Goal: Task Accomplishment & Management: Manage account settings

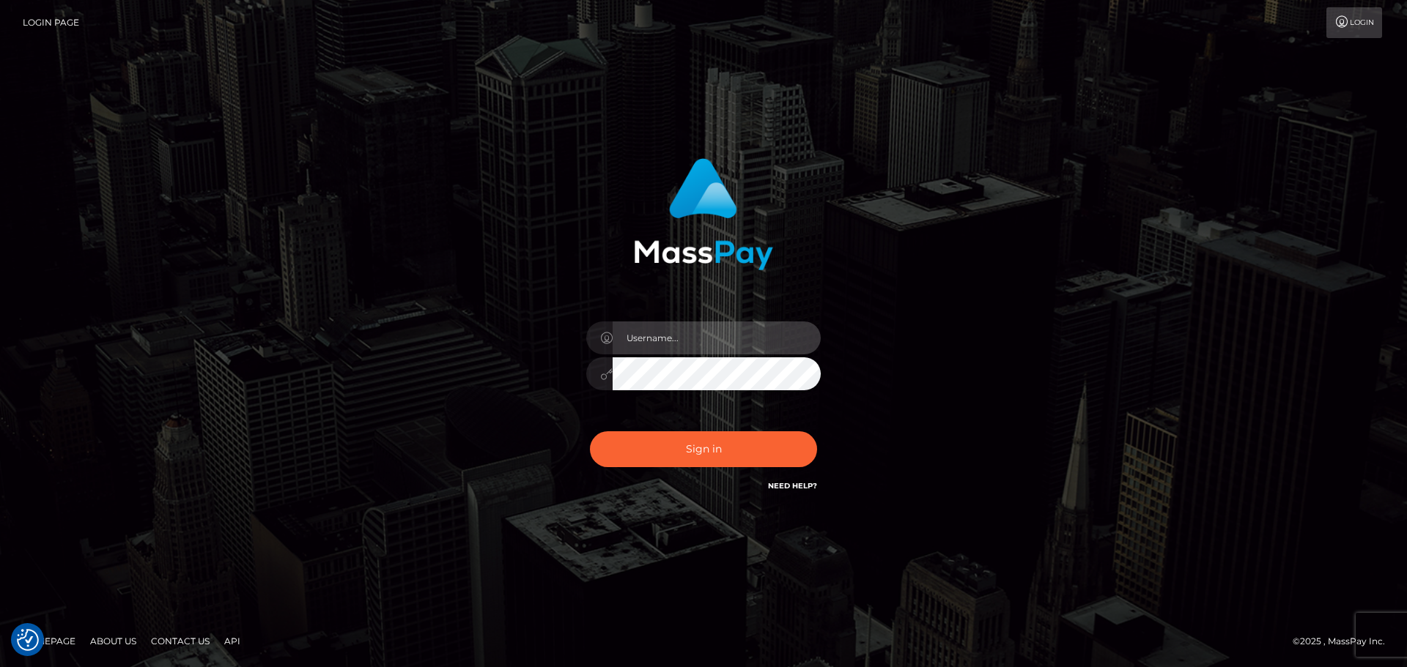
click at [671, 327] on input "text" at bounding box center [716, 338] width 208 height 33
click at [631, 341] on input "text" at bounding box center [716, 338] width 208 height 33
click at [467, 502] on div "Sign in" at bounding box center [703, 333] width 835 height 373
click at [603, 374] on icon at bounding box center [606, 374] width 12 height 12
click at [601, 346] on div at bounding box center [599, 338] width 26 height 33
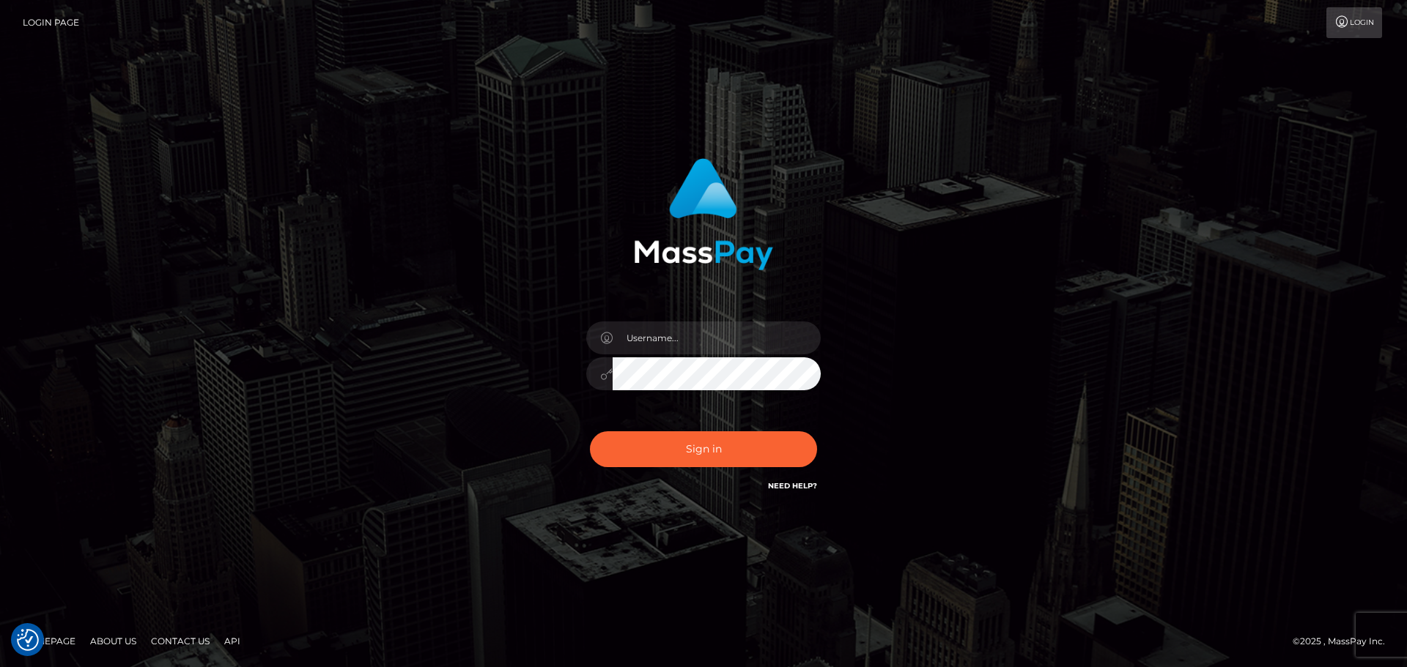
click at [601, 341] on icon at bounding box center [606, 339] width 12 height 12
click at [697, 350] on input "text" at bounding box center [716, 338] width 208 height 33
click at [415, 360] on div "Sign in" at bounding box center [703, 333] width 835 height 373
click at [656, 333] on input "text" at bounding box center [716, 338] width 208 height 33
type input "rod.patrianna"
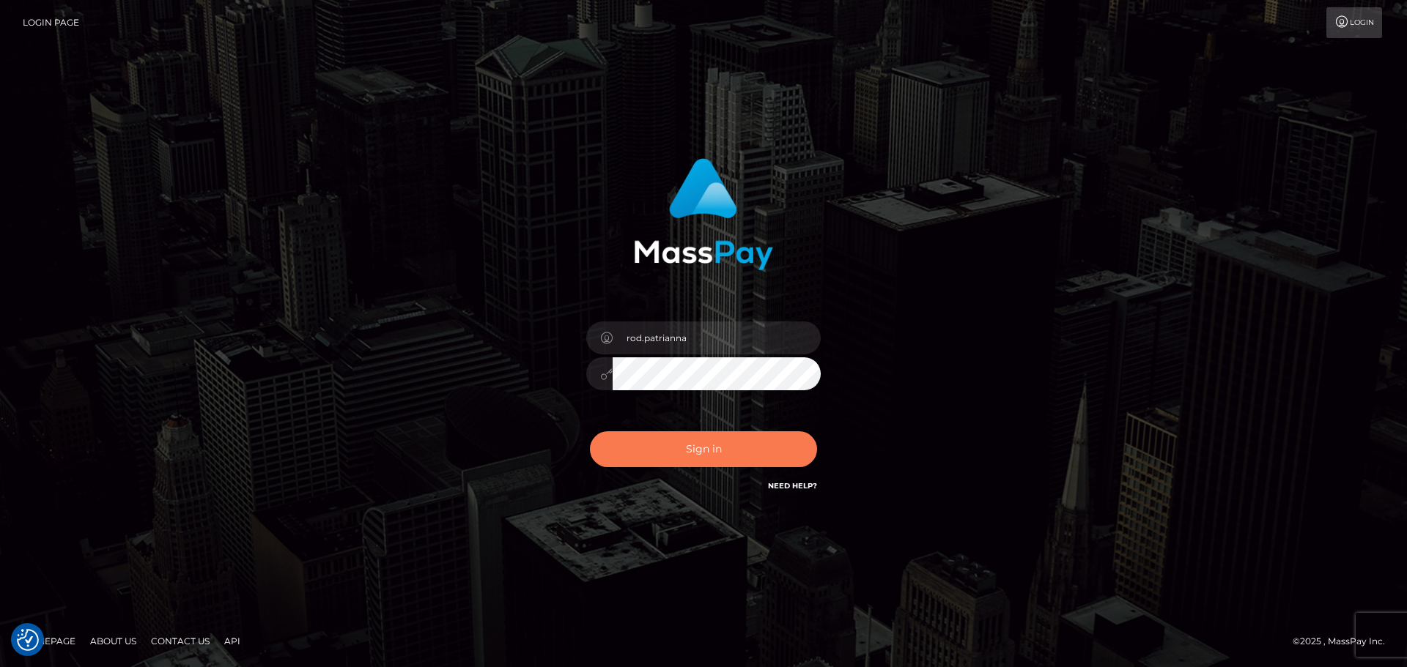
click at [674, 447] on button "Sign in" at bounding box center [703, 449] width 227 height 36
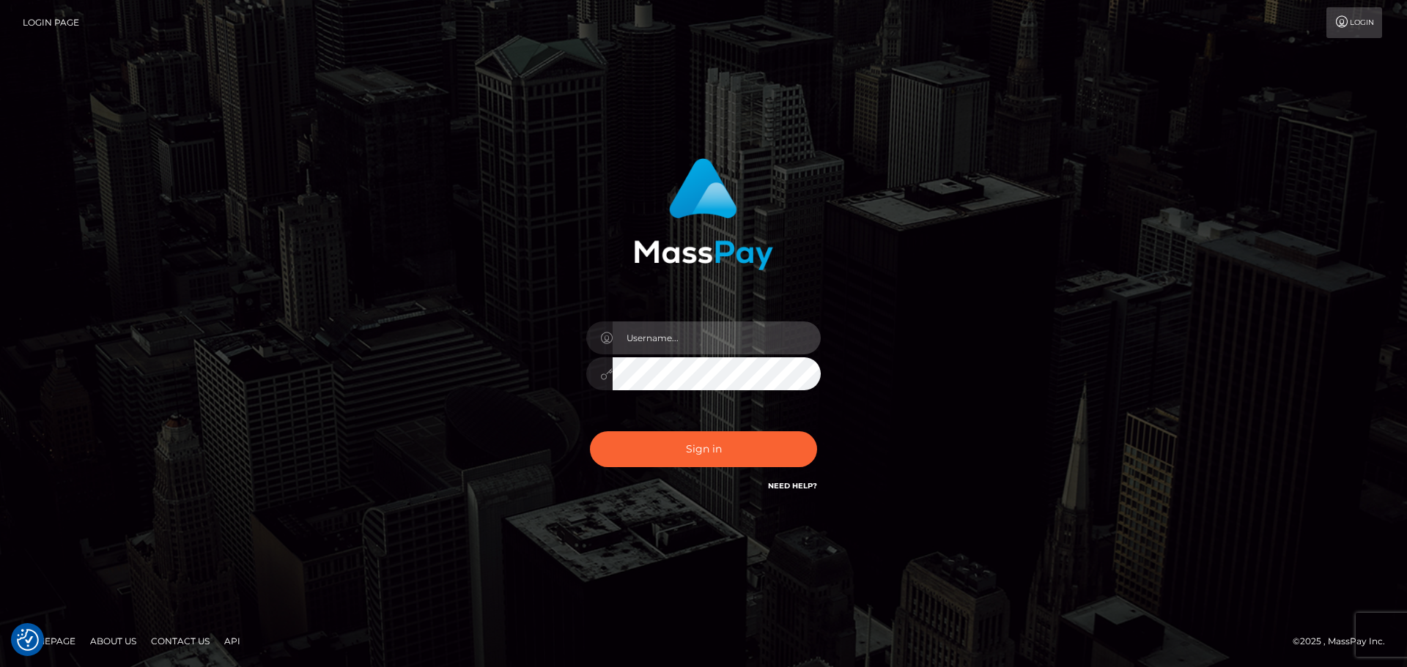
click at [676, 336] on input "text" at bounding box center [716, 338] width 208 height 33
click at [724, 342] on input "rod.patrianna" at bounding box center [716, 338] width 208 height 33
type input "rod.patrianna"
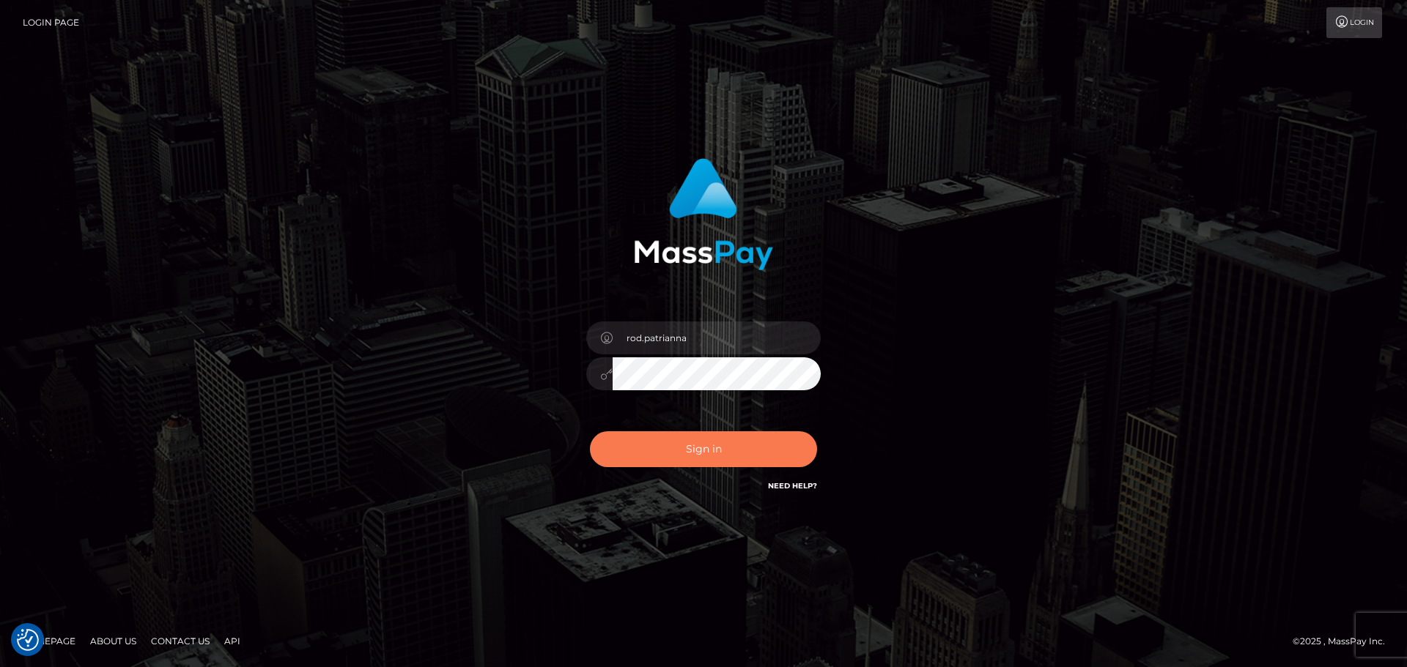
click at [681, 448] on button "Sign in" at bounding box center [703, 449] width 227 height 36
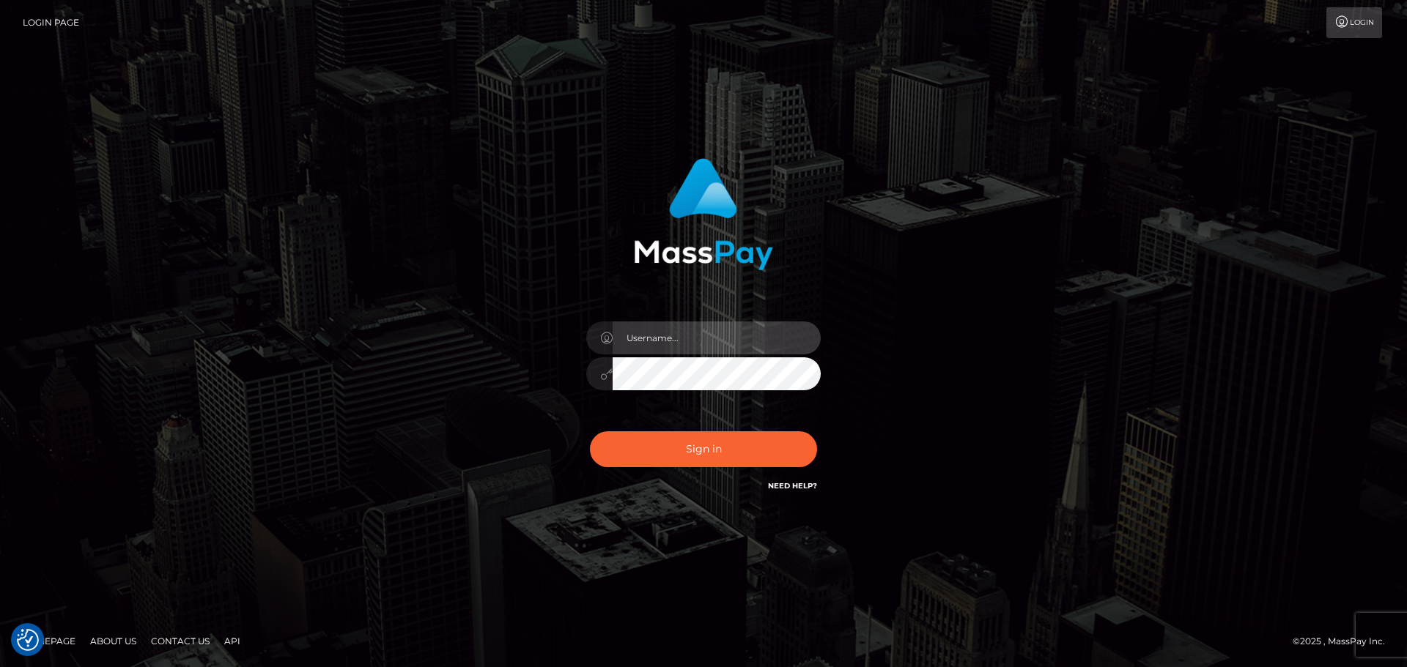
click at [700, 337] on input "text" at bounding box center [716, 338] width 208 height 33
paste input "Rod.B2Spin"
type input "Rod.B2Spin"
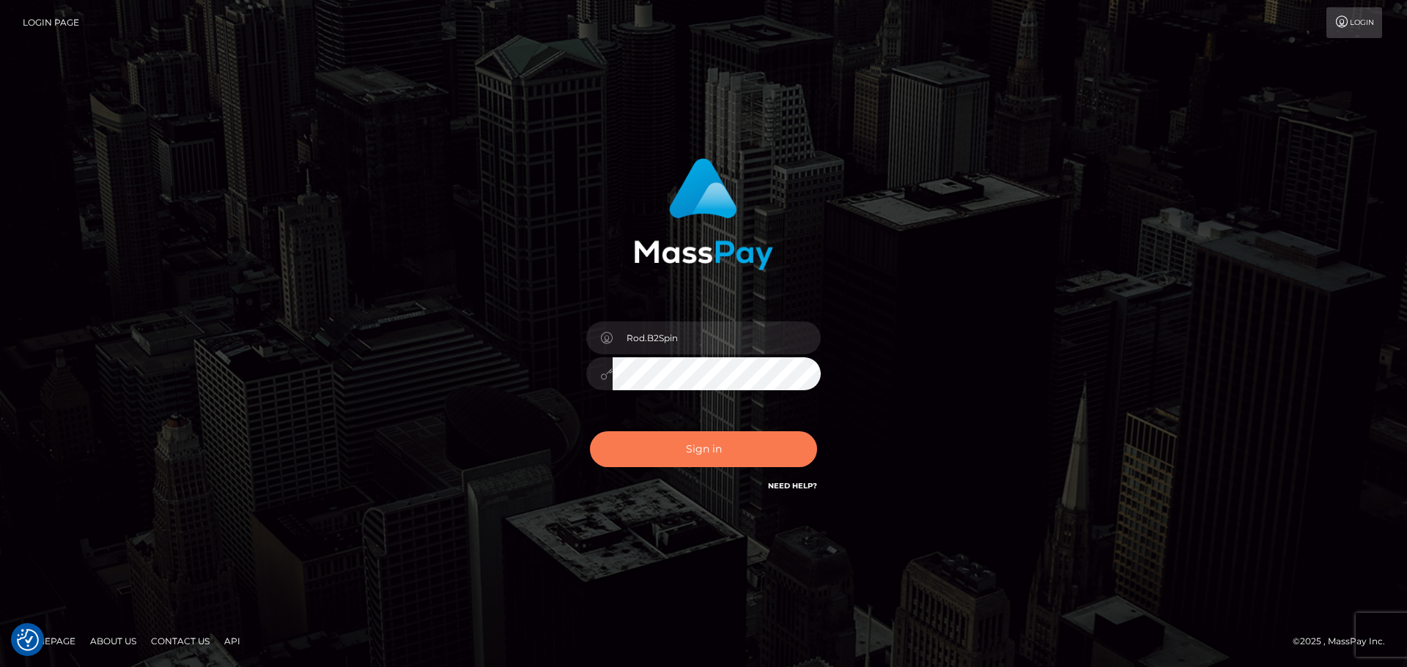
click at [686, 453] on button "Sign in" at bounding box center [703, 449] width 227 height 36
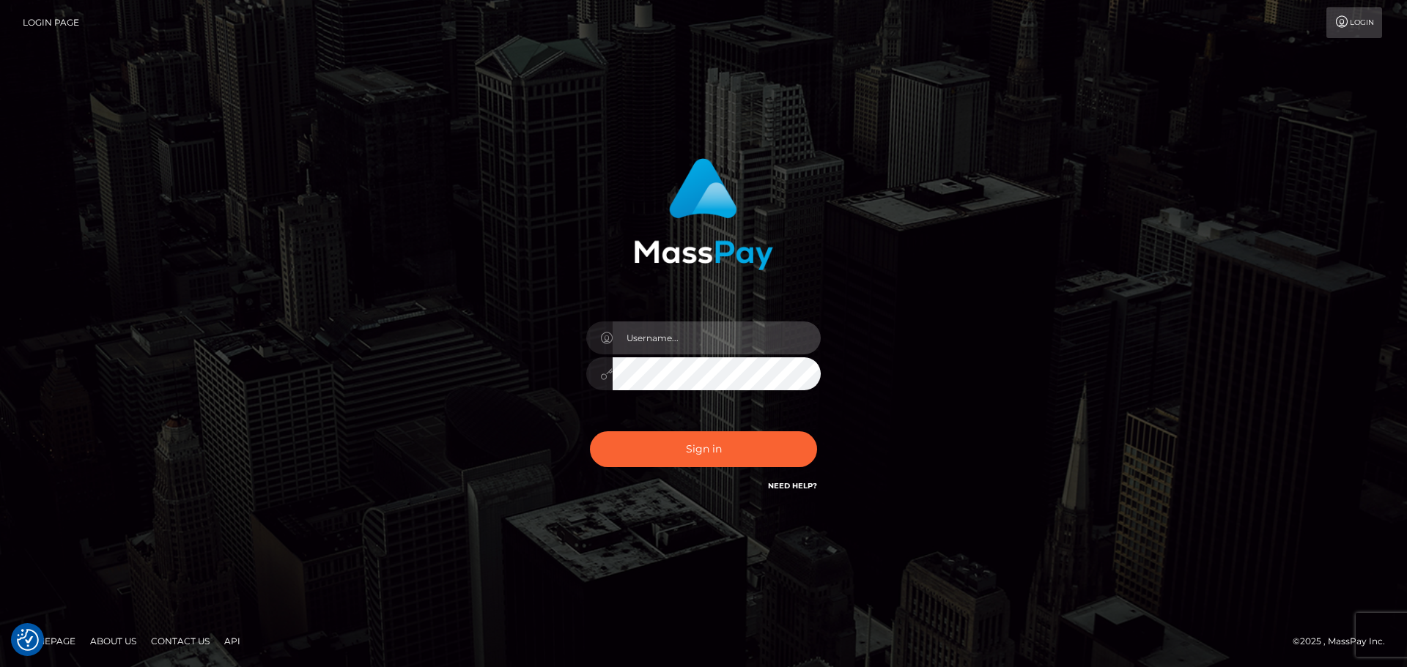
click at [656, 338] on input "text" at bounding box center [716, 338] width 208 height 33
paste input "Rod.B2Spin"
type input "Rod.B2Spin"
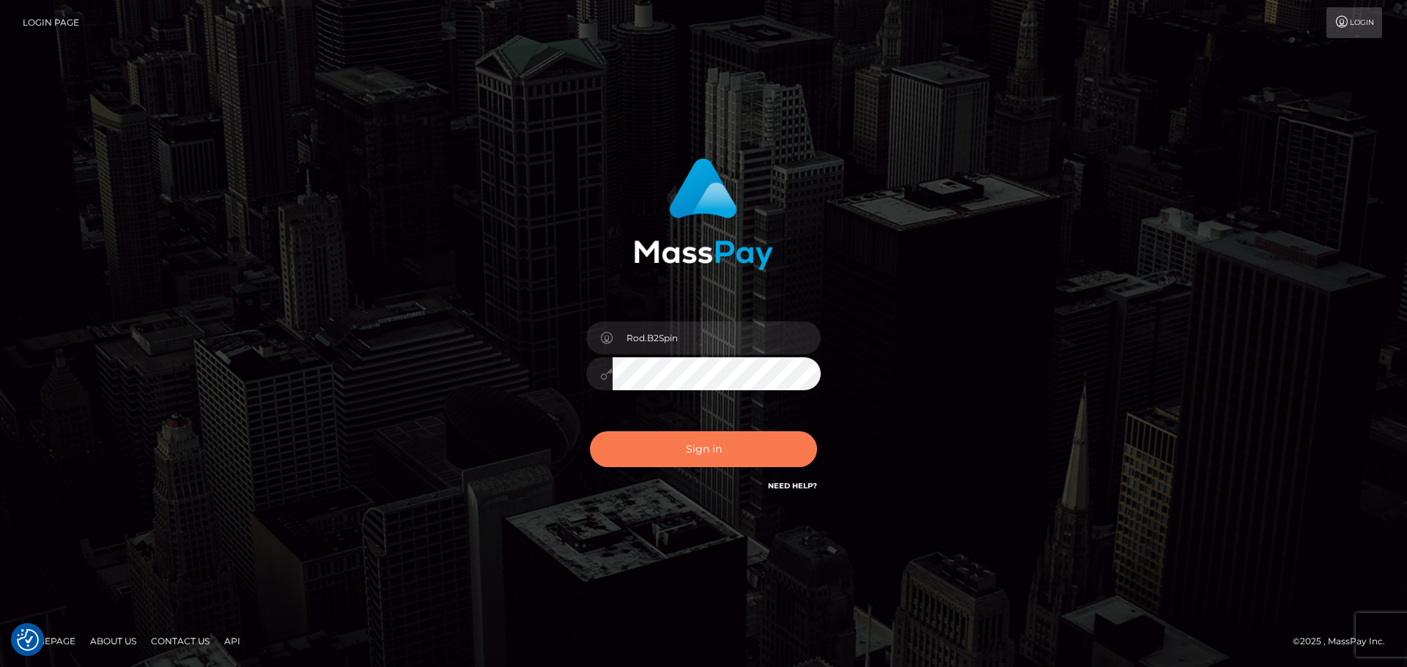
click at [664, 446] on button "Sign in" at bounding box center [703, 449] width 227 height 36
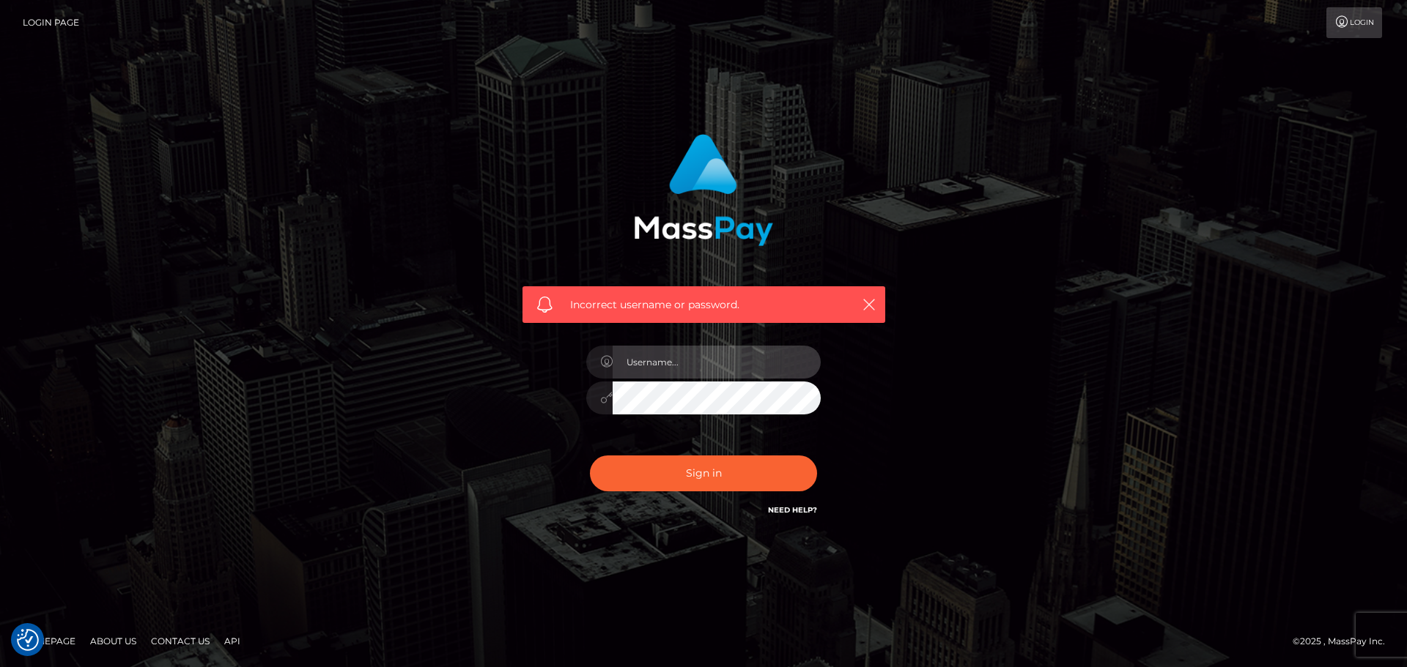
click at [687, 365] on input "text" at bounding box center [716, 362] width 208 height 33
paste input "Rod.B2Spin"
type input "Rod.B2Spin"
click at [686, 363] on input "Rod.B2Spin" at bounding box center [716, 362] width 208 height 33
drag, startPoint x: 686, startPoint y: 363, endPoint x: 550, endPoint y: 365, distance: 136.3
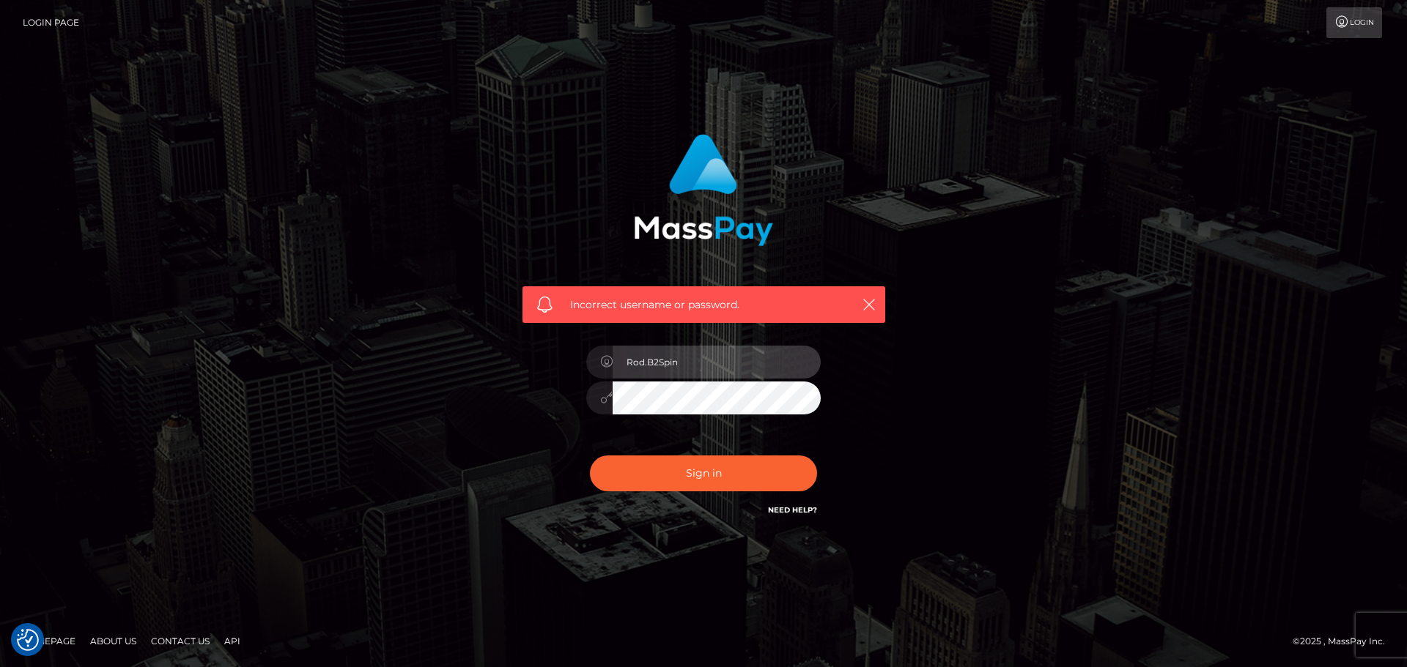
click at [550, 365] on div "Incorrect username or password. Rod.B2Spin" at bounding box center [703, 326] width 385 height 407
click at [660, 378] on input "text" at bounding box center [716, 362] width 208 height 33
click at [662, 371] on input "text" at bounding box center [716, 362] width 208 height 33
type input "Rod.B2Spin"
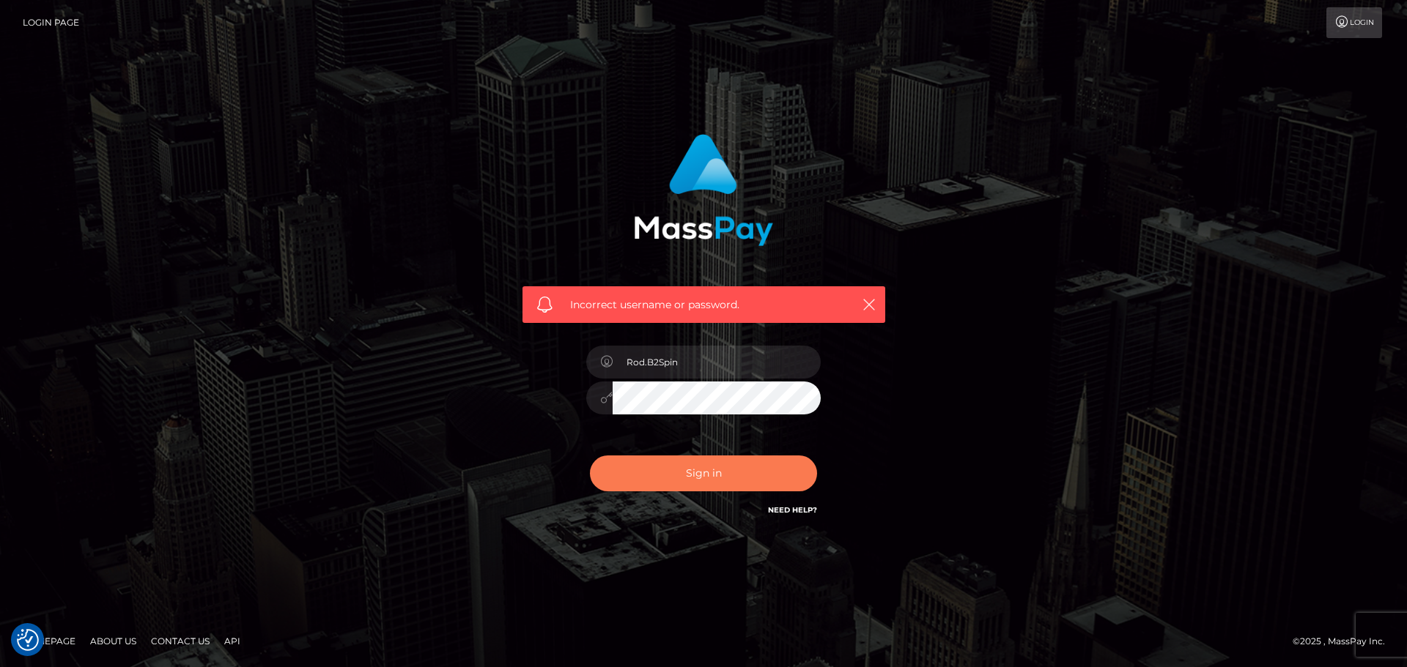
click at [701, 470] on button "Sign in" at bounding box center [703, 474] width 227 height 36
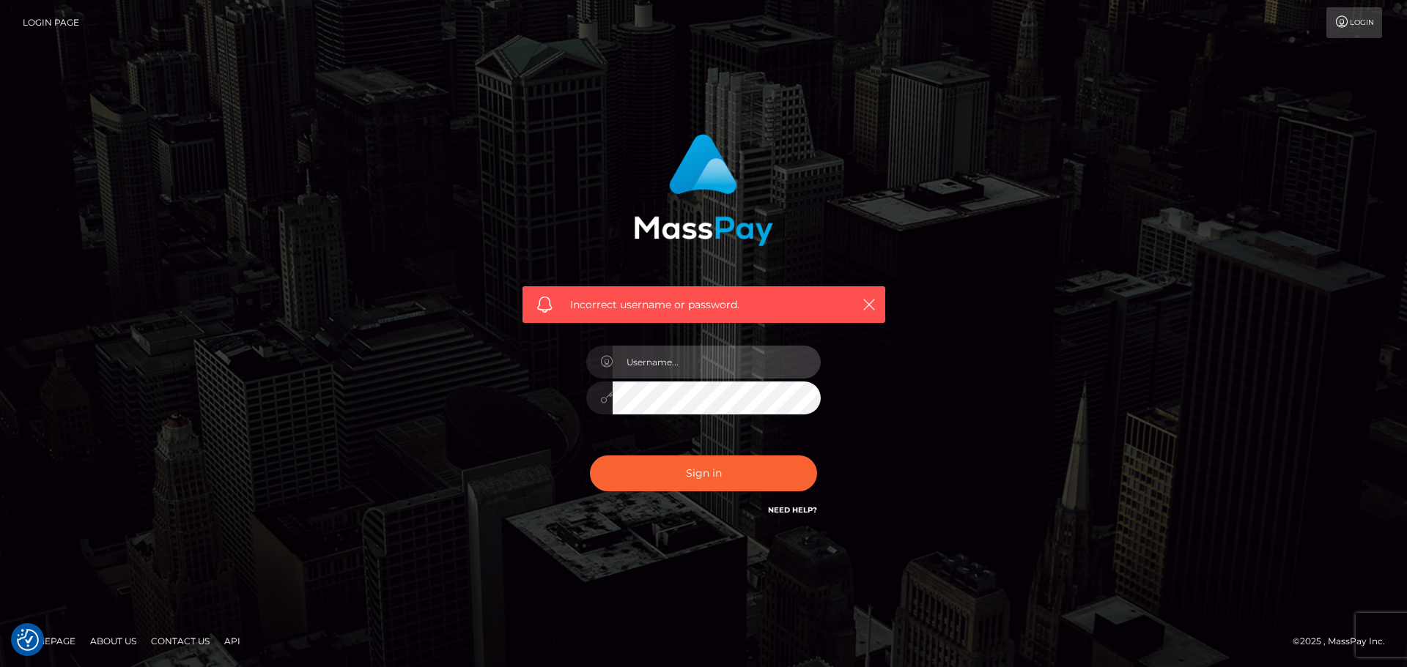
drag, startPoint x: 666, startPoint y: 351, endPoint x: 672, endPoint y: 327, distance: 25.1
click at [666, 351] on input "text" at bounding box center [716, 362] width 208 height 33
paste input "Rod.Hello"
type input "Rod.Hello"
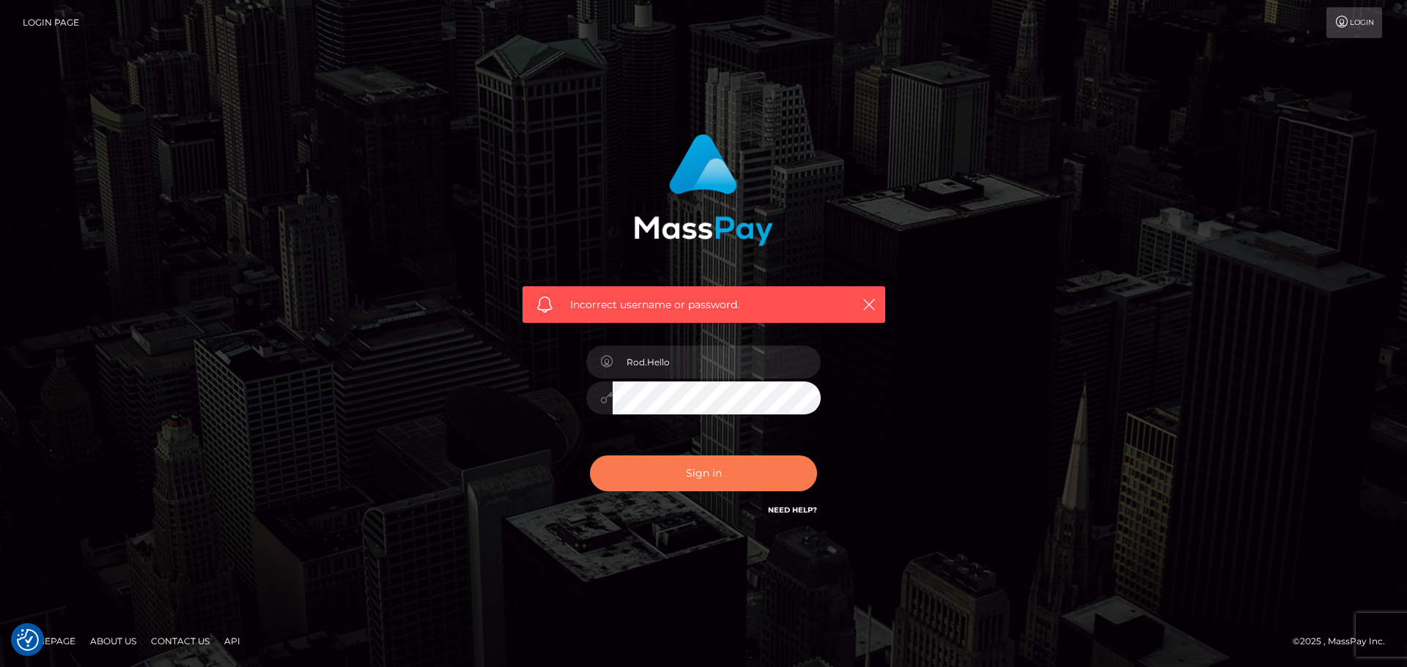
click at [663, 464] on button "Sign in" at bounding box center [703, 474] width 227 height 36
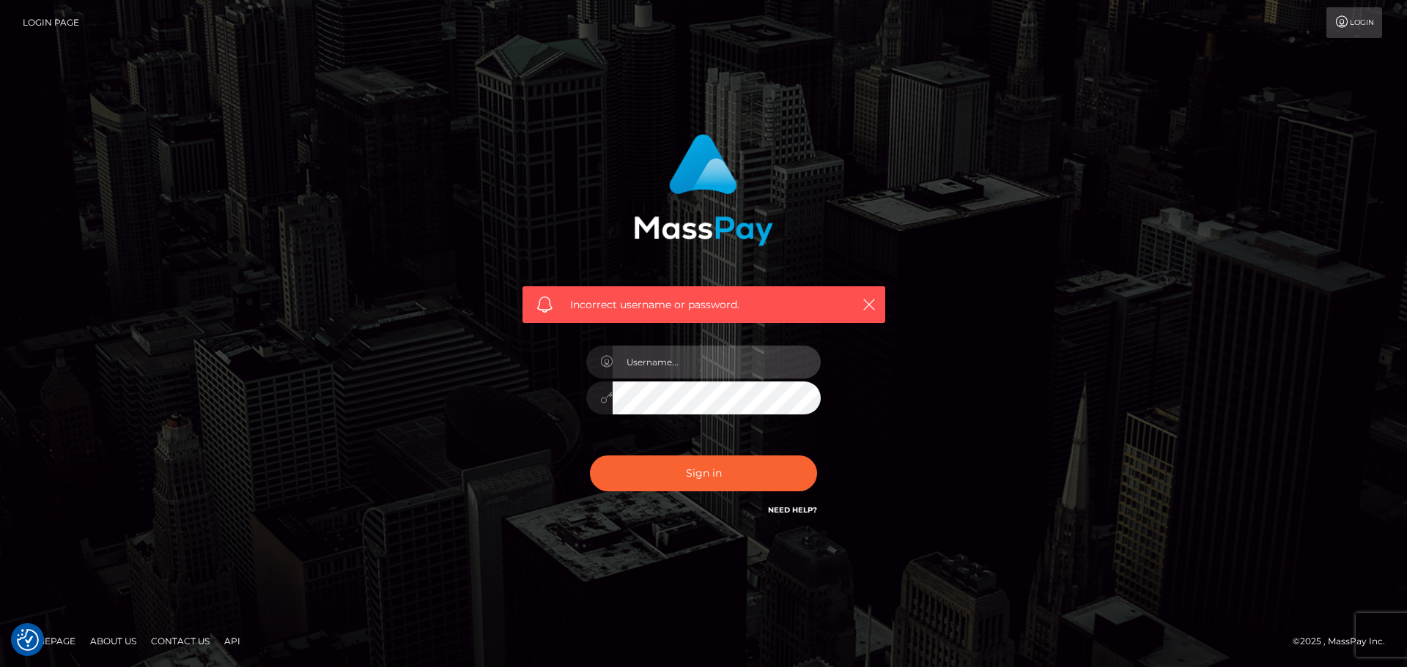
click at [661, 368] on input "text" at bounding box center [716, 362] width 208 height 33
paste input "Rod.SPB"
type input "Rod.SPB"
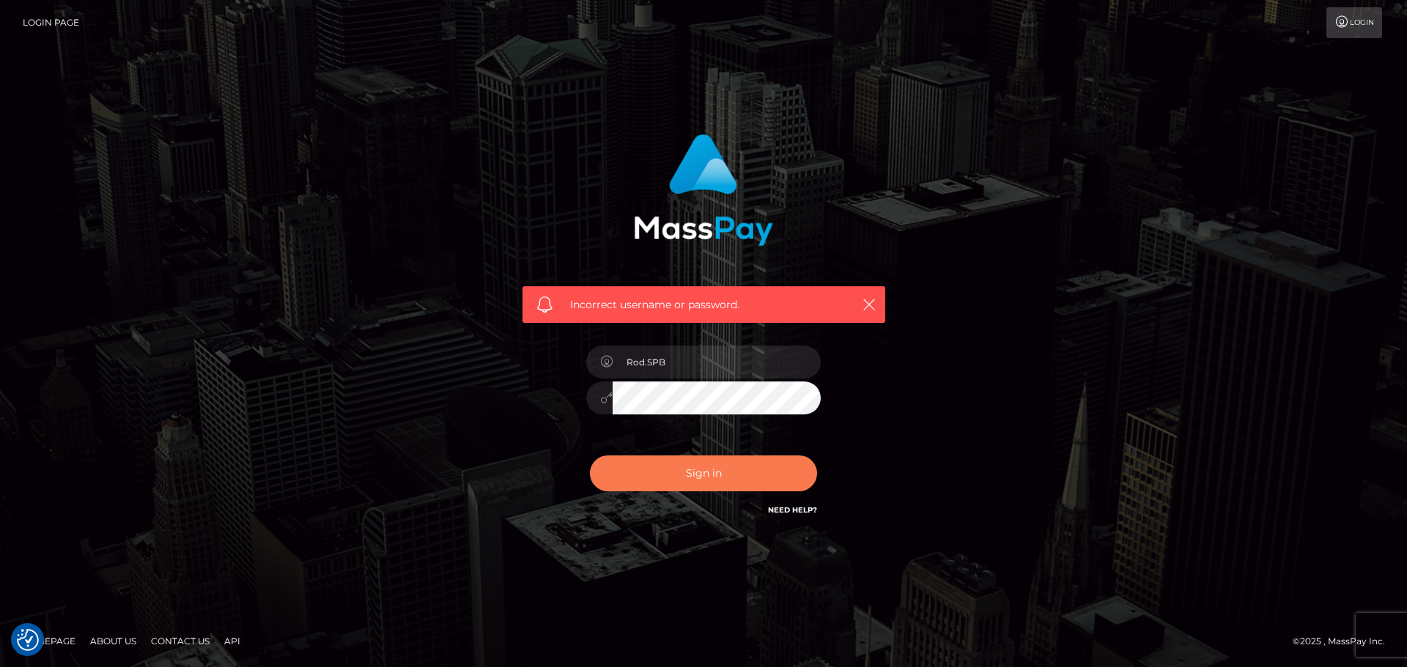
click at [661, 470] on button "Sign in" at bounding box center [703, 474] width 227 height 36
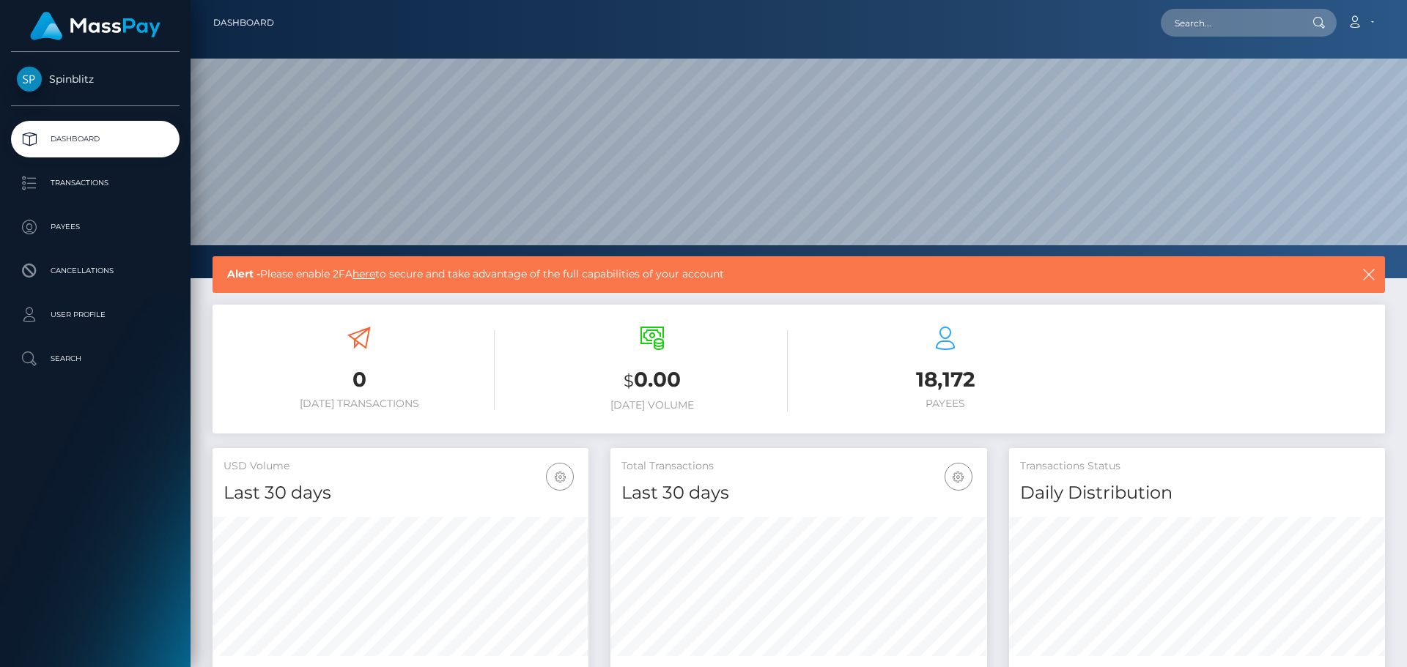
scroll to position [260, 377]
click at [1367, 20] on link "Account" at bounding box center [1359, 22] width 43 height 31
click at [63, 418] on div "Spinblitz Dashboard Transactions Payees Cancellations User Profile Search" at bounding box center [95, 358] width 190 height 612
click at [1356, 19] on icon at bounding box center [1353, 22] width 15 height 12
click at [1309, 94] on link "Logout" at bounding box center [1325, 94] width 117 height 27
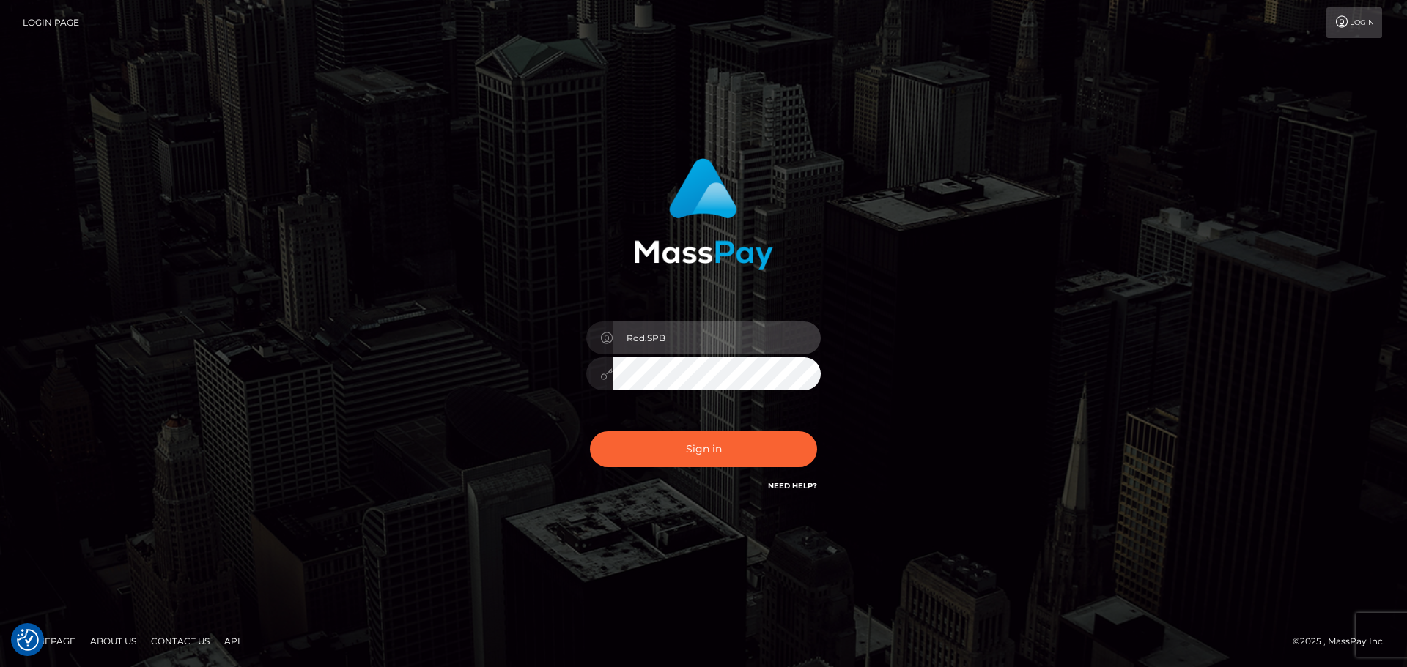
drag, startPoint x: 672, startPoint y: 339, endPoint x: 563, endPoint y: 336, distance: 108.5
click at [565, 336] on div "Rod.SPB Sign in" at bounding box center [703, 326] width 385 height 358
paste input "M"
type input "Rod.MB"
click at [545, 379] on div "Rod.MB Sign in" at bounding box center [703, 326] width 385 height 358
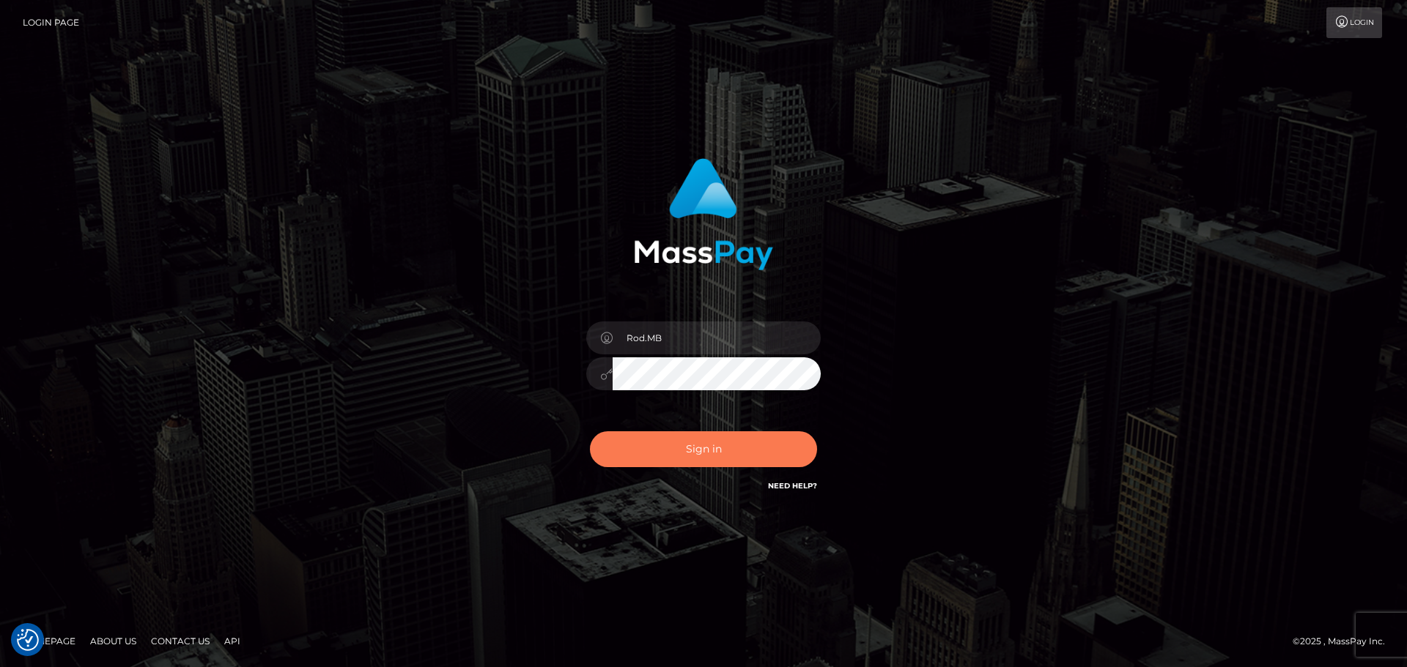
click at [635, 444] on button "Sign in" at bounding box center [703, 449] width 227 height 36
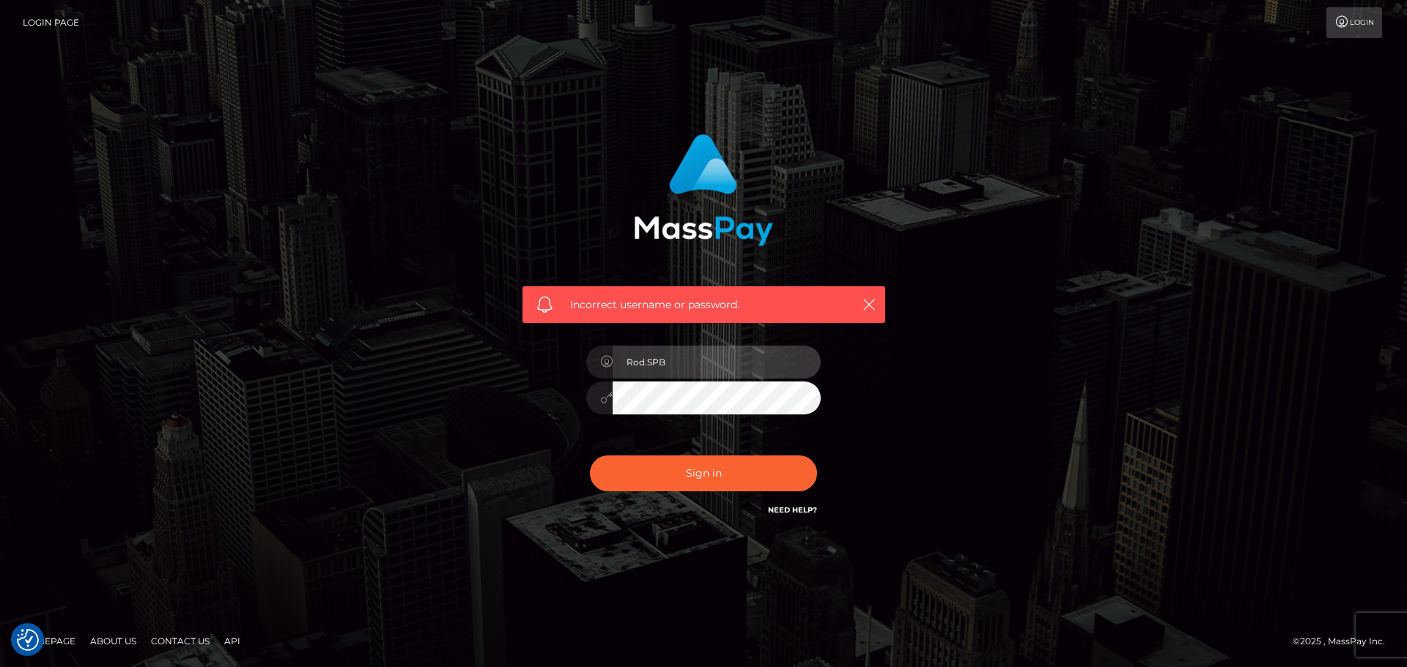
drag, startPoint x: 682, startPoint y: 364, endPoint x: 579, endPoint y: 363, distance: 103.3
click at [579, 363] on div "Rod.SPB" at bounding box center [703, 391] width 256 height 112
paste input "?W7U9!&sJ5DdFJg"
drag, startPoint x: 527, startPoint y: 363, endPoint x: 481, endPoint y: 360, distance: 46.2
click at [481, 360] on div "Incorrect username or password. ?W7U9!&sJ5DdFJg" at bounding box center [703, 333] width 835 height 421
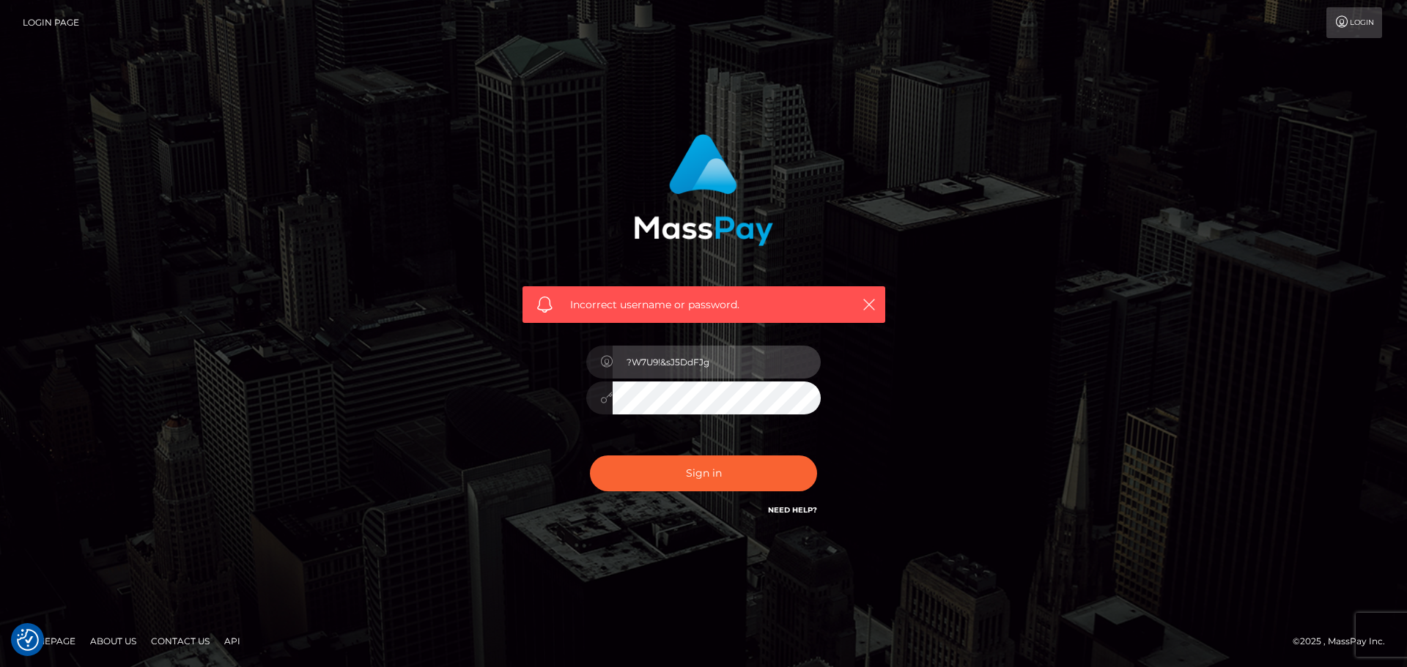
drag, startPoint x: 733, startPoint y: 373, endPoint x: 551, endPoint y: 374, distance: 181.7
click at [551, 374] on div "Incorrect username or password. ?W7U9!&sJ5DdFJg" at bounding box center [703, 326] width 385 height 407
paste input "Rod.SPB"
type input "Rod.SPB"
click at [483, 403] on div "Incorrect username or password. Rod.SPB" at bounding box center [703, 333] width 835 height 421
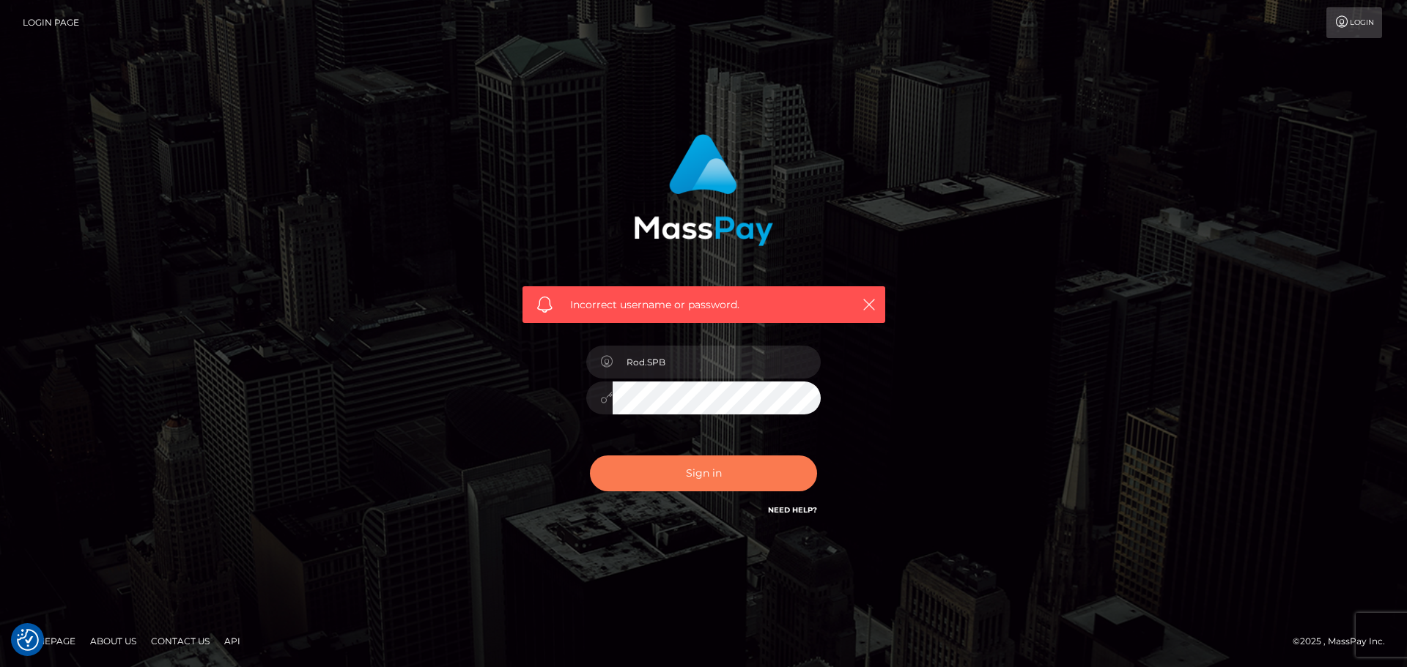
click at [648, 478] on button "Sign in" at bounding box center [703, 474] width 227 height 36
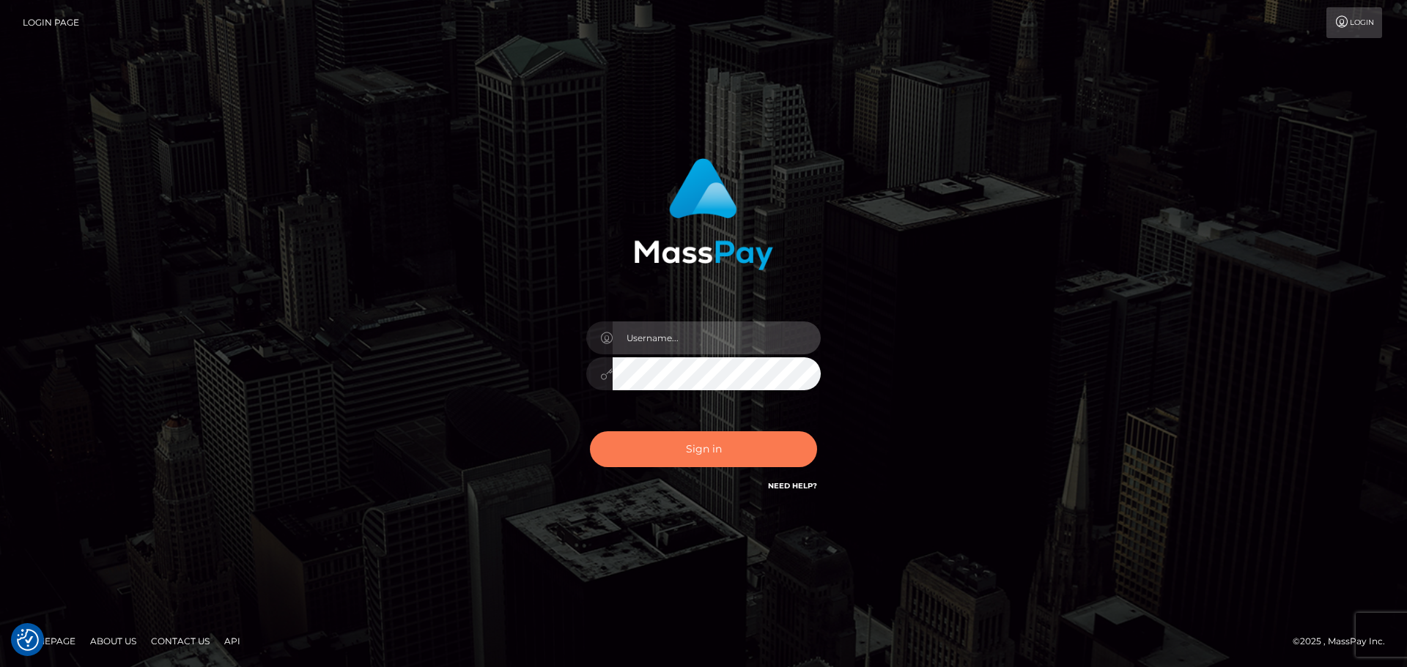
type input "Rod.SPB"
click at [714, 453] on button "Sign in" at bounding box center [703, 449] width 227 height 36
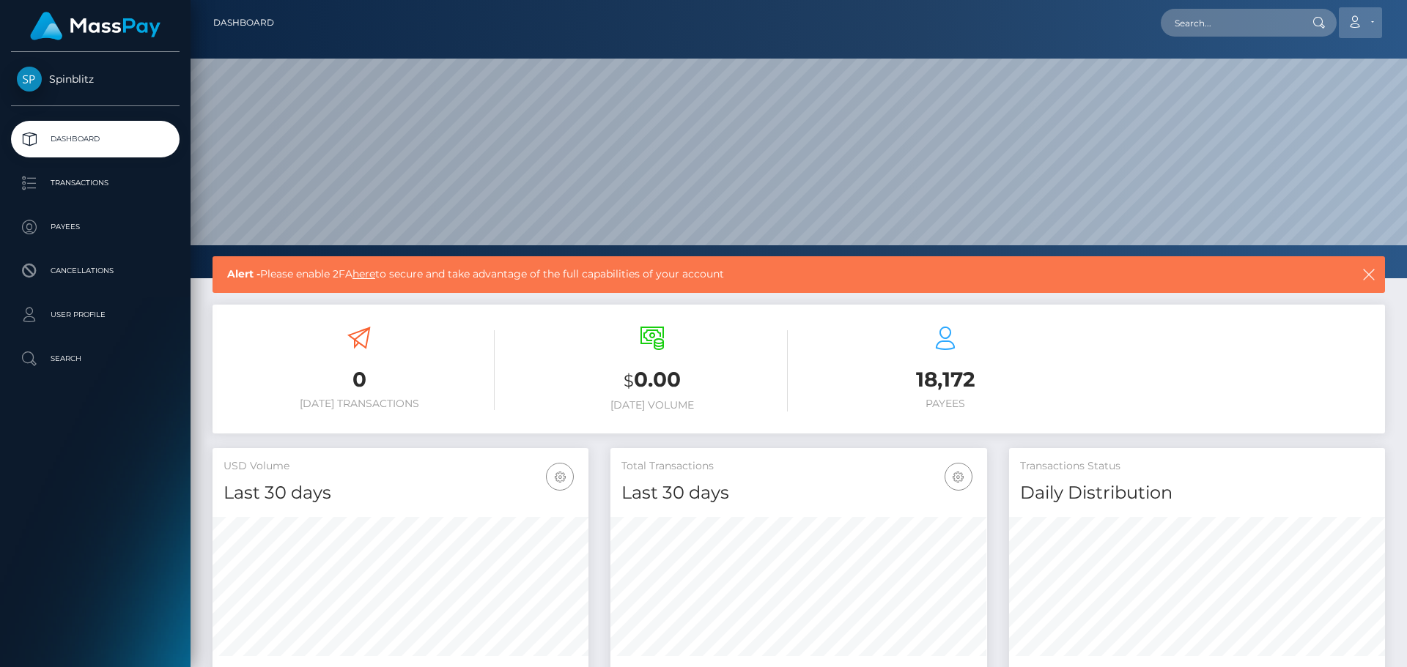
scroll to position [260, 377]
click at [1360, 21] on icon at bounding box center [1353, 22] width 15 height 12
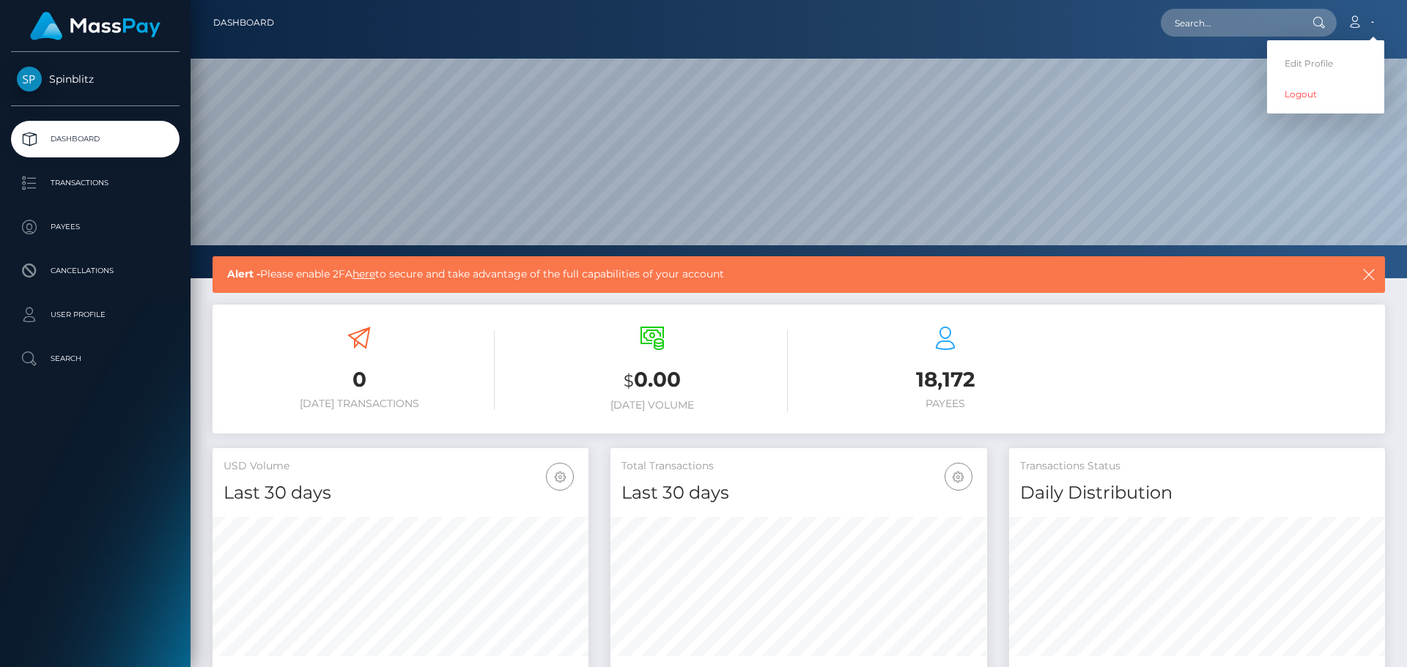
click at [63, 84] on span "Spinblitz" at bounding box center [95, 79] width 168 height 13
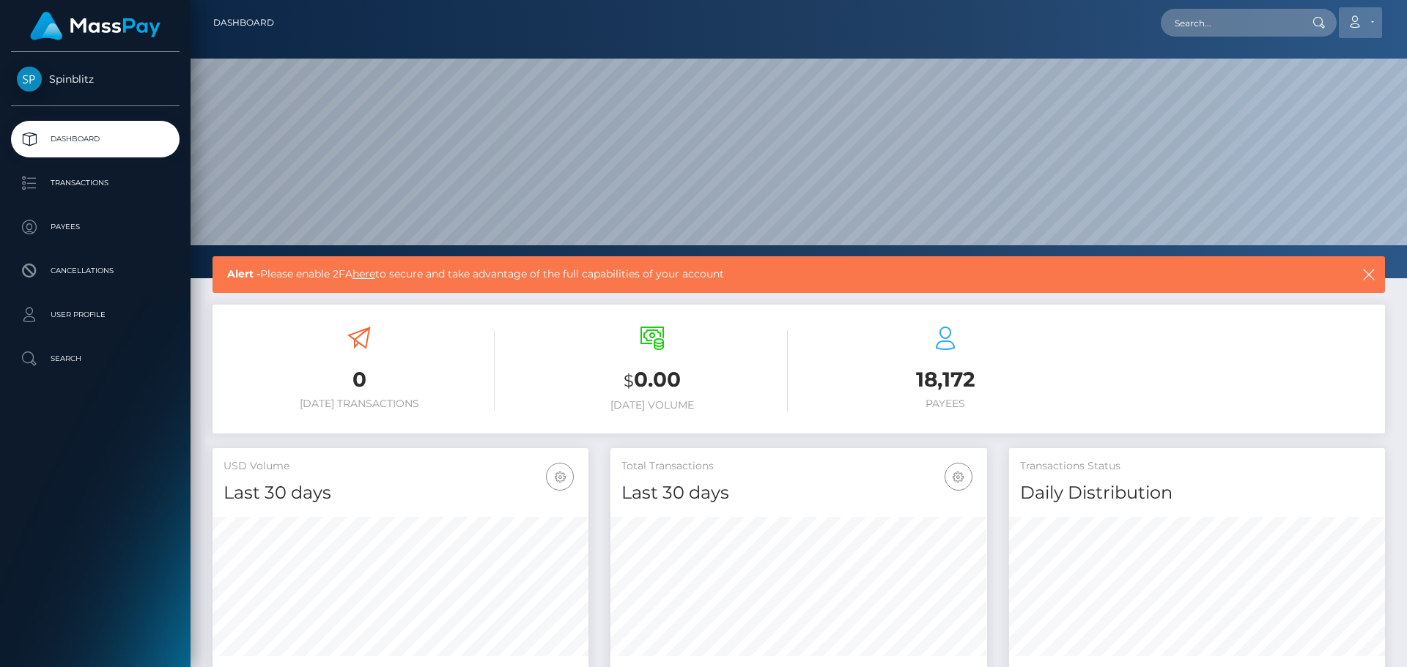
click at [1368, 25] on link "Account" at bounding box center [1359, 22] width 43 height 31
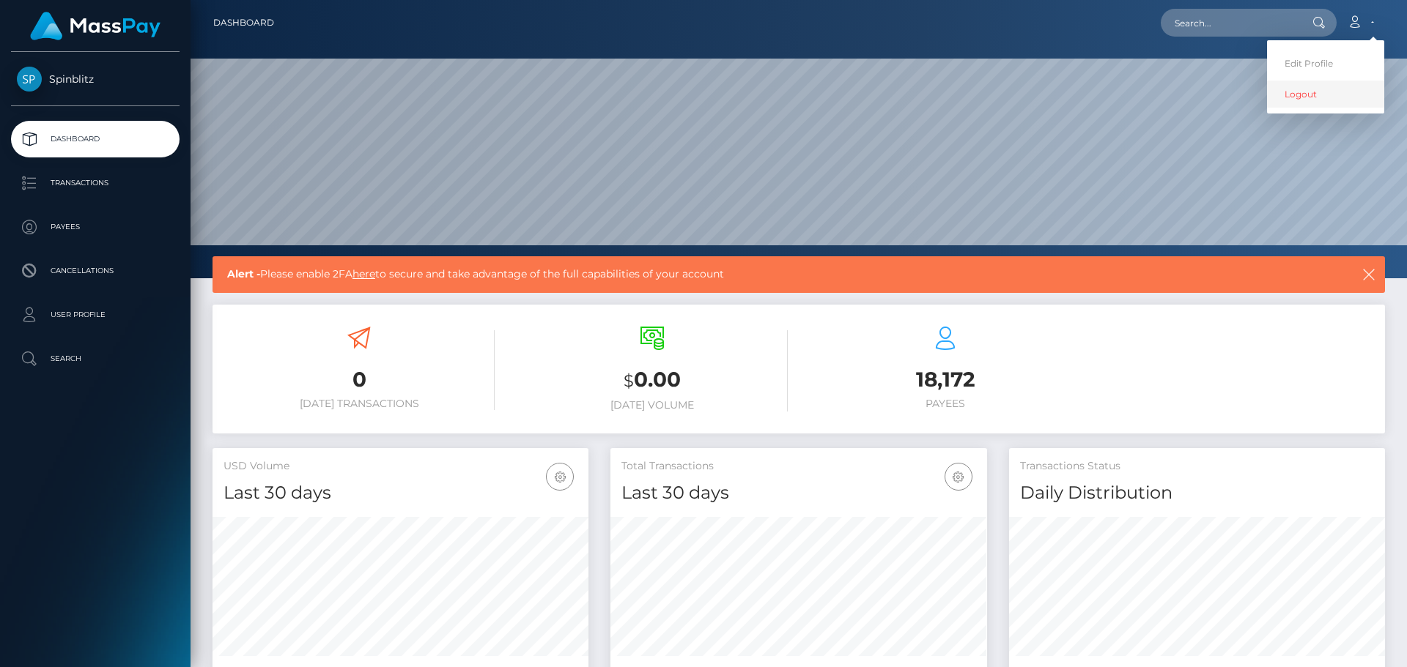
click at [1307, 99] on link "Logout" at bounding box center [1325, 94] width 117 height 27
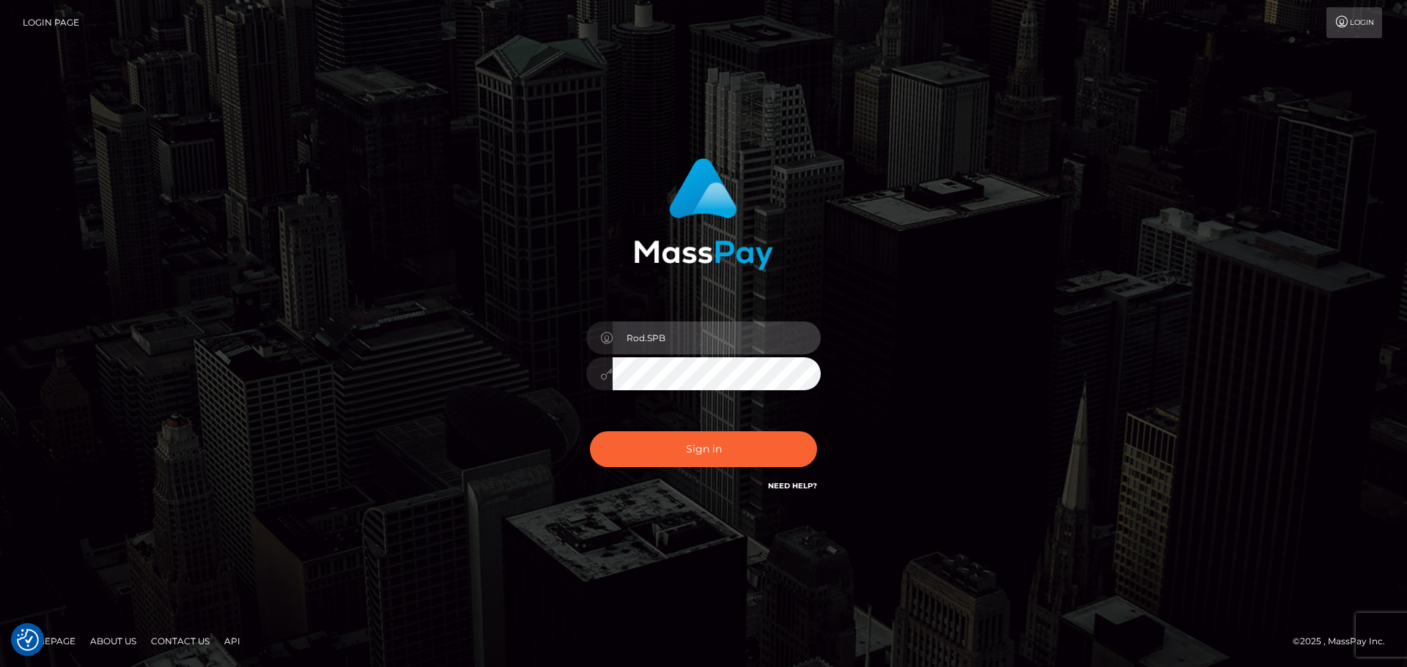
drag, startPoint x: 705, startPoint y: 345, endPoint x: 521, endPoint y: 339, distance: 184.0
click at [521, 339] on div "Rod.SPB Sign in" at bounding box center [703, 326] width 385 height 358
drag, startPoint x: 675, startPoint y: 333, endPoint x: 525, endPoint y: 327, distance: 151.0
click at [525, 327] on div "Rod.SPB Sign in" at bounding box center [703, 326] width 385 height 358
paste input "Rod.SPB"
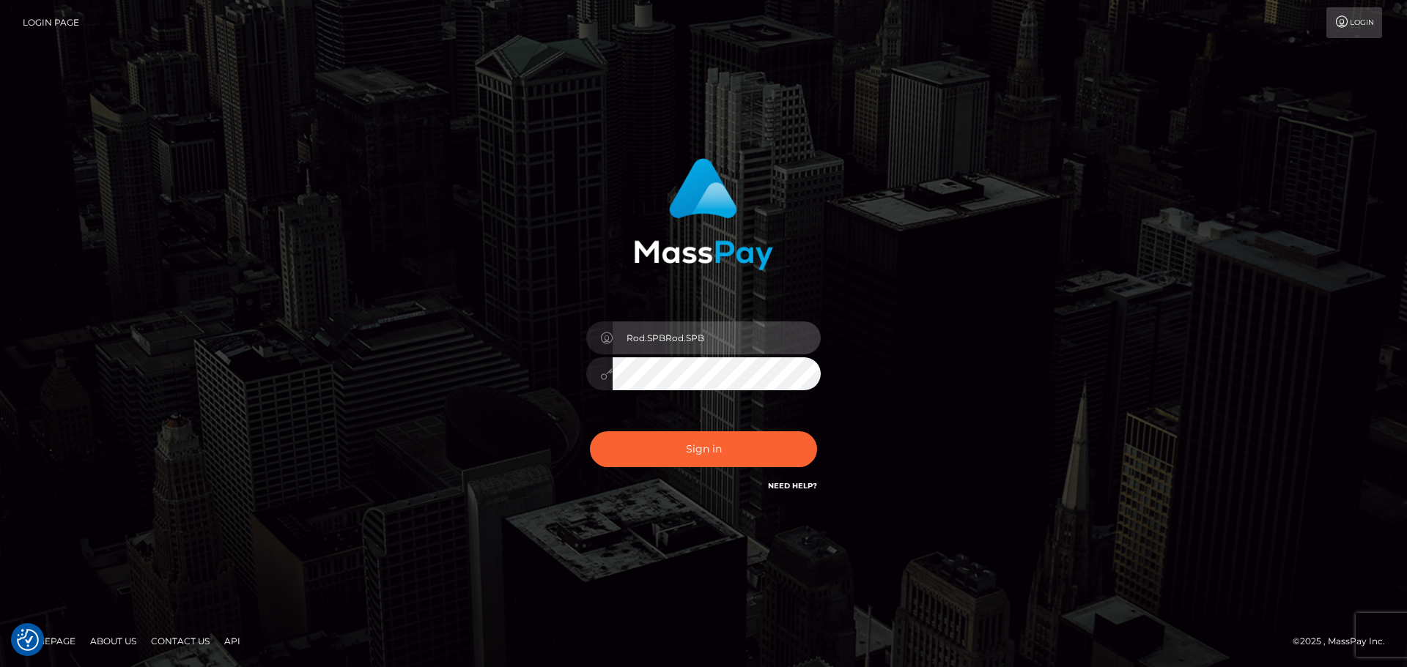
drag, startPoint x: 681, startPoint y: 340, endPoint x: 581, endPoint y: 338, distance: 100.4
click at [581, 338] on div "Rod.SPBRod.SPB" at bounding box center [703, 367] width 256 height 112
paste input "text"
type input "Rod.SPB"
click at [588, 377] on div at bounding box center [703, 371] width 234 height 29
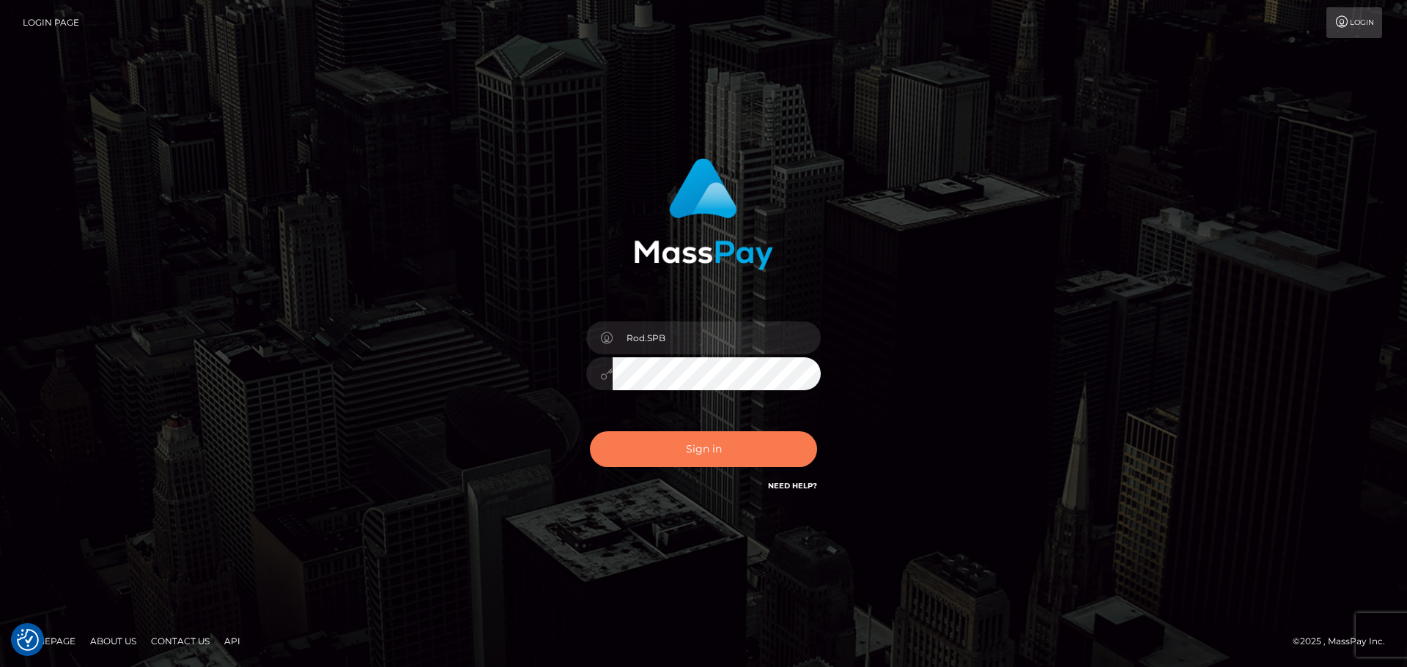
click at [640, 443] on button "Sign in" at bounding box center [703, 449] width 227 height 36
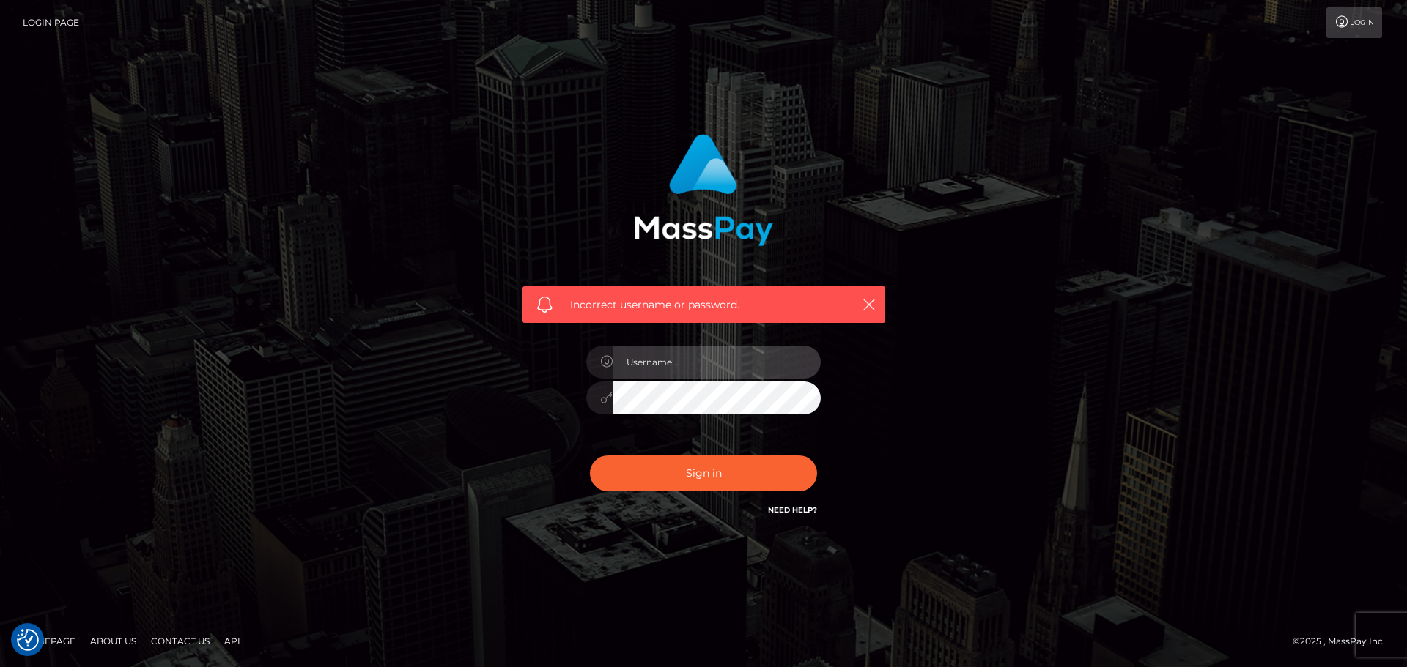
type input "Rod.SPB"
click at [605, 401] on div at bounding box center [703, 396] width 234 height 29
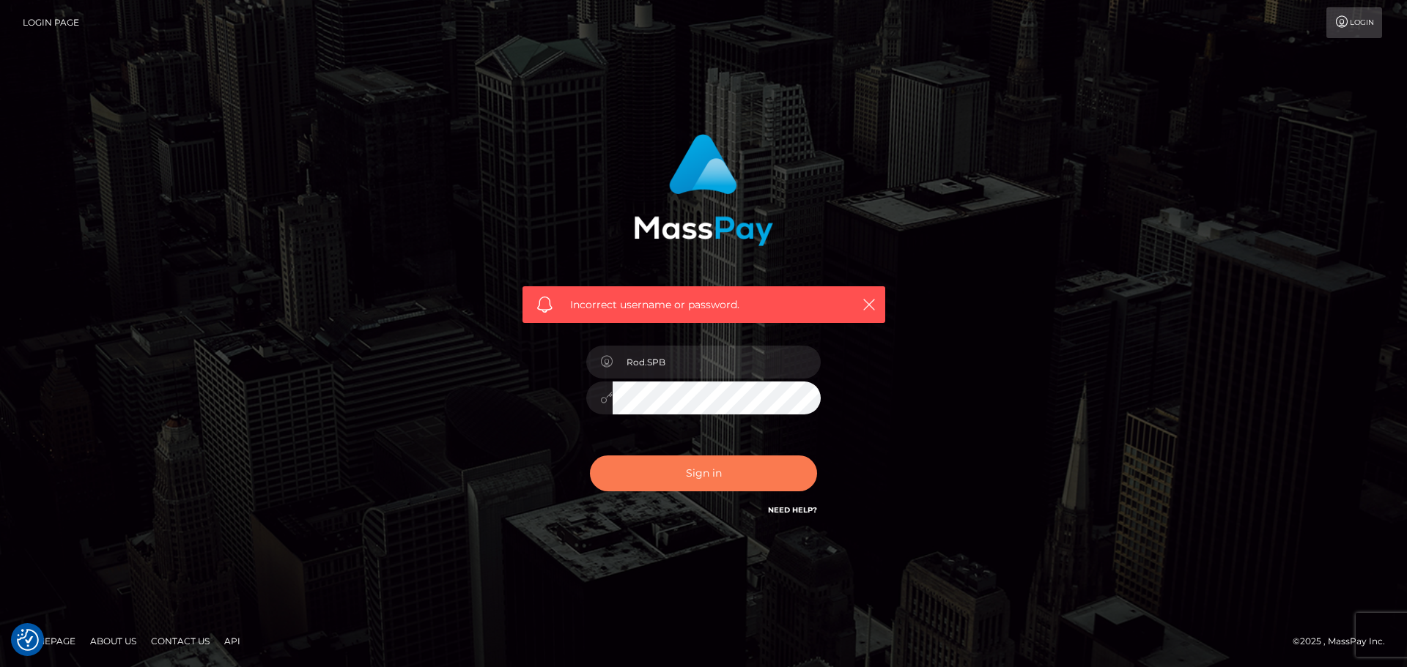
click at [638, 474] on button "Sign in" at bounding box center [703, 474] width 227 height 36
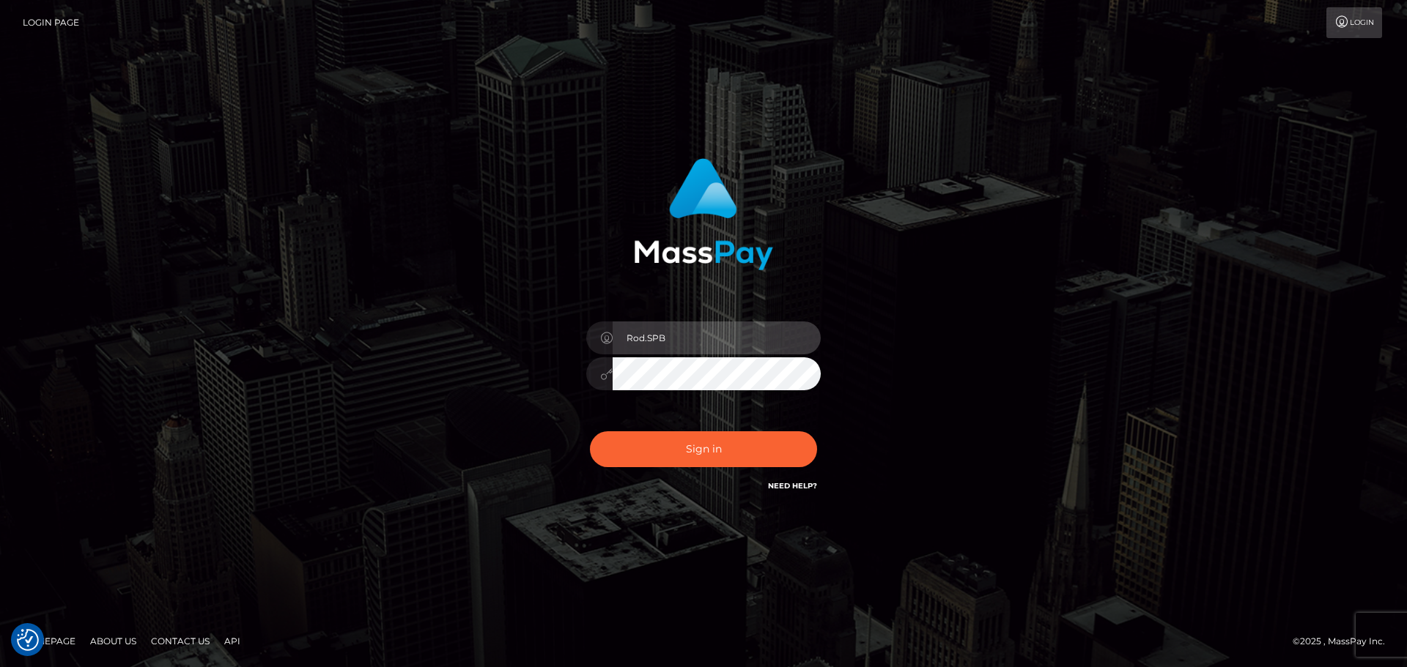
drag, startPoint x: 702, startPoint y: 323, endPoint x: 553, endPoint y: 325, distance: 148.7
click at [553, 325] on div "Rod.SPB Sign in" at bounding box center [703, 326] width 385 height 358
paste input "M"
type input "Rod.MB"
click at [569, 382] on div "Rod.MB Sign in" at bounding box center [703, 326] width 385 height 358
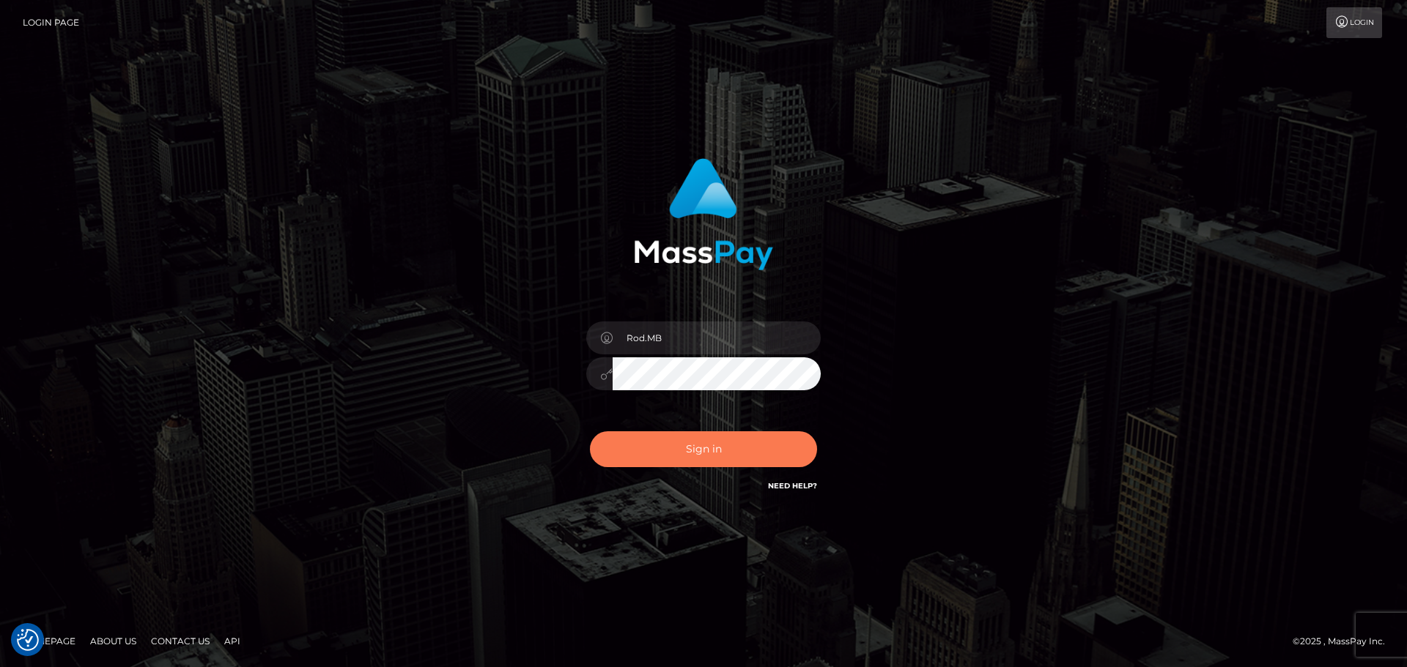
click at [637, 454] on button "Sign in" at bounding box center [703, 449] width 227 height 36
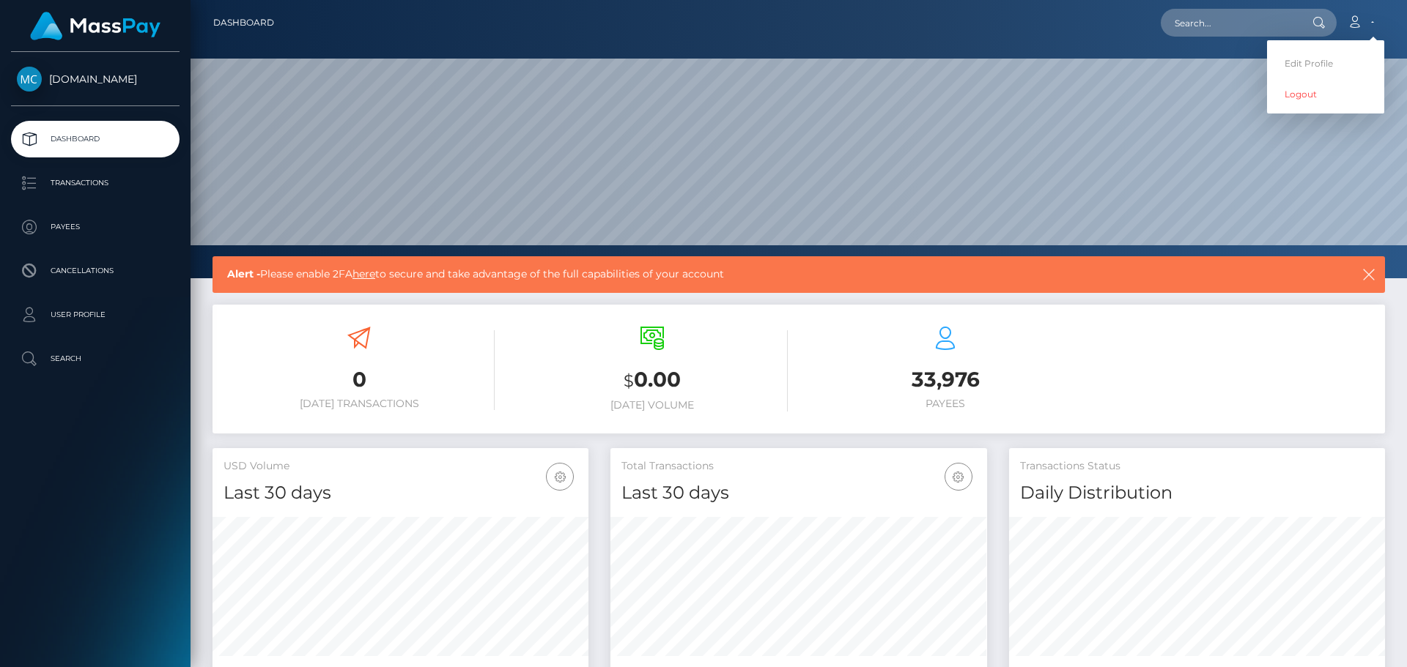
scroll to position [260, 377]
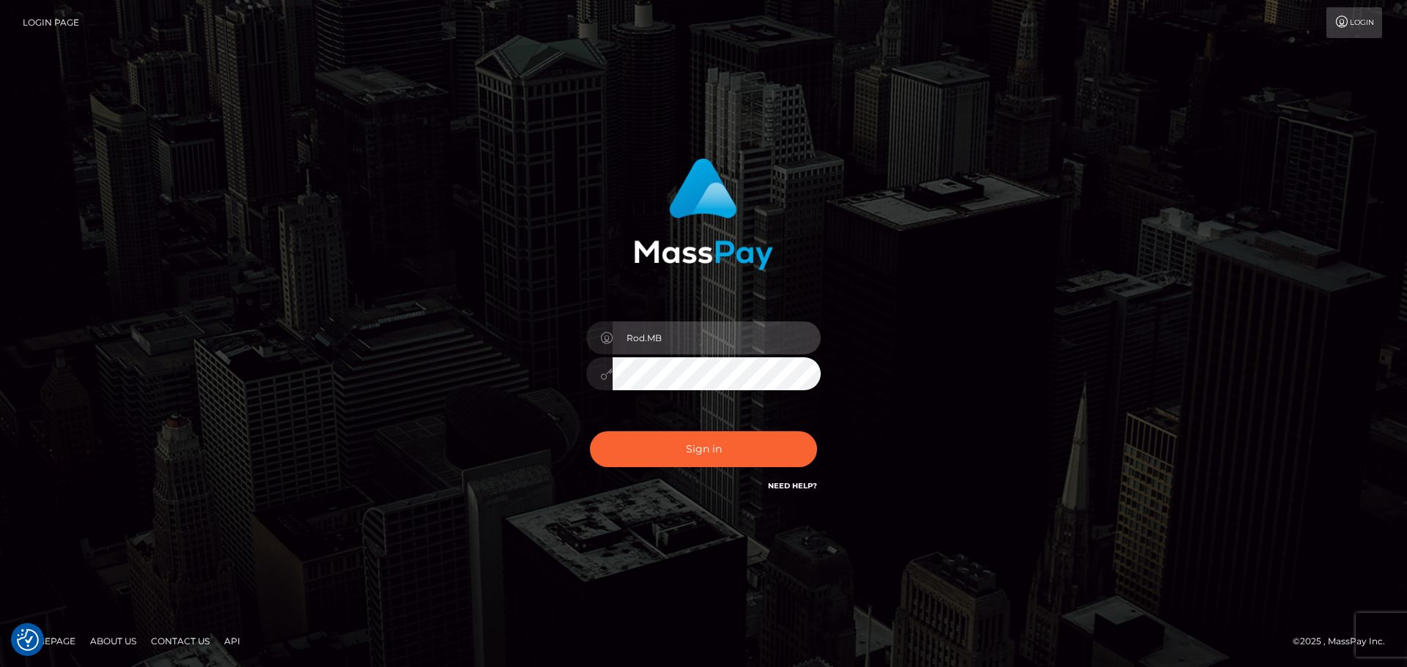
drag, startPoint x: 675, startPoint y: 332, endPoint x: 541, endPoint y: 339, distance: 133.5
click at [542, 339] on div "Rod.MB Sign in" at bounding box center [703, 326] width 385 height 358
paste input "Hello"
type input "Rod.Hello"
click at [511, 378] on div "Rod.Hello Sign in" at bounding box center [703, 326] width 385 height 358
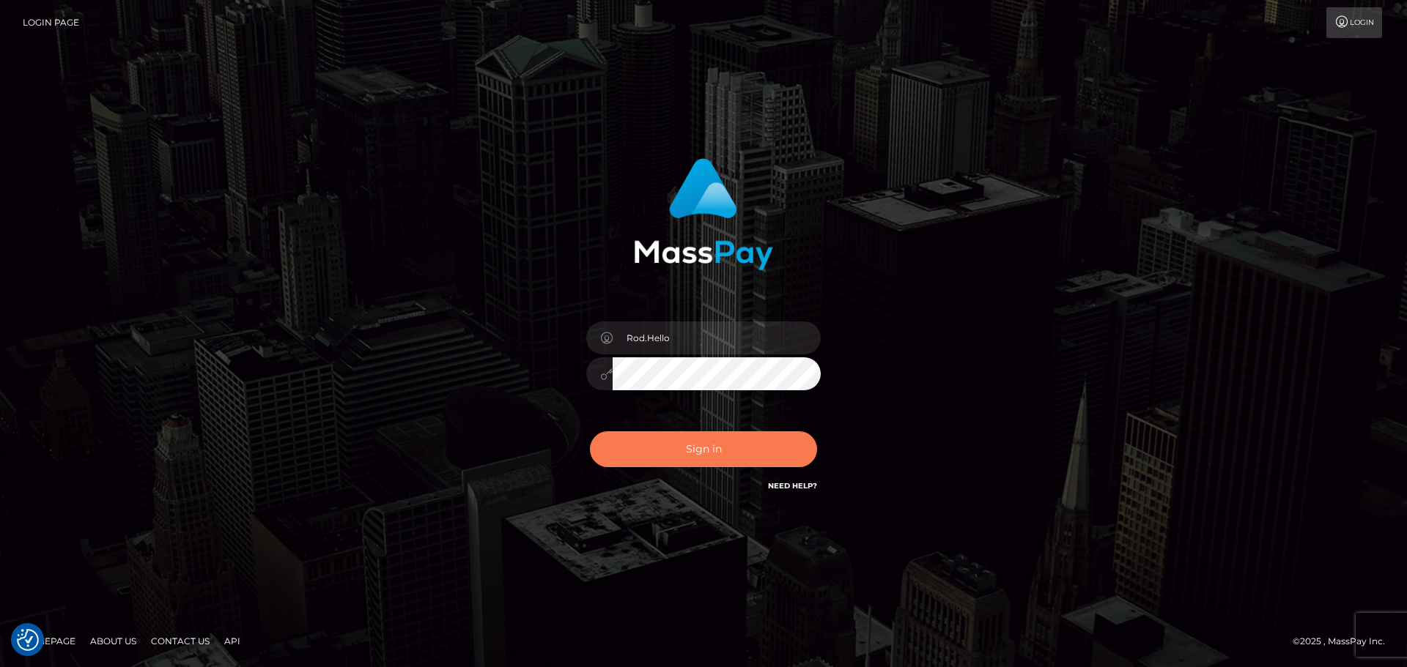
click at [642, 456] on button "Sign in" at bounding box center [703, 449] width 227 height 36
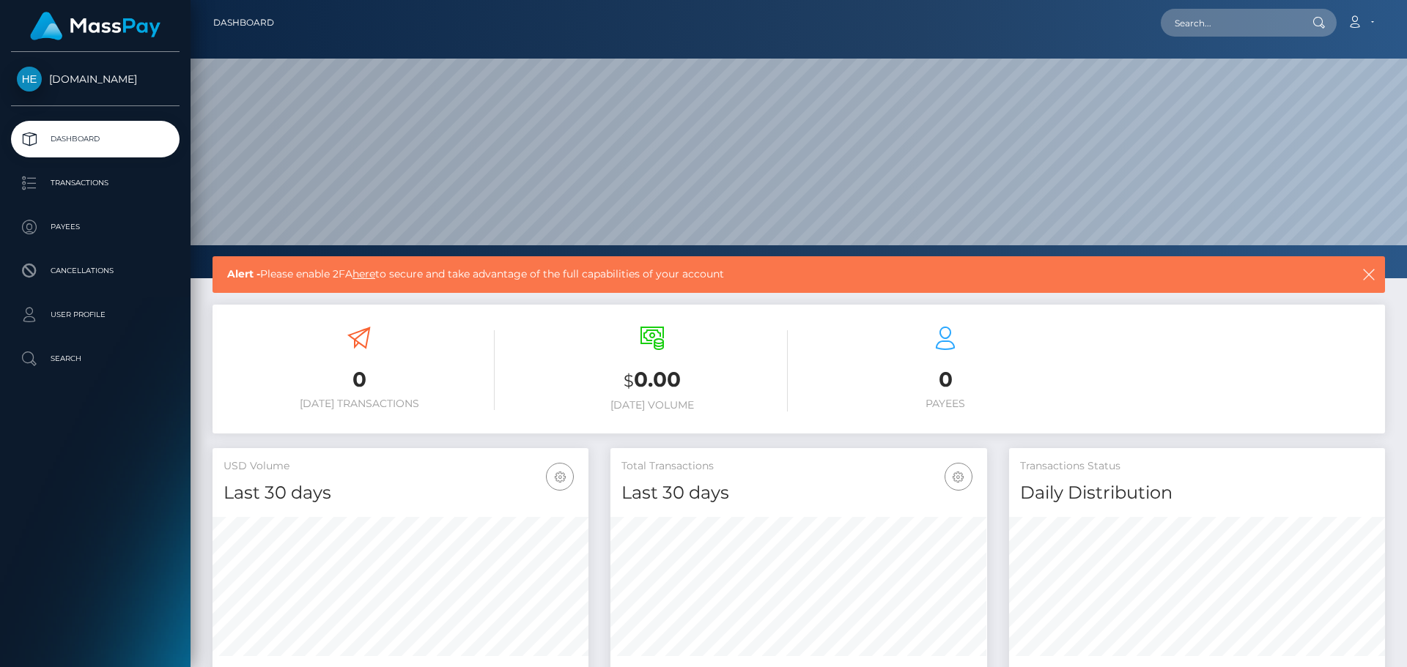
scroll to position [260, 377]
click at [1351, 17] on icon at bounding box center [1353, 22] width 15 height 12
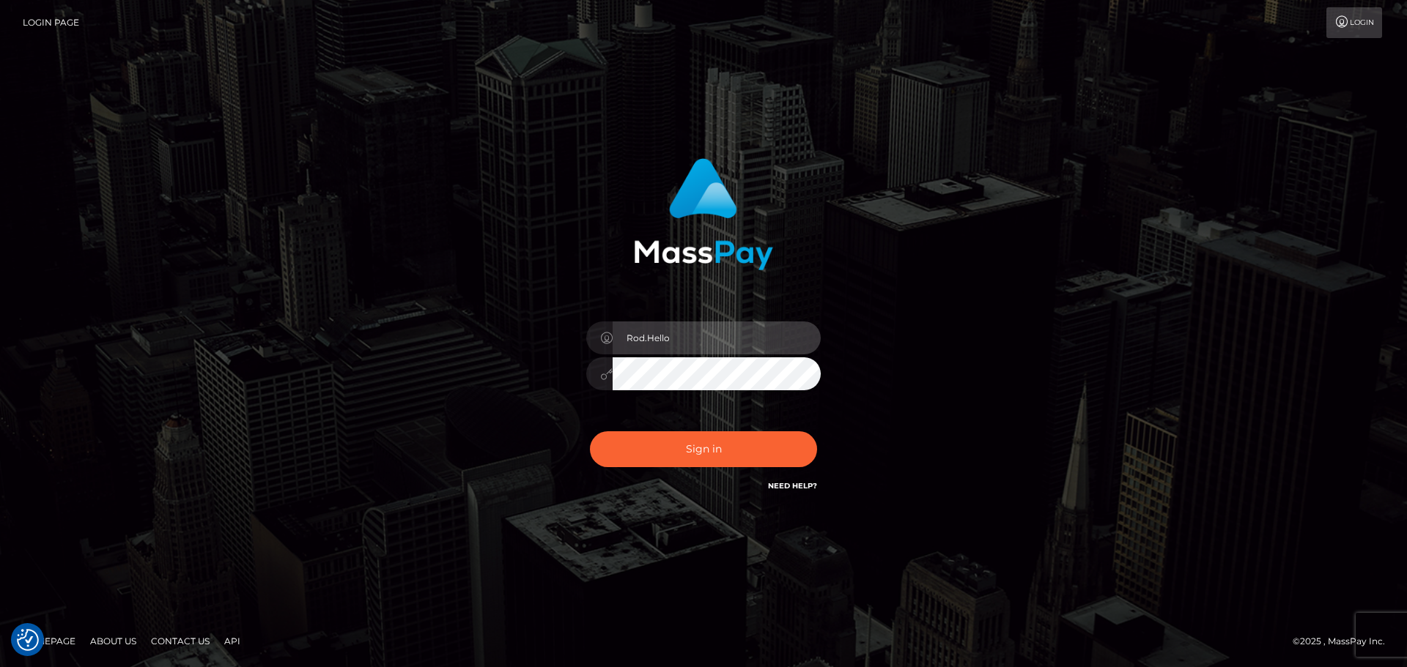
drag, startPoint x: 622, startPoint y: 349, endPoint x: 542, endPoint y: 345, distance: 79.9
click at [542, 345] on div "Rod.Hello Sign in" at bounding box center [703, 326] width 385 height 358
paste input "B2Spin"
type input "Rod.B2Spin"
click at [573, 386] on div "Rod.B2Spin Sign in" at bounding box center [703, 326] width 385 height 358
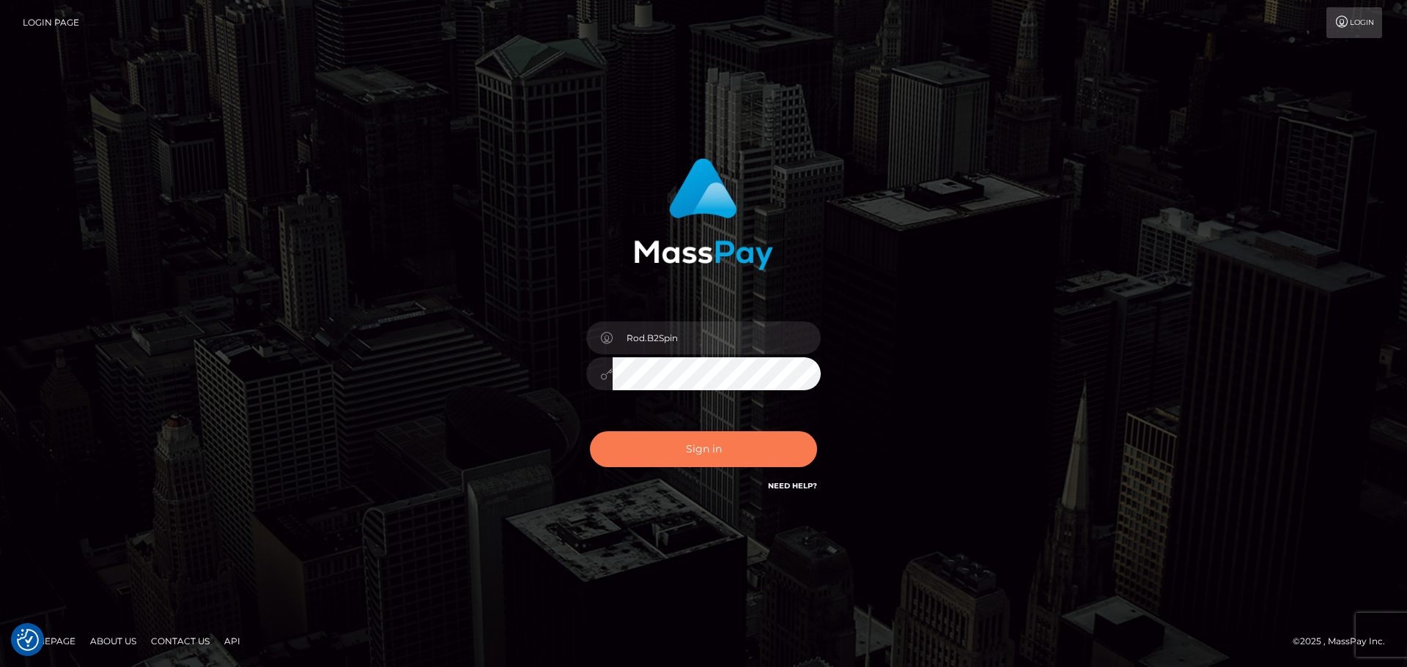
click at [630, 449] on button "Sign in" at bounding box center [703, 449] width 227 height 36
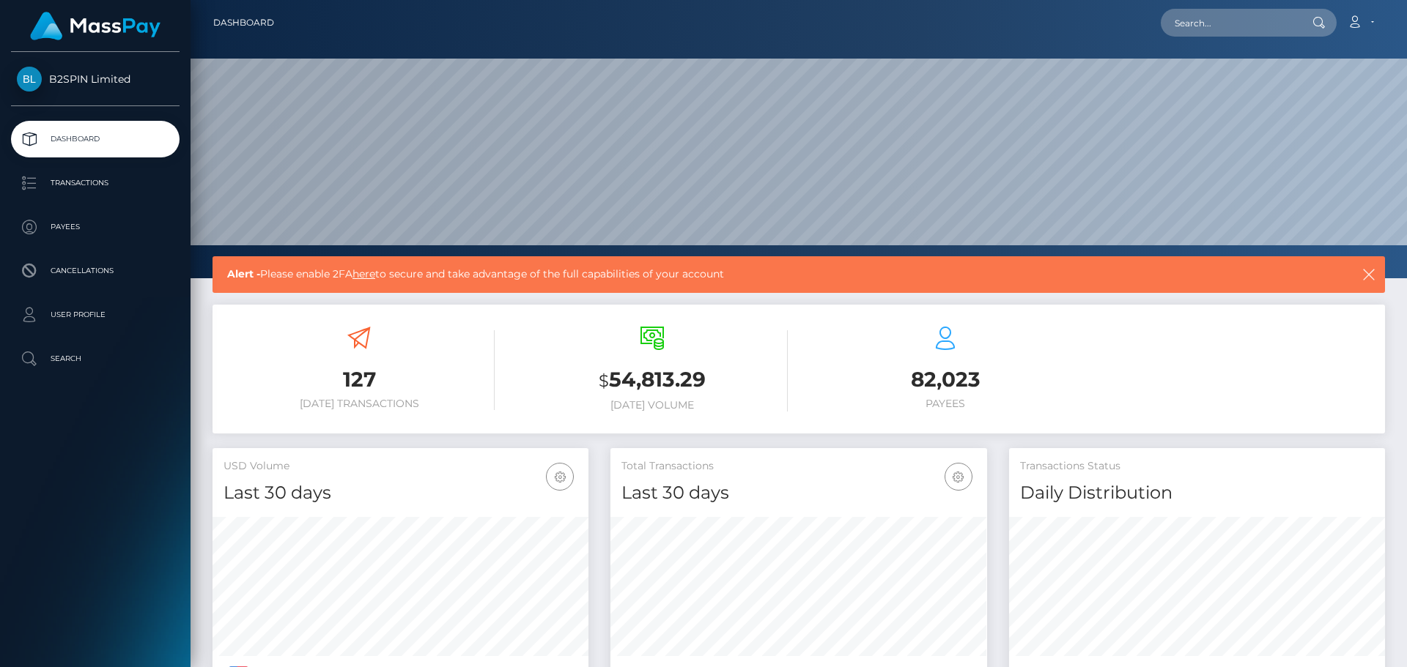
scroll to position [260, 377]
click at [1377, 23] on link "Account" at bounding box center [1359, 22] width 43 height 31
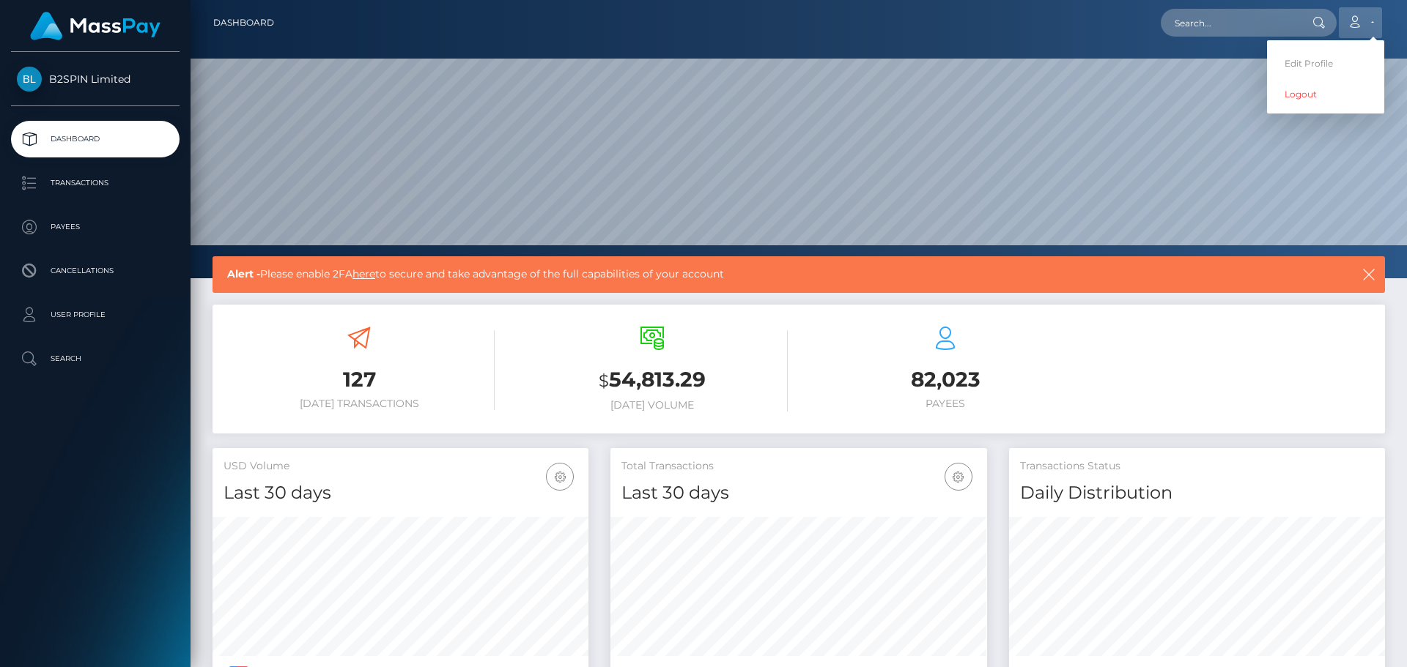
click at [1355, 22] on icon at bounding box center [1353, 22] width 15 height 12
click at [1362, 26] on icon at bounding box center [1353, 22] width 15 height 12
click at [1308, 97] on link "Logout" at bounding box center [1325, 94] width 117 height 27
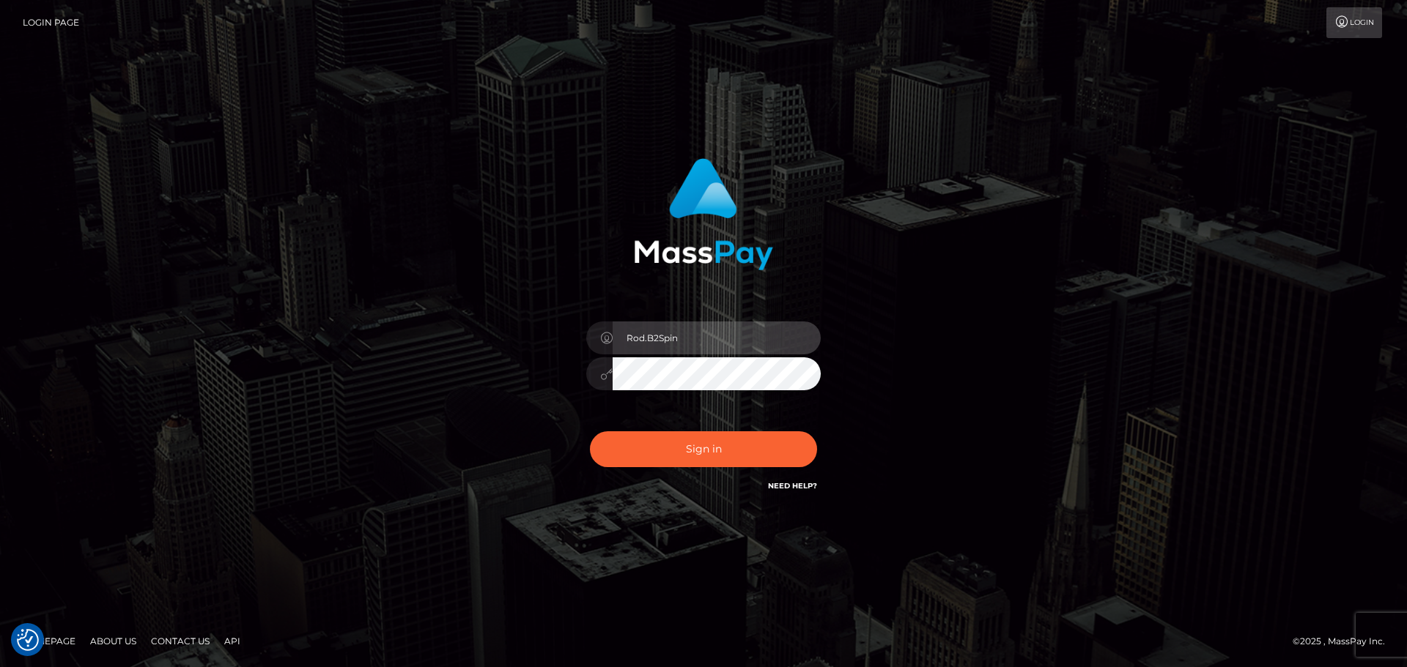
drag, startPoint x: 686, startPoint y: 342, endPoint x: 541, endPoint y: 338, distance: 145.1
click at [541, 338] on div "Rod.B2Spin Sign in" at bounding box center [703, 326] width 385 height 358
paste input "Hello"
type input "Rod.Hello"
click at [551, 368] on div "Rod.Hello Sign in" at bounding box center [703, 326] width 385 height 358
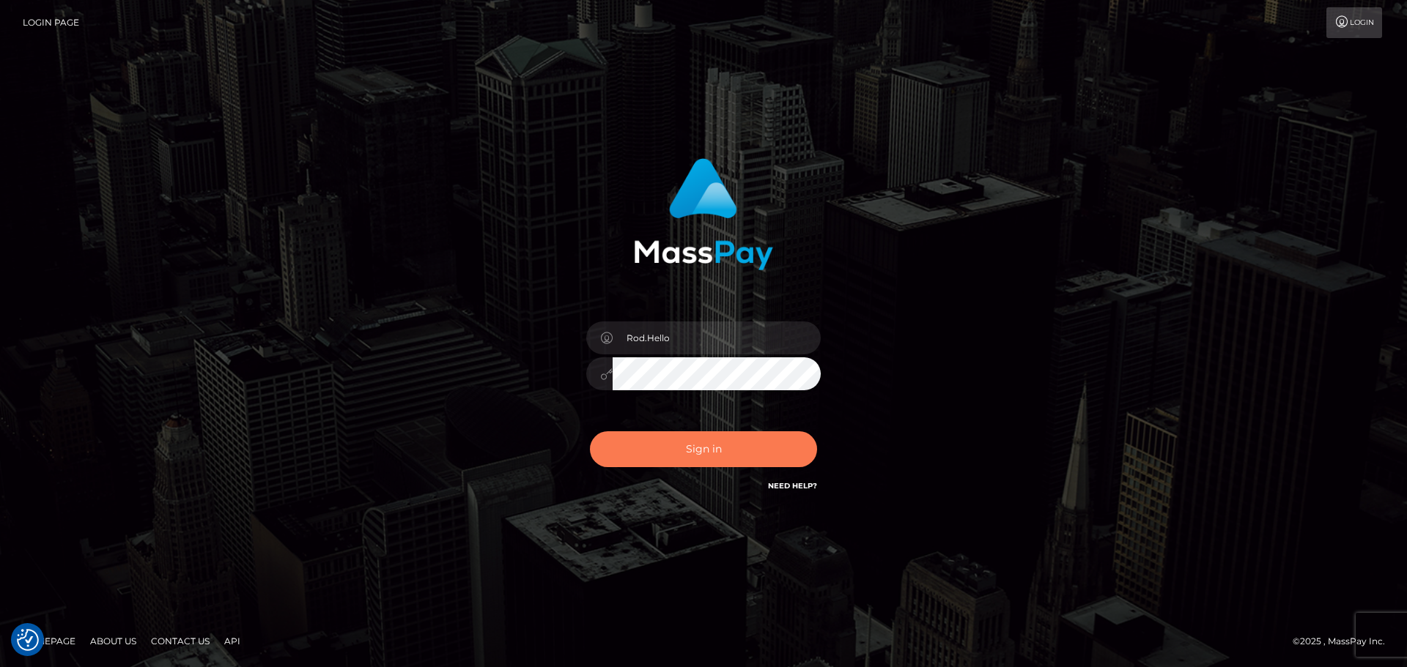
click at [653, 443] on button "Sign in" at bounding box center [703, 449] width 227 height 36
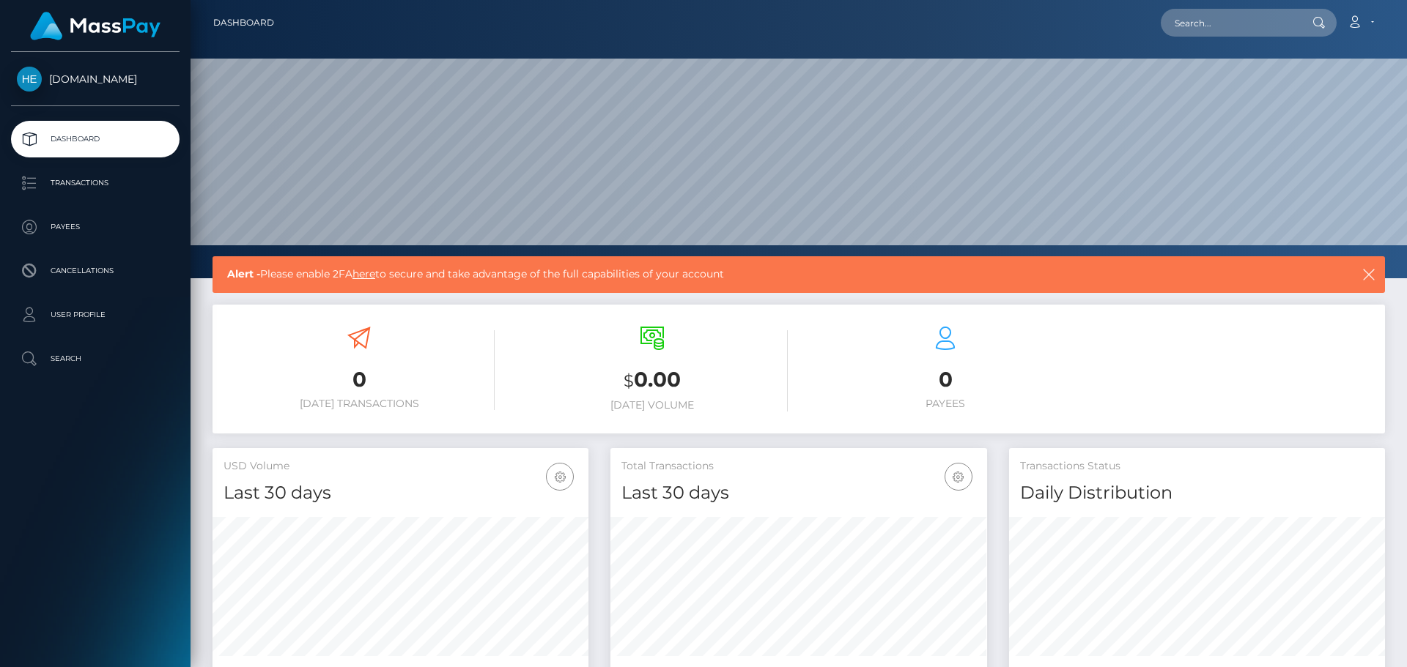
scroll to position [260, 377]
click at [1351, 21] on icon at bounding box center [1353, 22] width 15 height 12
click at [1280, 102] on link "Logout" at bounding box center [1325, 94] width 117 height 27
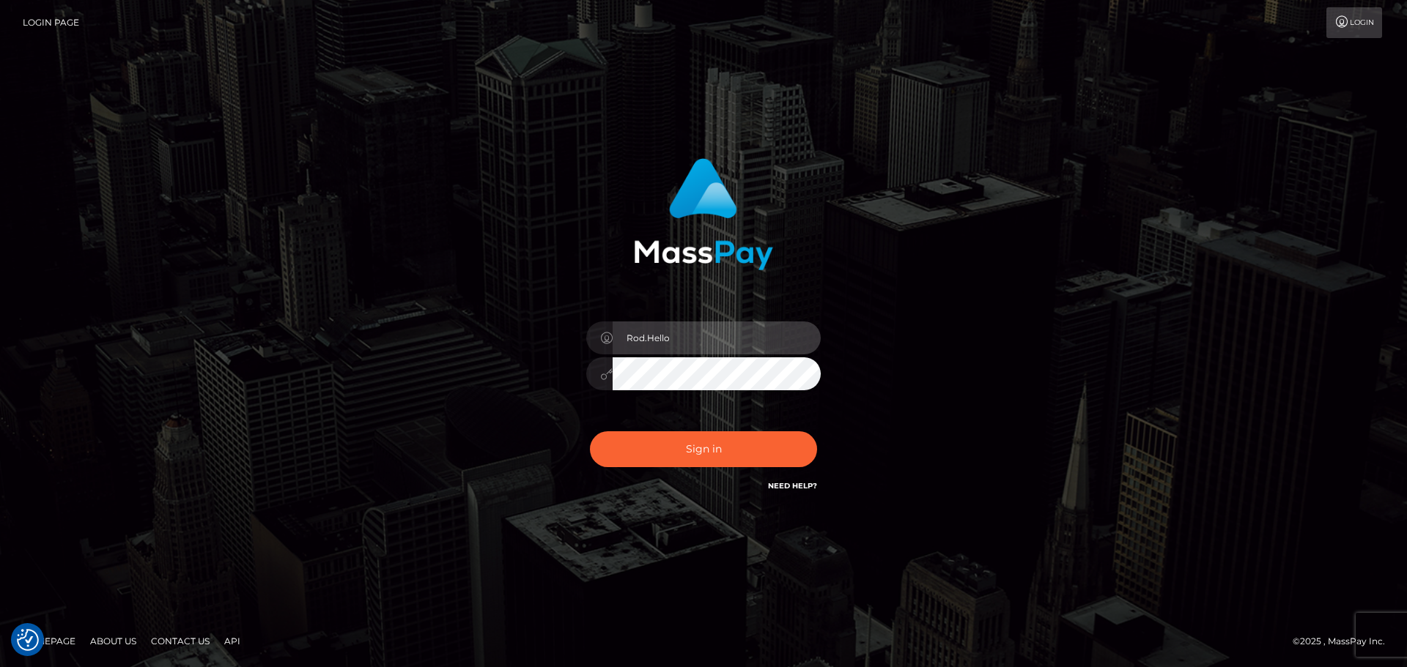
drag, startPoint x: 699, startPoint y: 326, endPoint x: 491, endPoint y: 331, distance: 208.1
click at [491, 331] on div "Rod.Hello Sign in" at bounding box center [703, 333] width 835 height 373
paste input "SPB"
type input "Rod.SPB"
click at [495, 373] on div "Rod.SPB Sign in" at bounding box center [703, 333] width 835 height 373
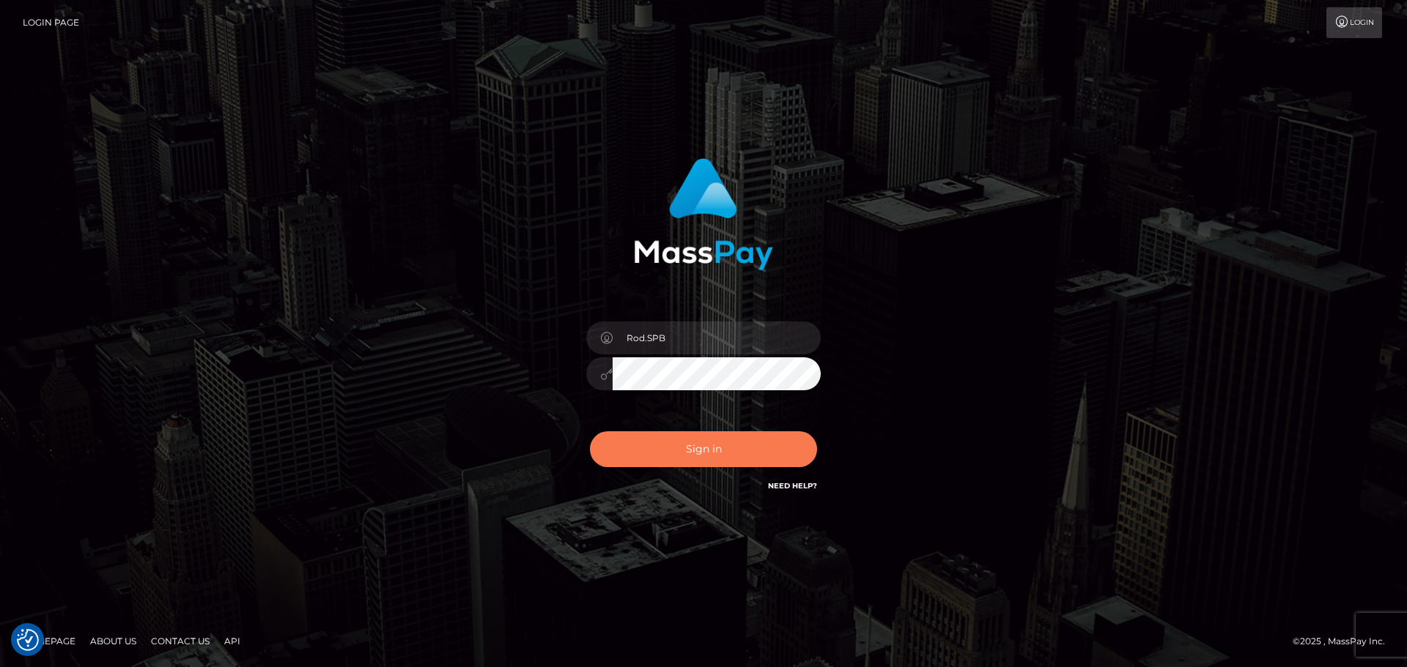
click at [639, 459] on button "Sign in" at bounding box center [703, 449] width 227 height 36
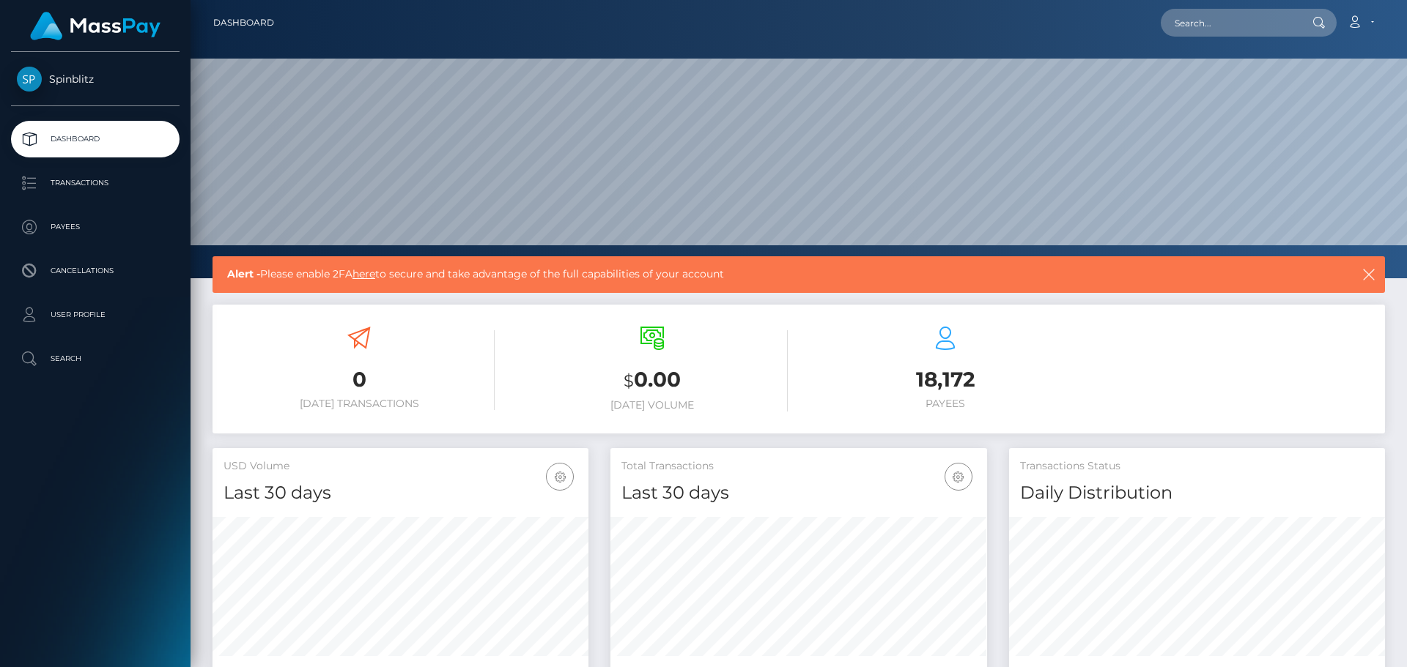
scroll to position [260, 377]
click at [1353, 23] on icon at bounding box center [1353, 22] width 15 height 12
click at [1296, 100] on link "Logout" at bounding box center [1325, 94] width 117 height 27
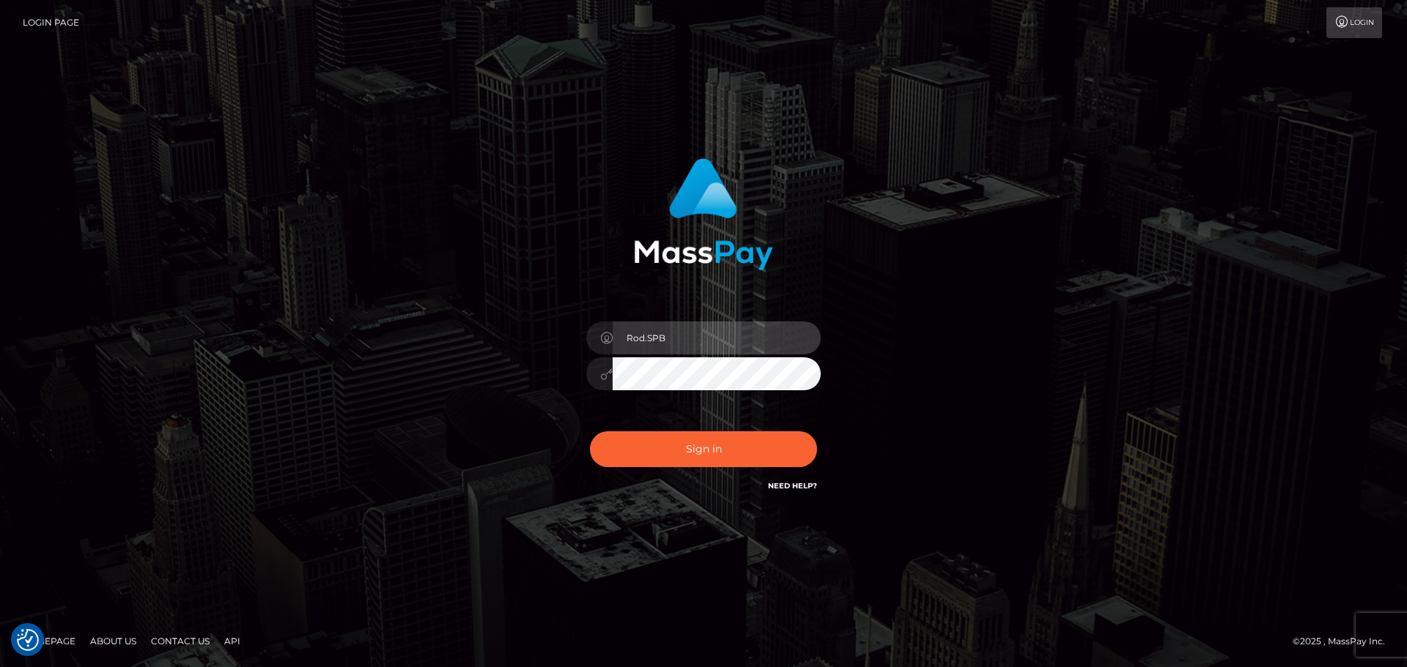
drag, startPoint x: 711, startPoint y: 339, endPoint x: 470, endPoint y: 343, distance: 241.0
click at [472, 344] on div "Rod.SPB Sign in" at bounding box center [703, 333] width 835 height 373
paste input "M"
type input "Rod.MB"
click at [552, 376] on div "Rod.MB Sign in" at bounding box center [703, 326] width 385 height 358
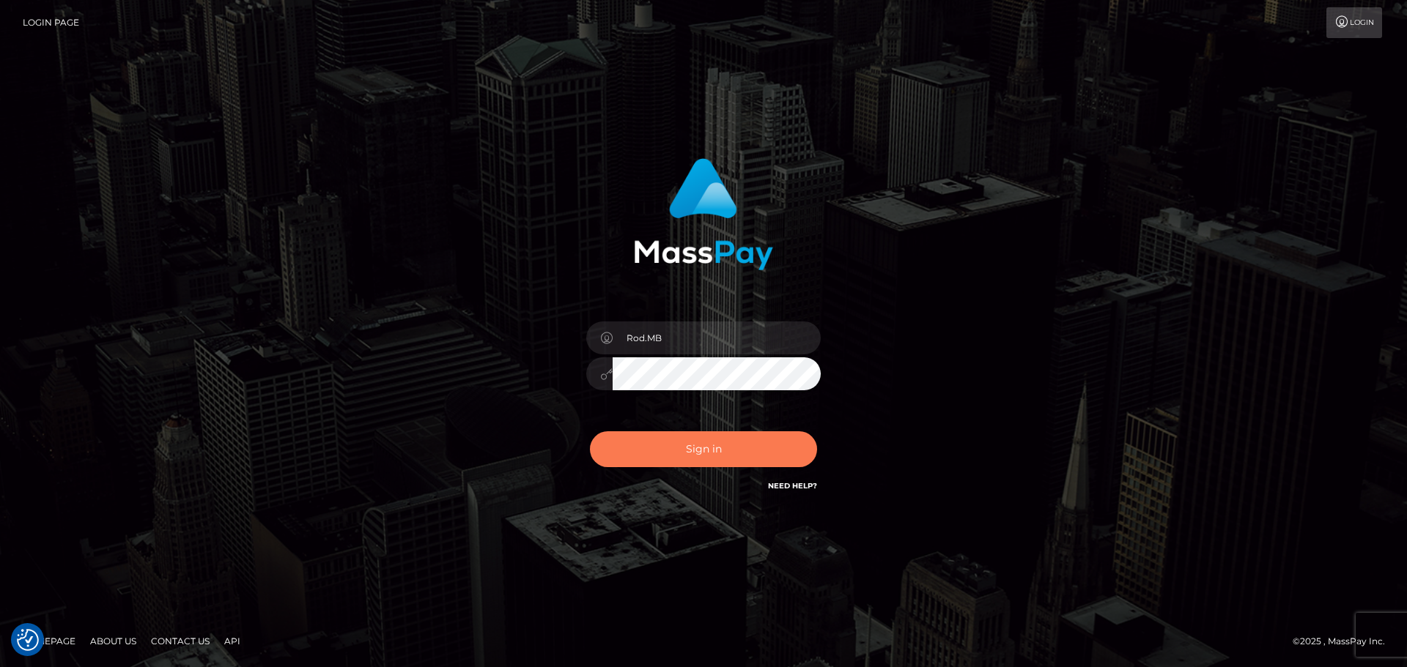
click at [618, 442] on button "Sign in" at bounding box center [703, 449] width 227 height 36
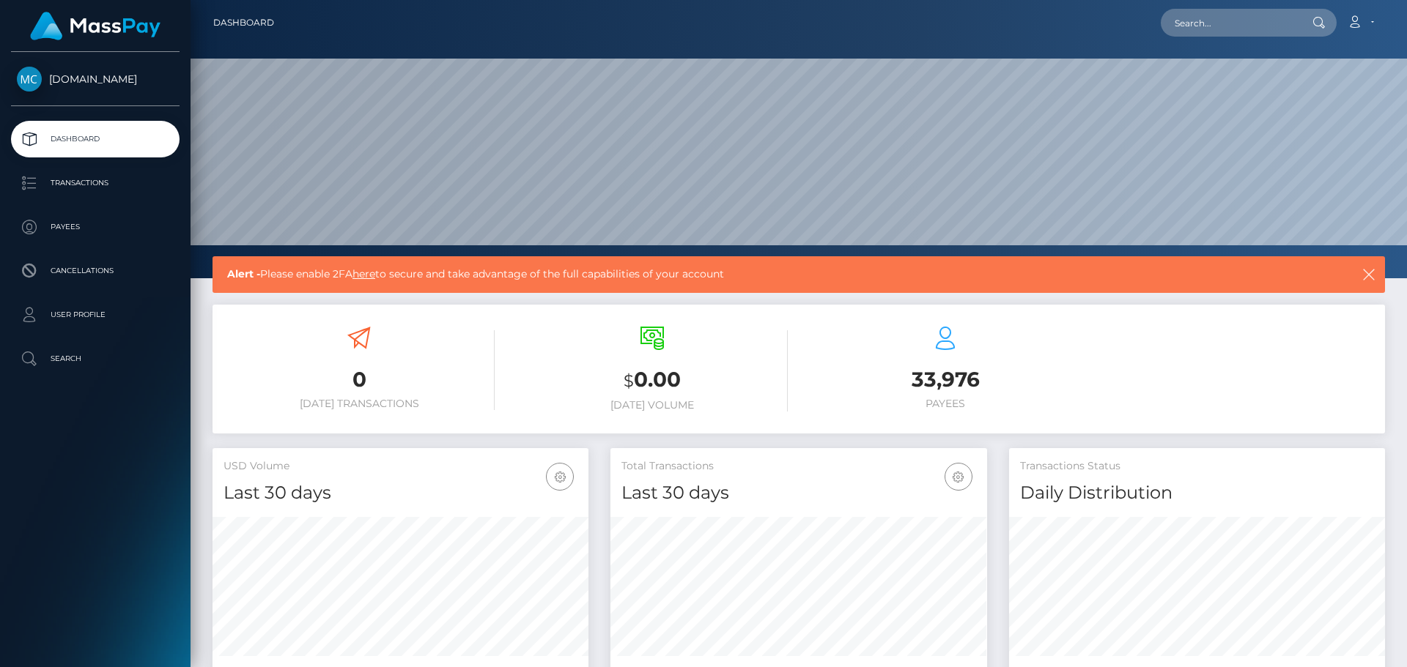
scroll to position [260, 377]
click at [1360, 22] on icon at bounding box center [1353, 22] width 15 height 12
drag, startPoint x: 29, startPoint y: 435, endPoint x: 36, endPoint y: 418, distance: 18.1
click at [29, 435] on div "McLuck.com Dashboard Transactions Payees Cancellations User Profile Search" at bounding box center [95, 358] width 190 height 612
click at [99, 188] on p "Transactions" at bounding box center [95, 183] width 157 height 22
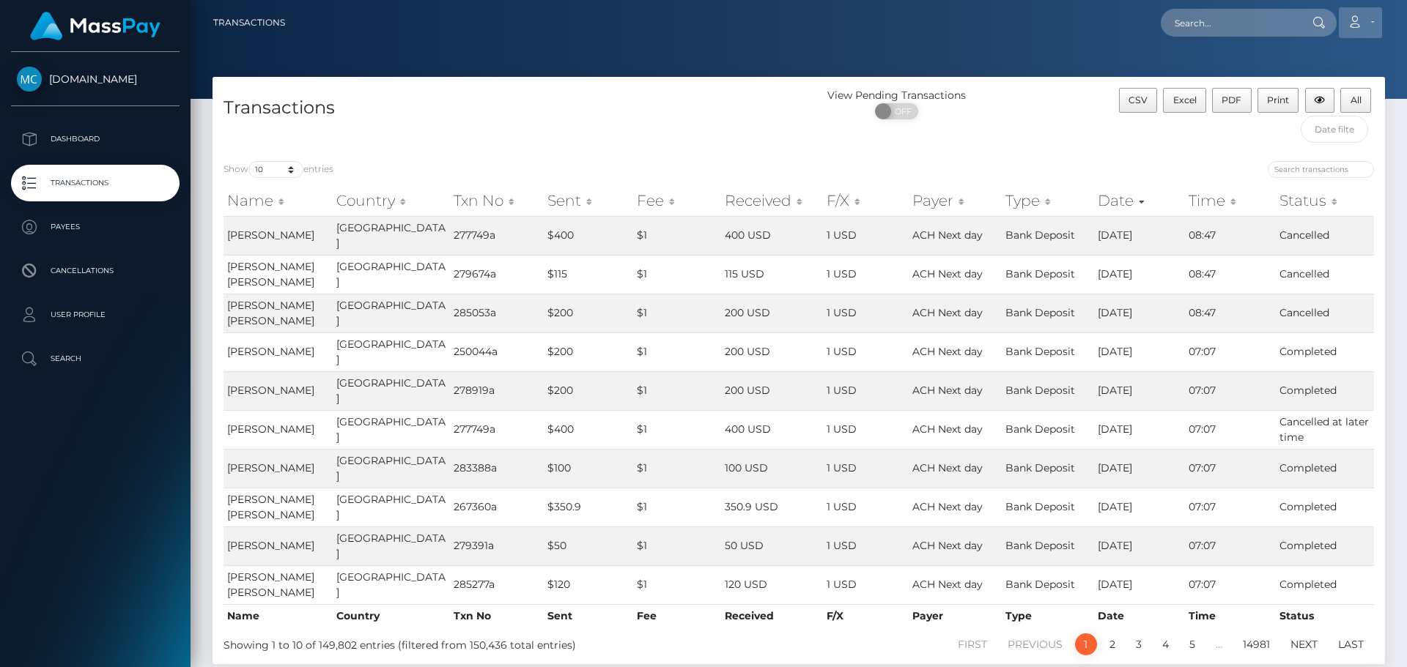
click at [1377, 21] on link "Account" at bounding box center [1359, 22] width 43 height 31
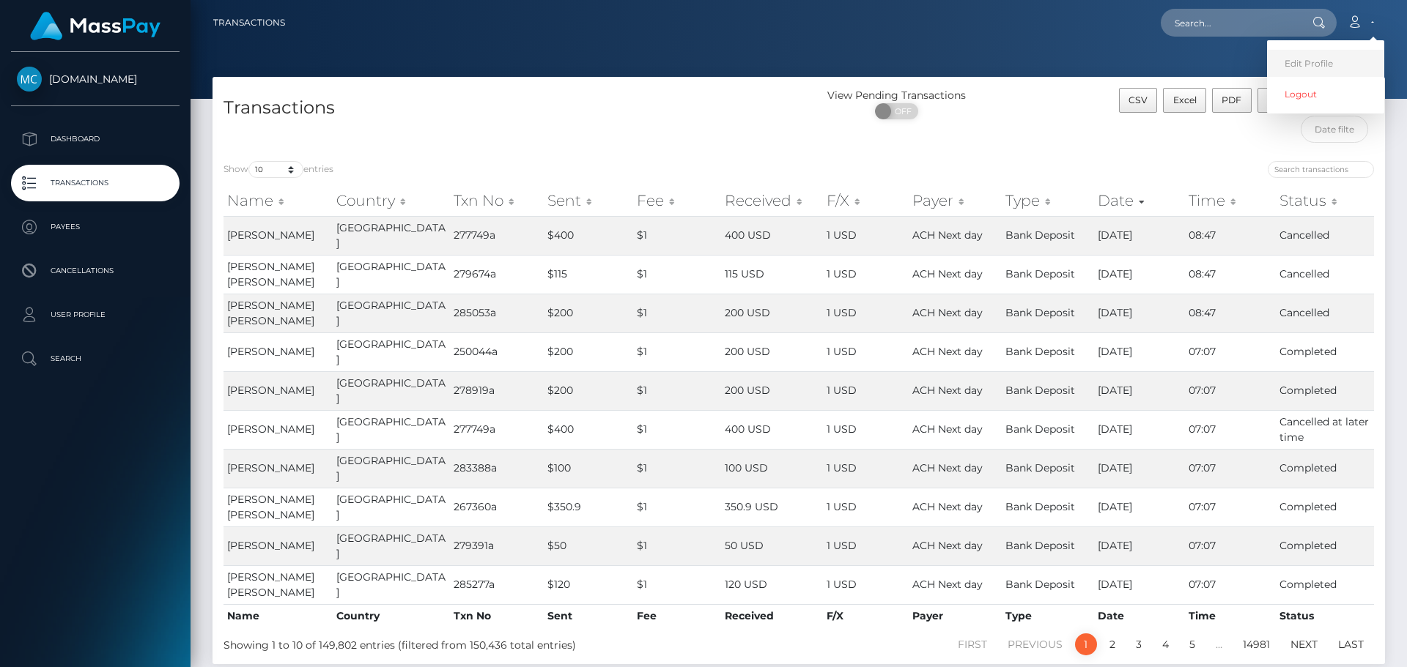
click at [1335, 60] on link "Edit Profile" at bounding box center [1325, 63] width 117 height 27
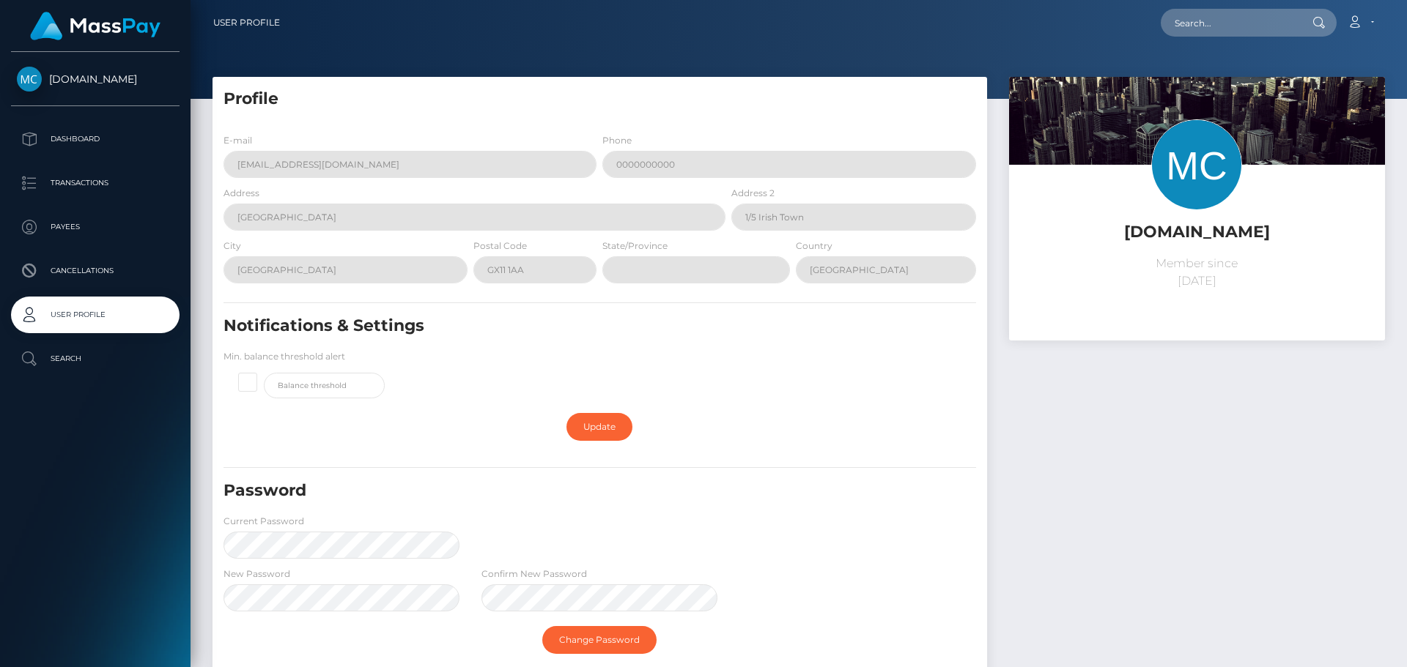
scroll to position [170, 0]
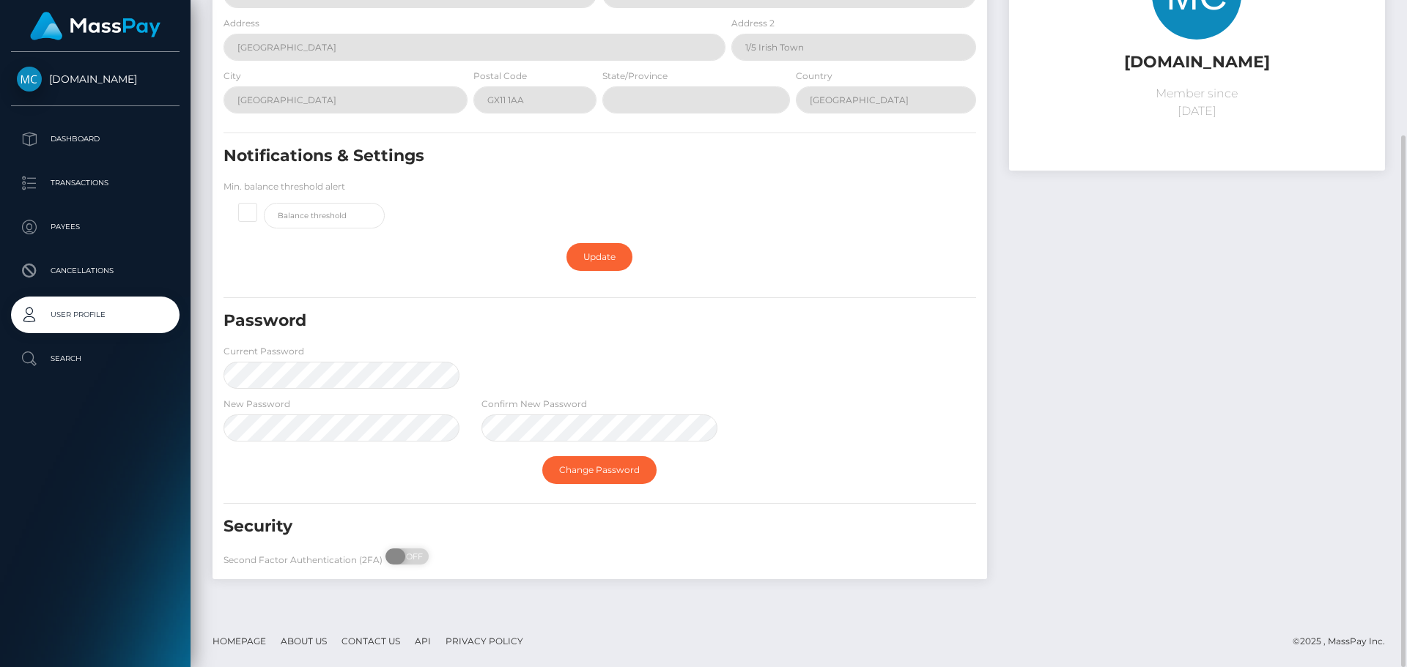
click at [409, 561] on span "OFF" at bounding box center [411, 557] width 37 height 16
checkbox input "true"
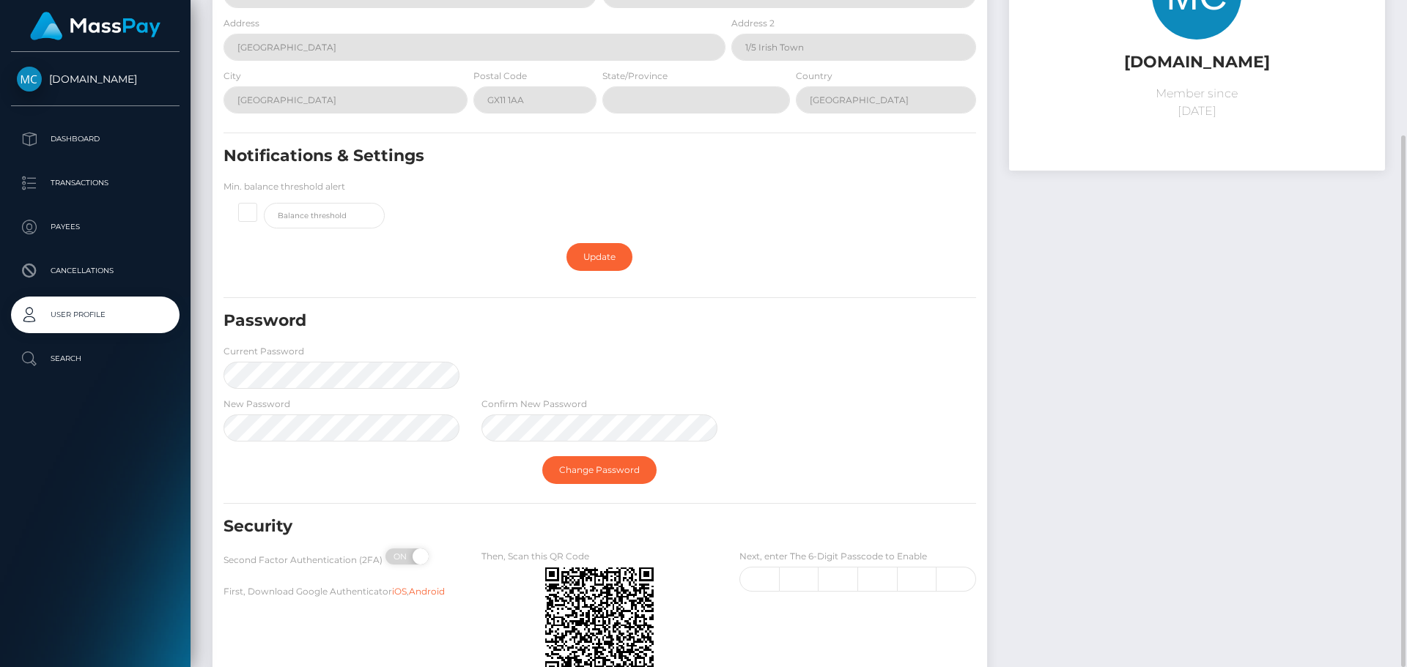
scroll to position [282, 0]
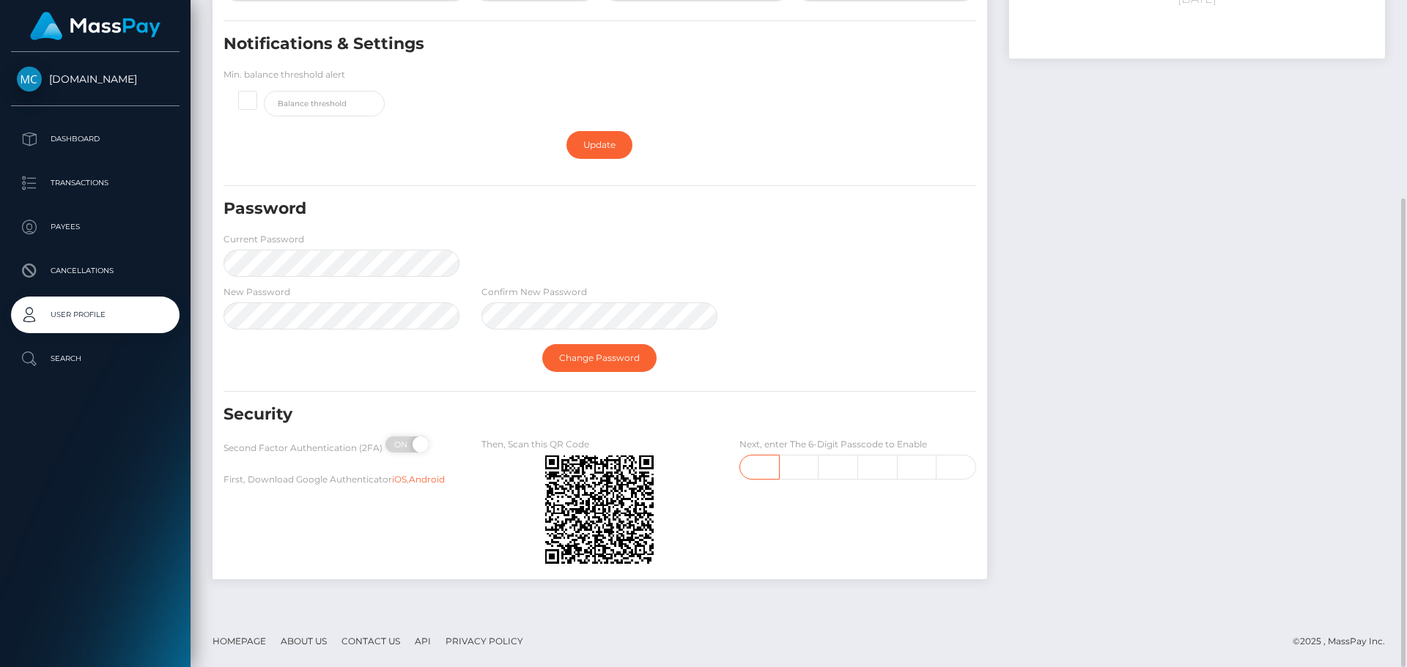
click at [757, 470] on input "text" at bounding box center [759, 467] width 40 height 25
type input "2"
type input "1"
type input "4"
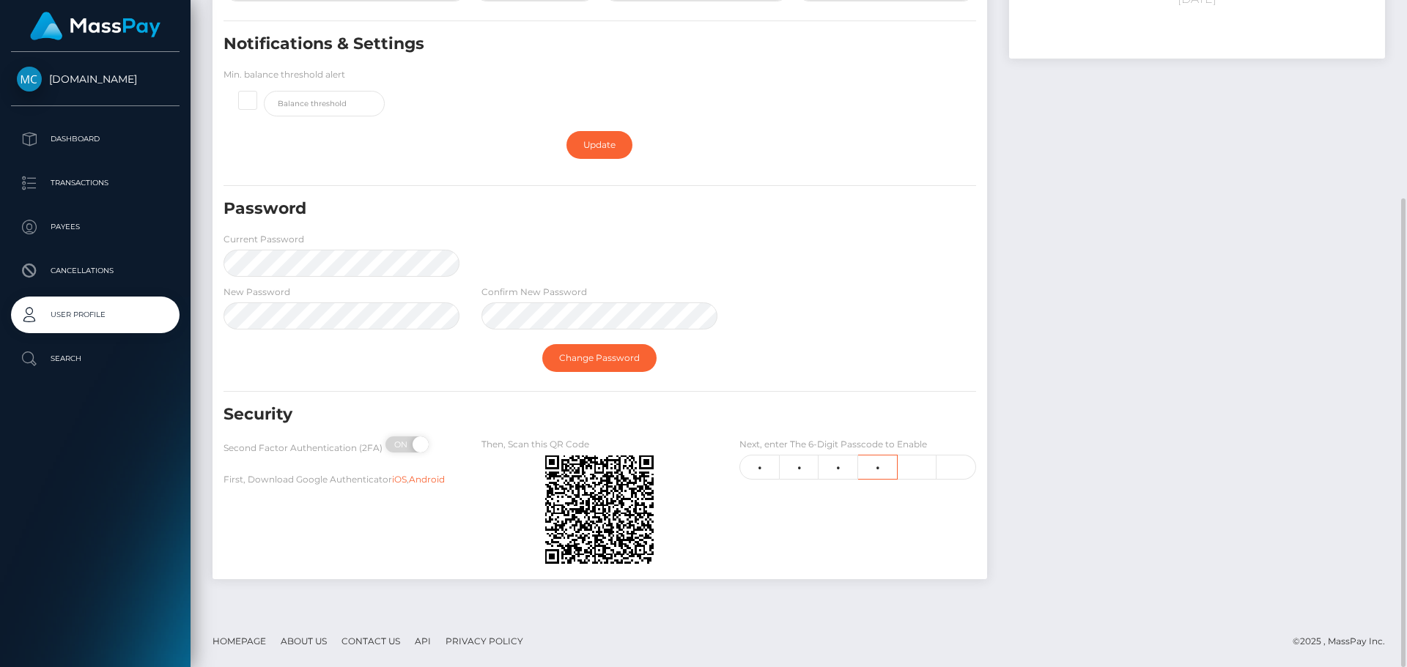
type input "7"
type input "9"
type input "5"
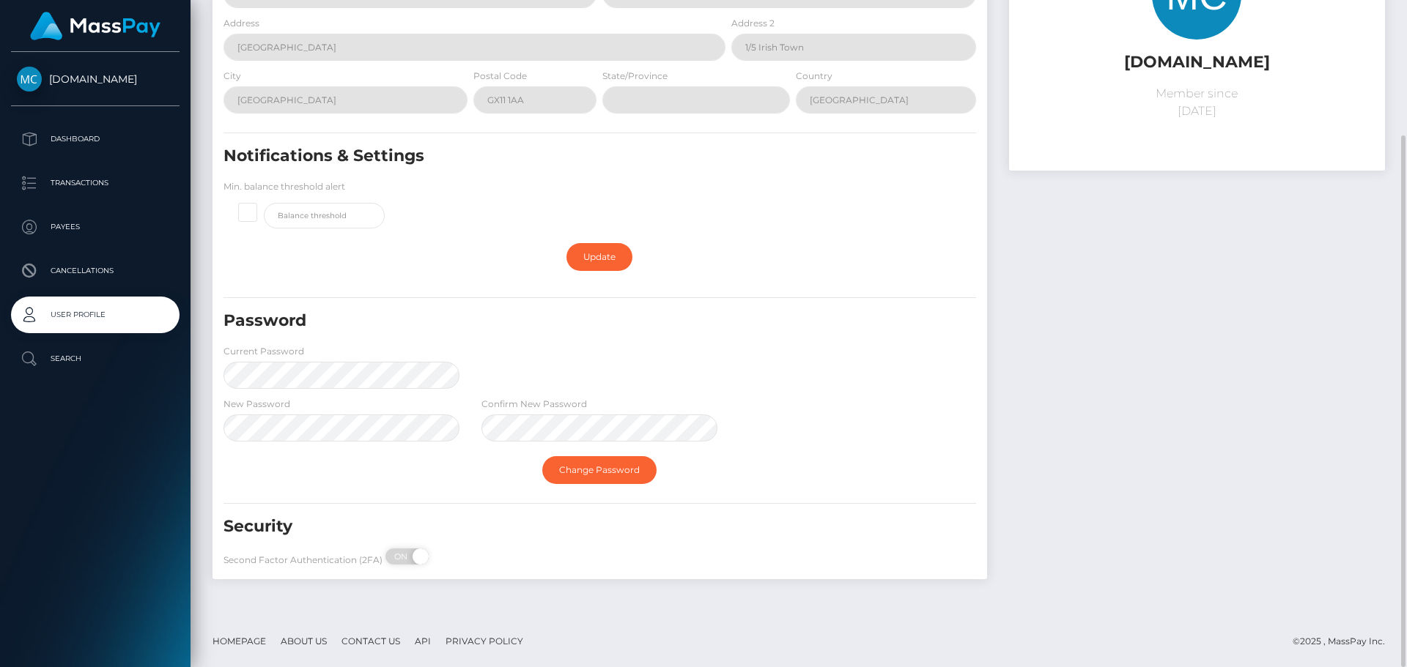
scroll to position [0, 0]
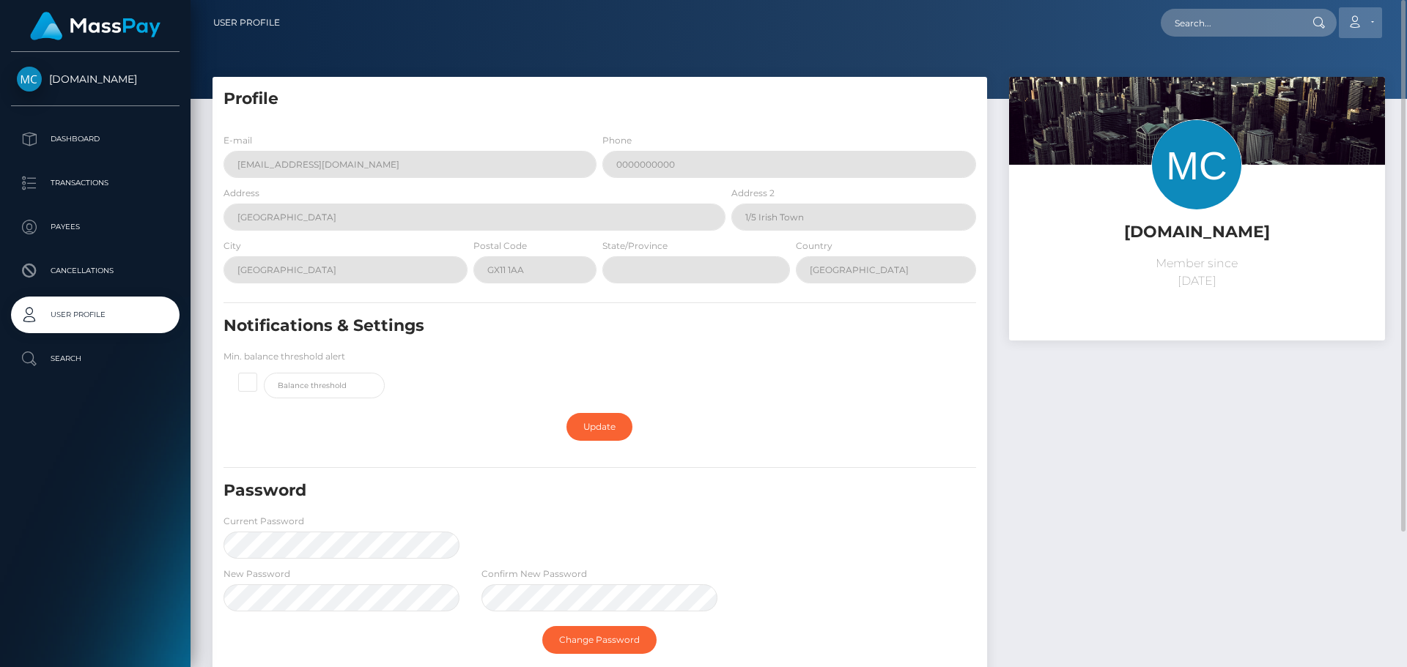
click at [1363, 18] on link "Account" at bounding box center [1359, 22] width 43 height 31
drag, startPoint x: 1326, startPoint y: 98, endPoint x: 1307, endPoint y: 109, distance: 22.0
click at [1326, 98] on link "Logout" at bounding box center [1325, 94] width 117 height 27
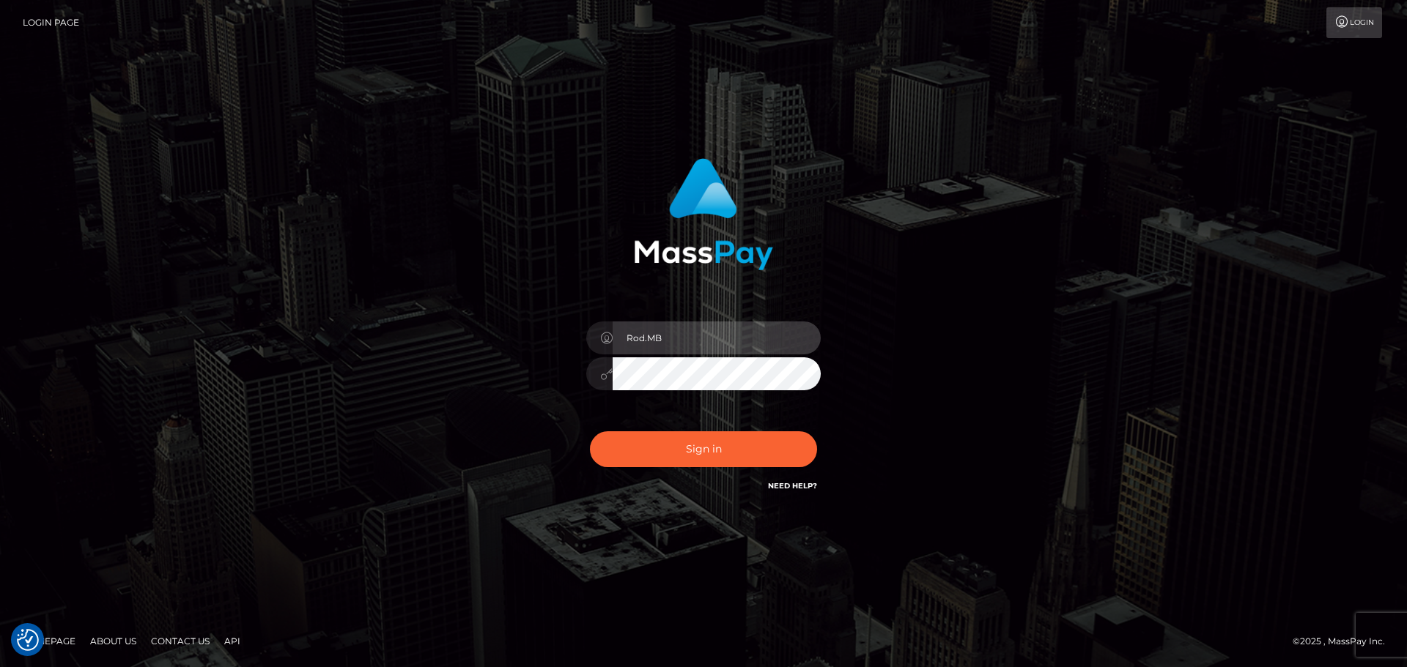
drag, startPoint x: 719, startPoint y: 338, endPoint x: 518, endPoint y: 344, distance: 201.6
click at [520, 344] on div "Rod.MB Sign in" at bounding box center [703, 326] width 385 height 358
paste input "SP"
type input "Rod.SPB"
click at [431, 378] on div "Rod.SPB Sign in" at bounding box center [703, 333] width 835 height 373
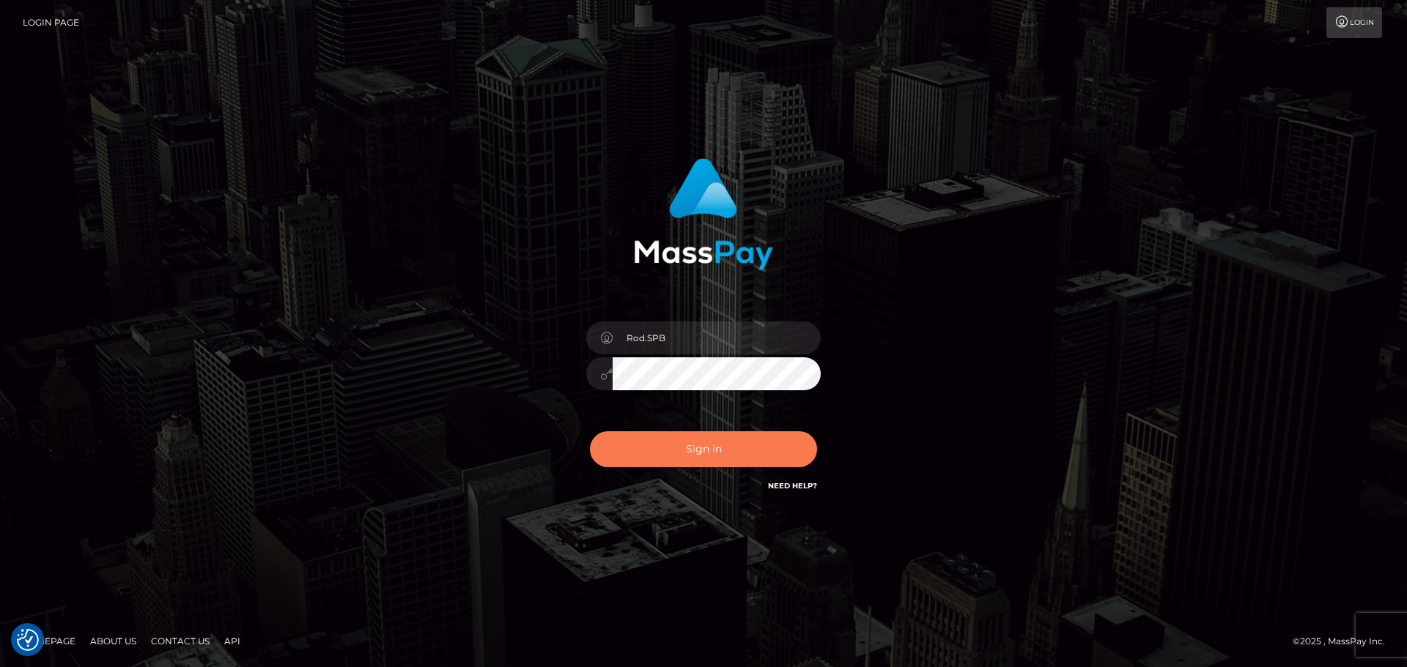
click at [642, 460] on button "Sign in" at bounding box center [703, 449] width 227 height 36
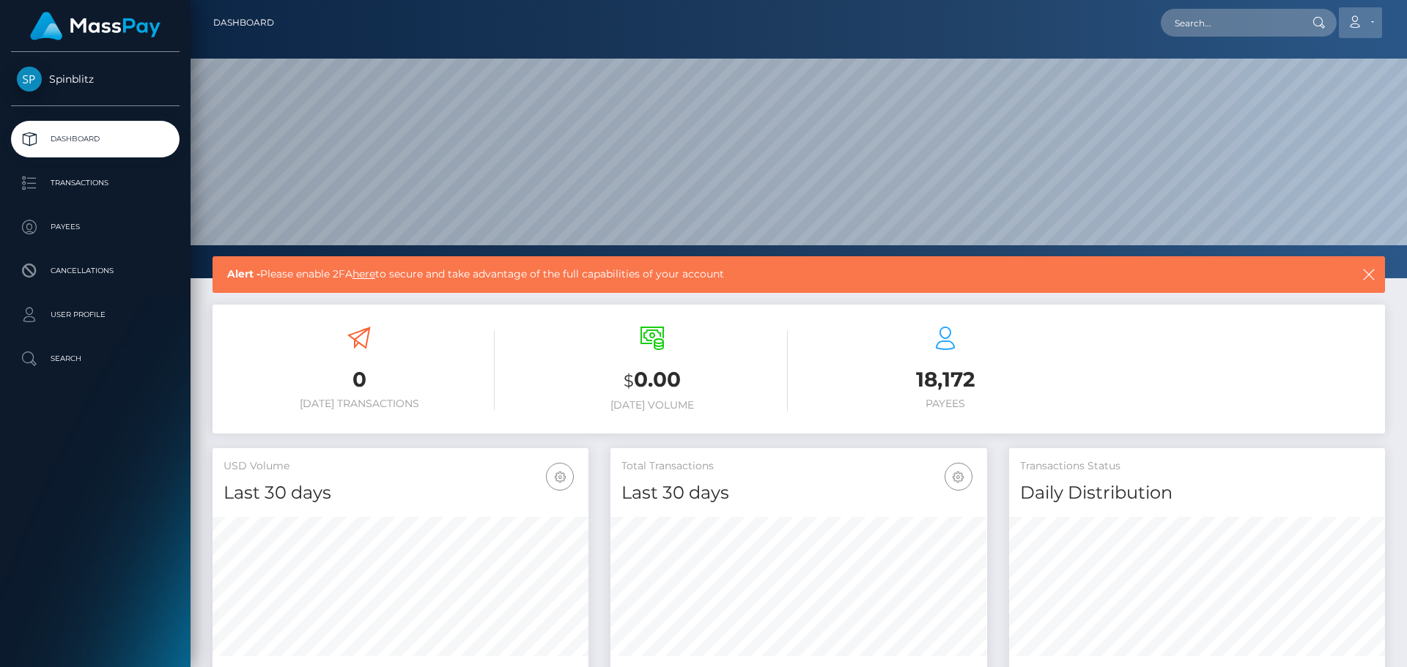
scroll to position [260, 377]
click at [1376, 21] on link "Account" at bounding box center [1359, 22] width 43 height 31
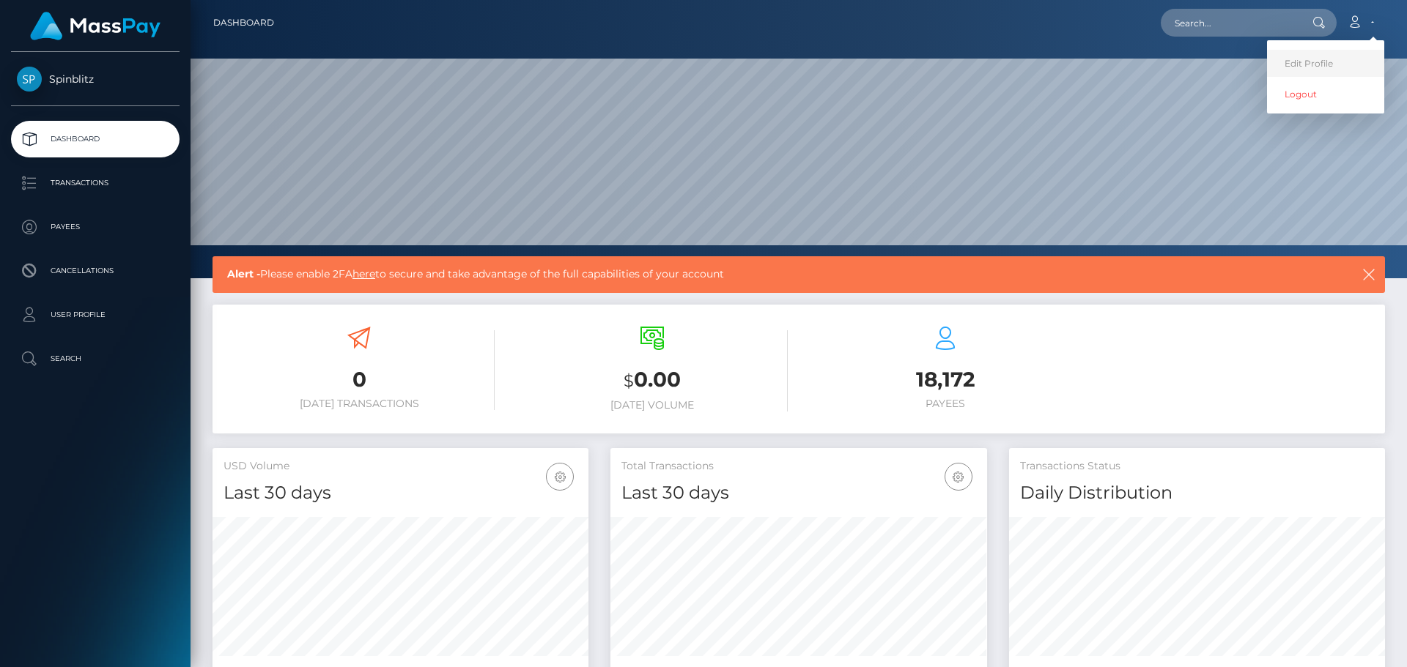
click at [1313, 63] on link "Edit Profile" at bounding box center [1325, 63] width 117 height 27
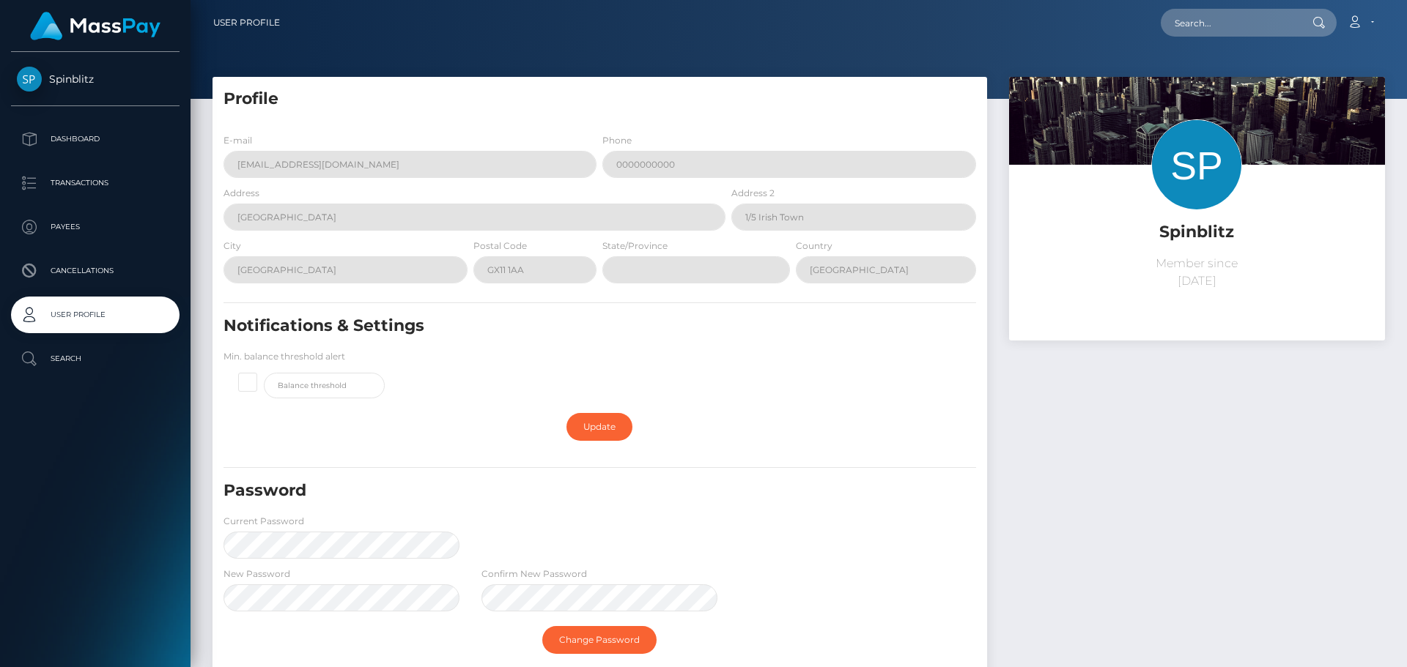
scroll to position [147, 0]
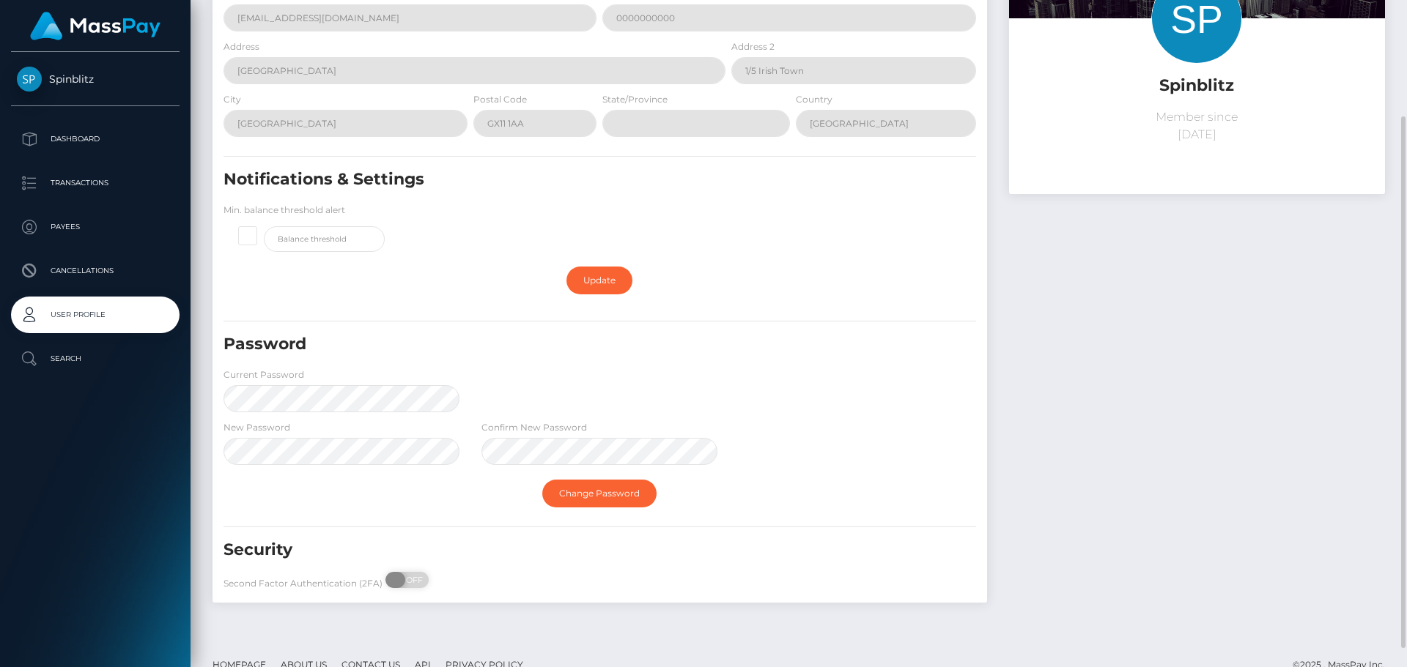
click at [403, 575] on span "OFF" at bounding box center [411, 580] width 37 height 16
checkbox input "true"
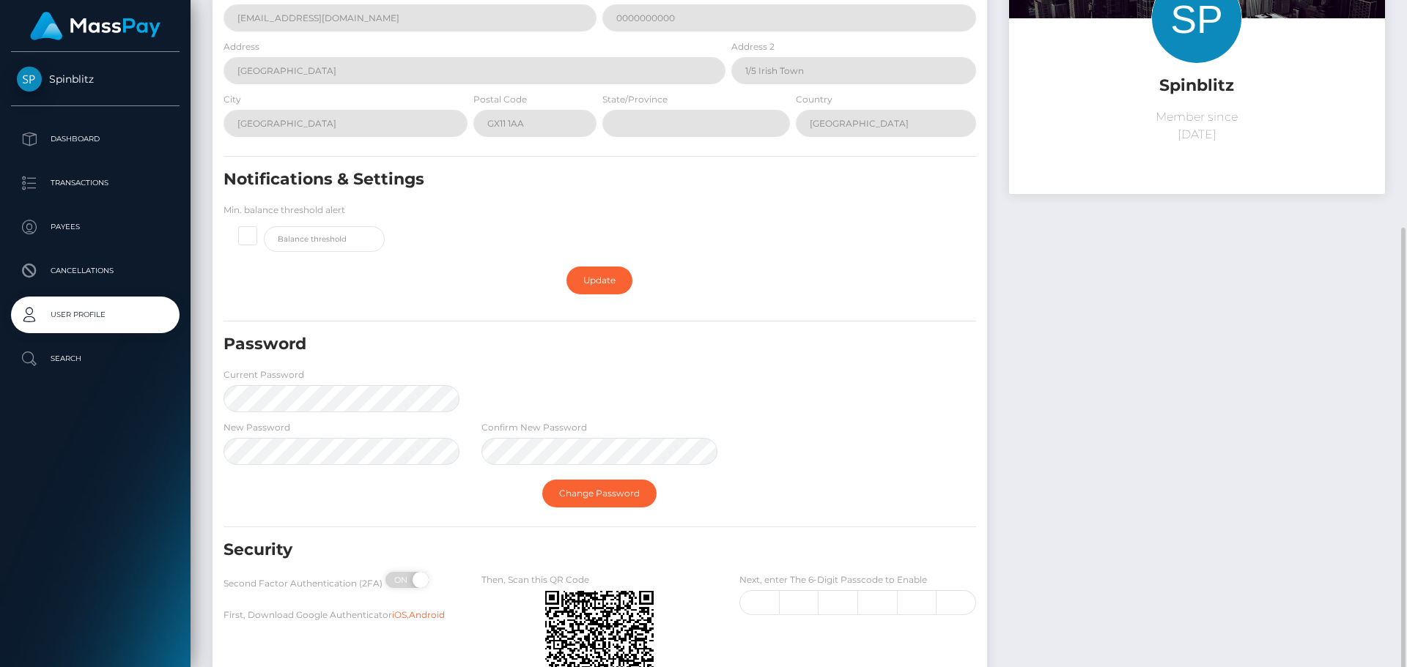
scroll to position [220, 0]
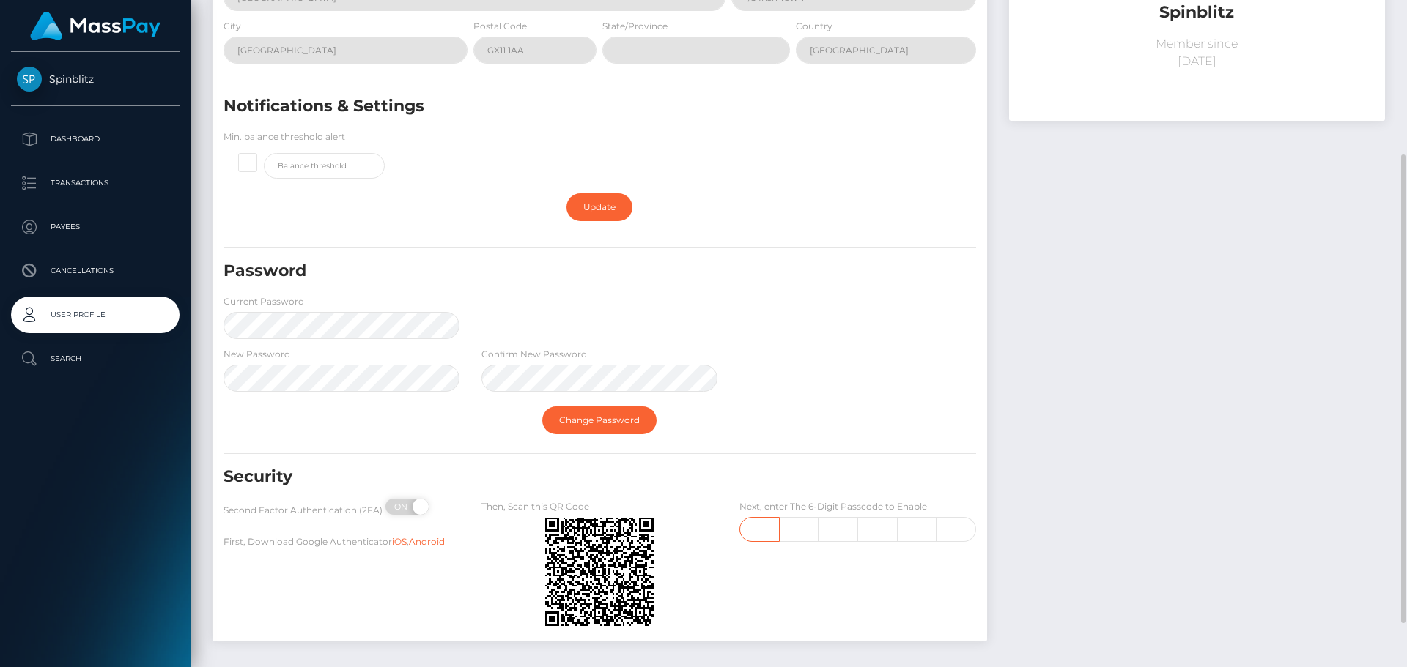
click at [750, 532] on input "text" at bounding box center [759, 529] width 40 height 25
type input "9"
type input "0"
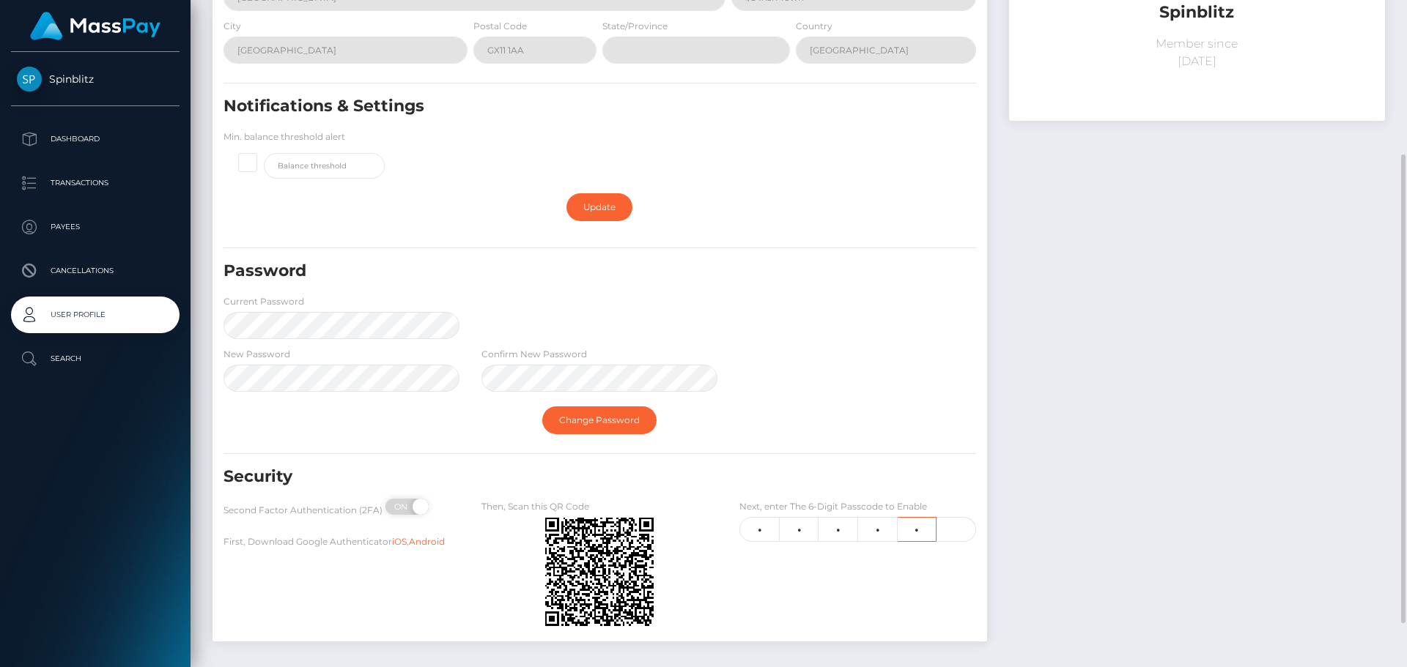
type input "5"
type input "7"
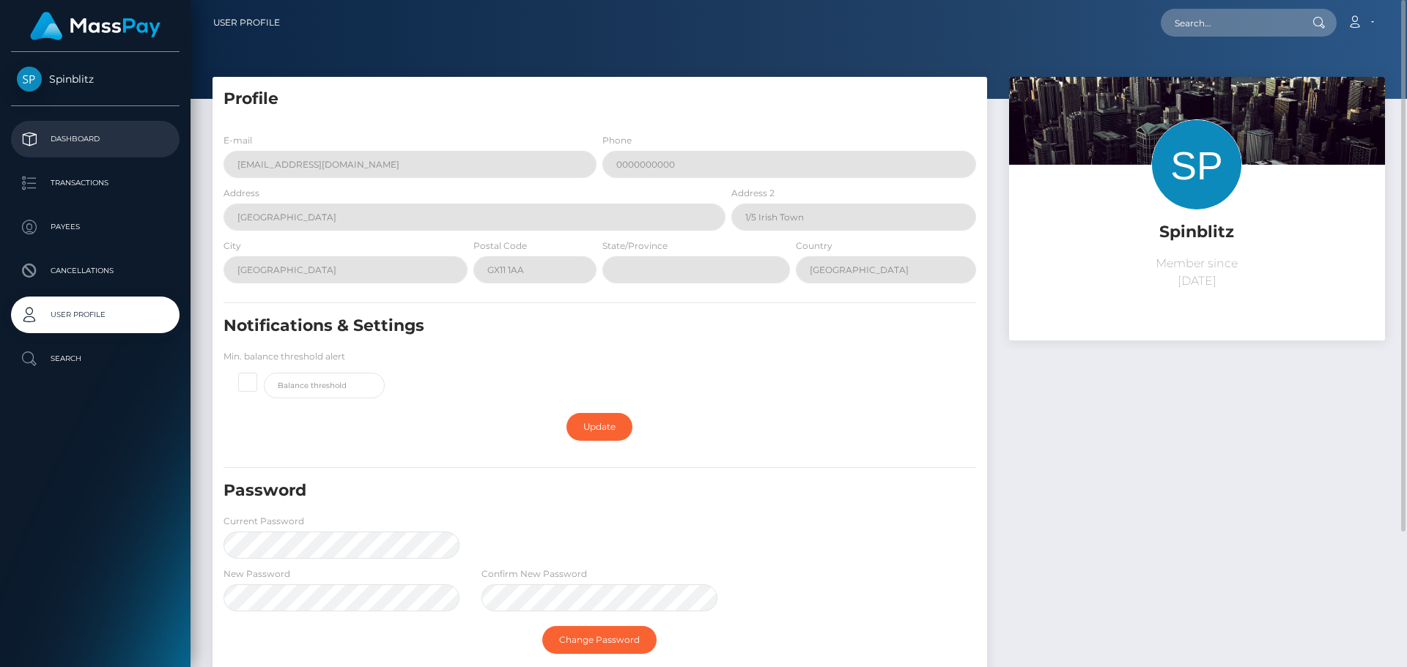
scroll to position [170, 0]
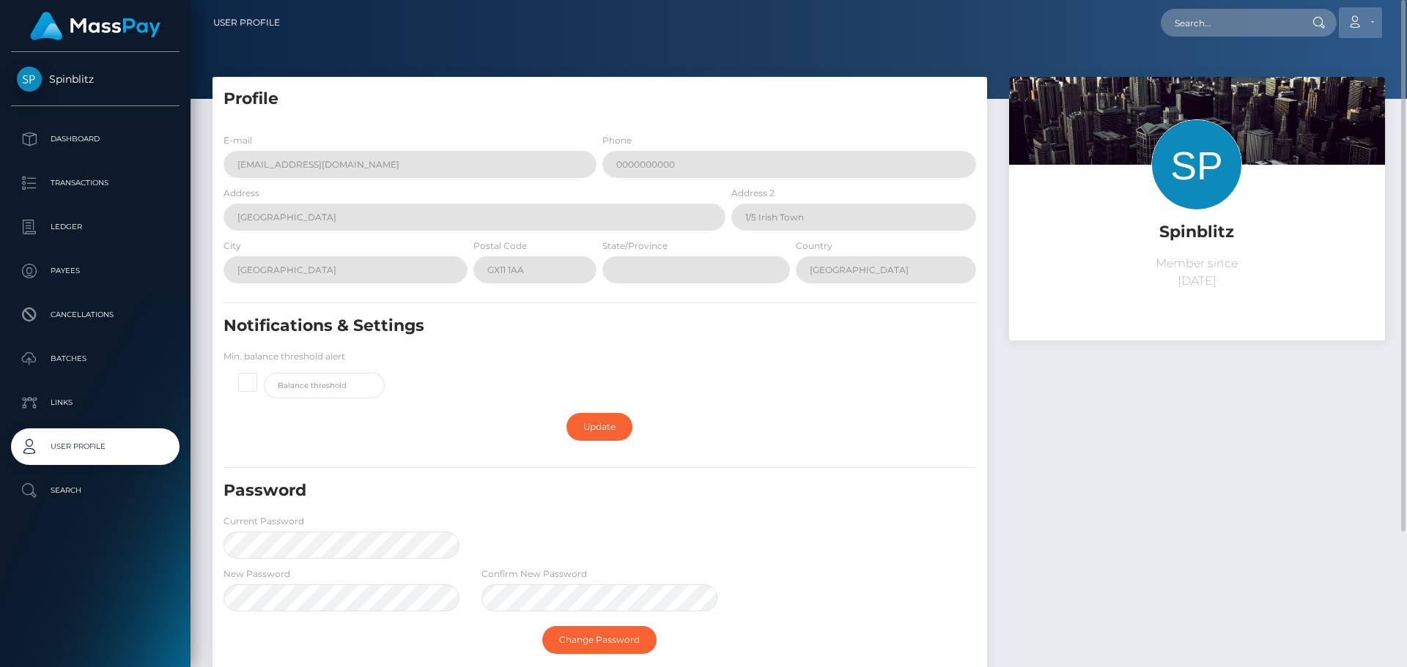
click at [1366, 20] on link "Account" at bounding box center [1359, 22] width 43 height 31
click at [1308, 95] on link "Logout" at bounding box center [1325, 94] width 117 height 27
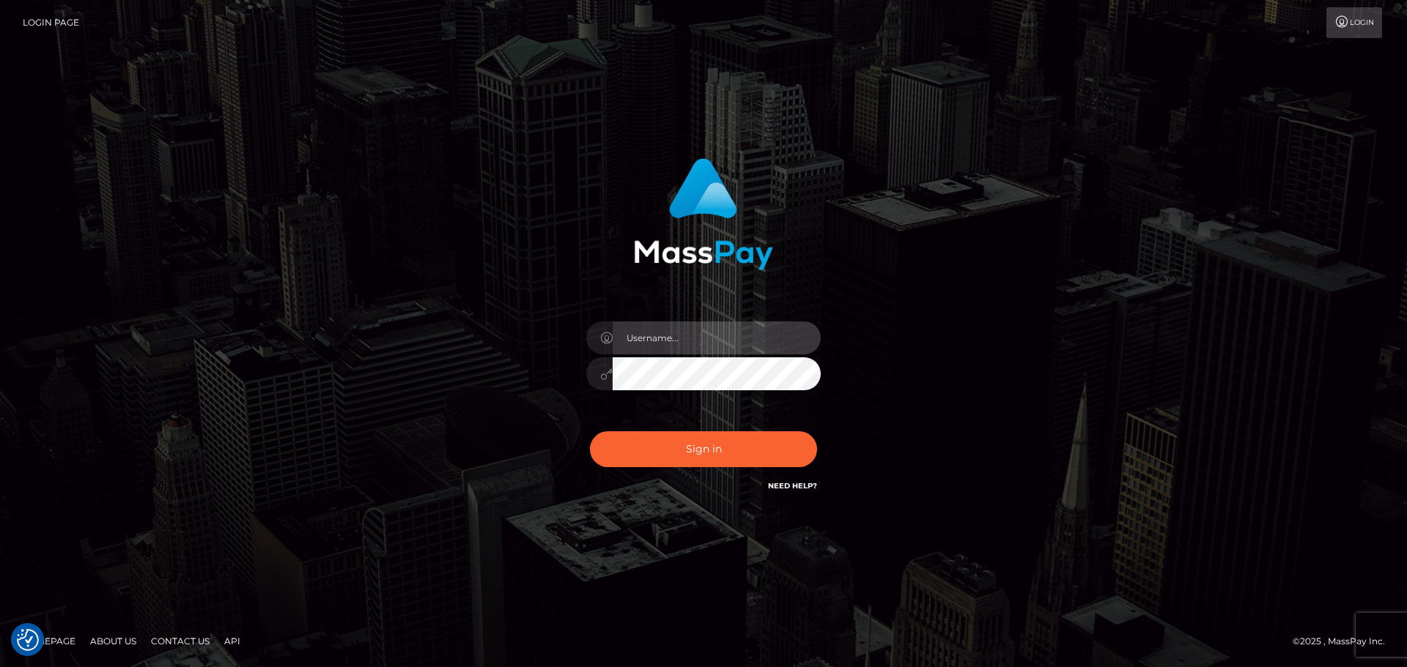
type input "Rod.SPB"
drag, startPoint x: 681, startPoint y: 338, endPoint x: 494, endPoint y: 336, distance: 186.8
click at [502, 336] on div "Rod.SPB" at bounding box center [703, 333] width 407 height 373
paste input "text"
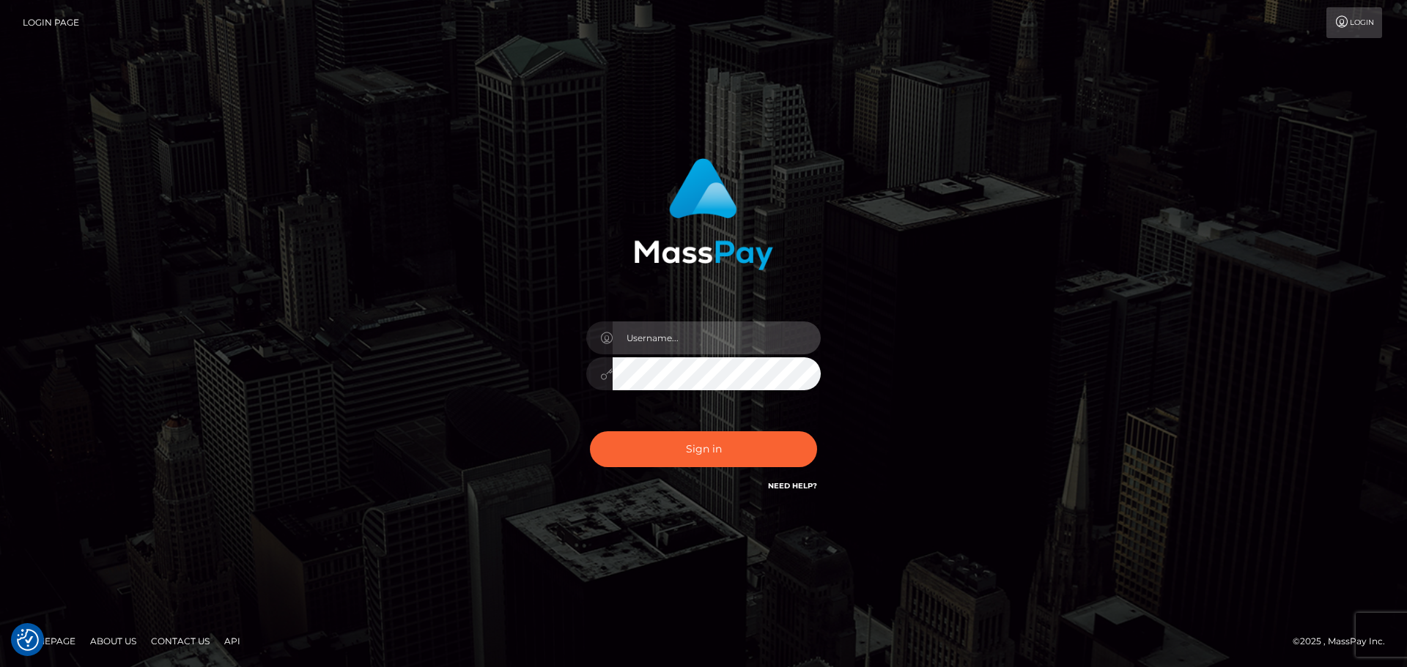
paste input "Rod.Hello"
type input "Rod.Hello"
click at [703, 341] on input "Rod.Hello" at bounding box center [716, 338] width 208 height 33
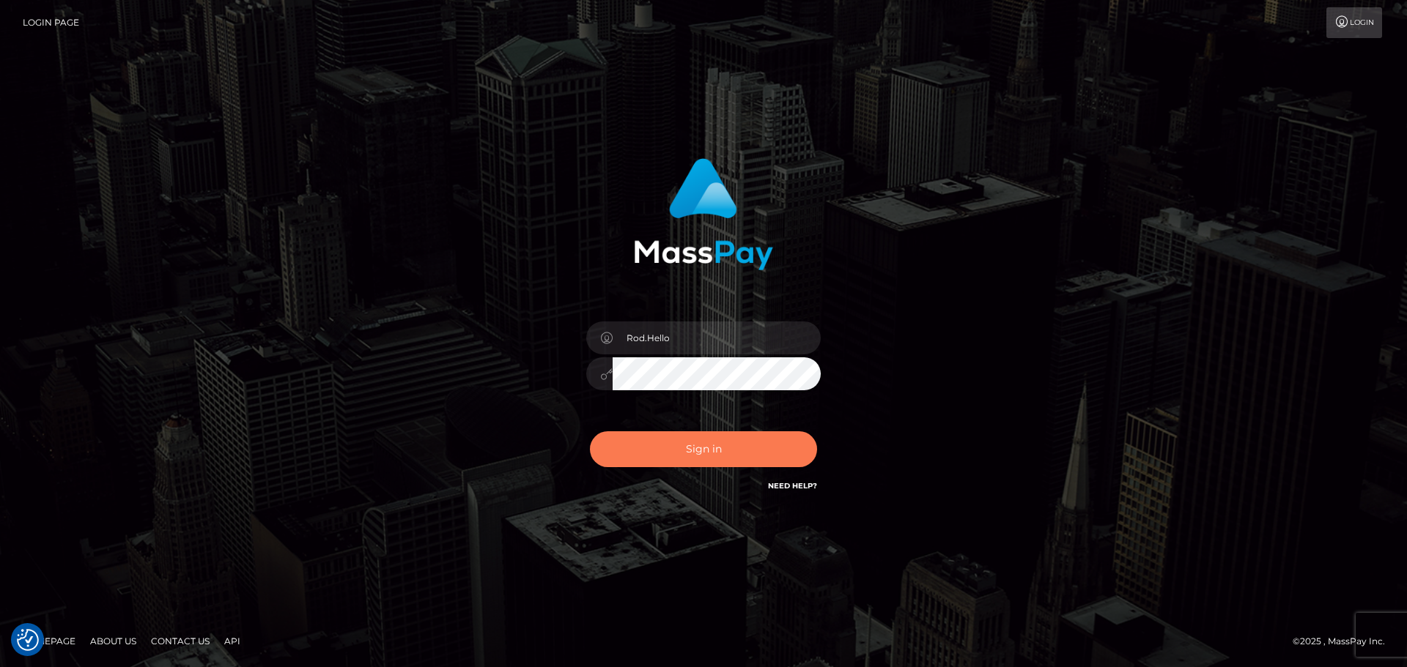
click at [664, 446] on button "Sign in" at bounding box center [703, 449] width 227 height 36
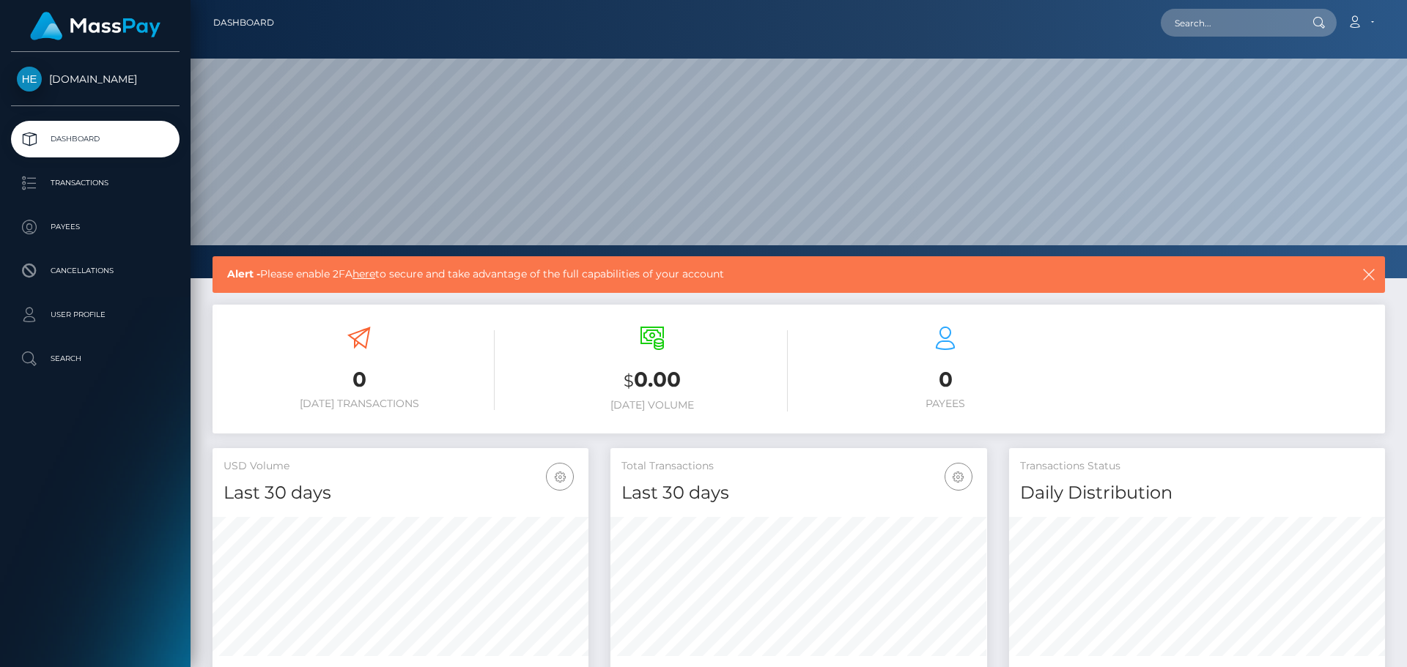
scroll to position [260, 377]
click at [1344, 19] on link "Account" at bounding box center [1359, 22] width 43 height 31
click at [1336, 64] on link "Edit Profile" at bounding box center [1325, 63] width 117 height 27
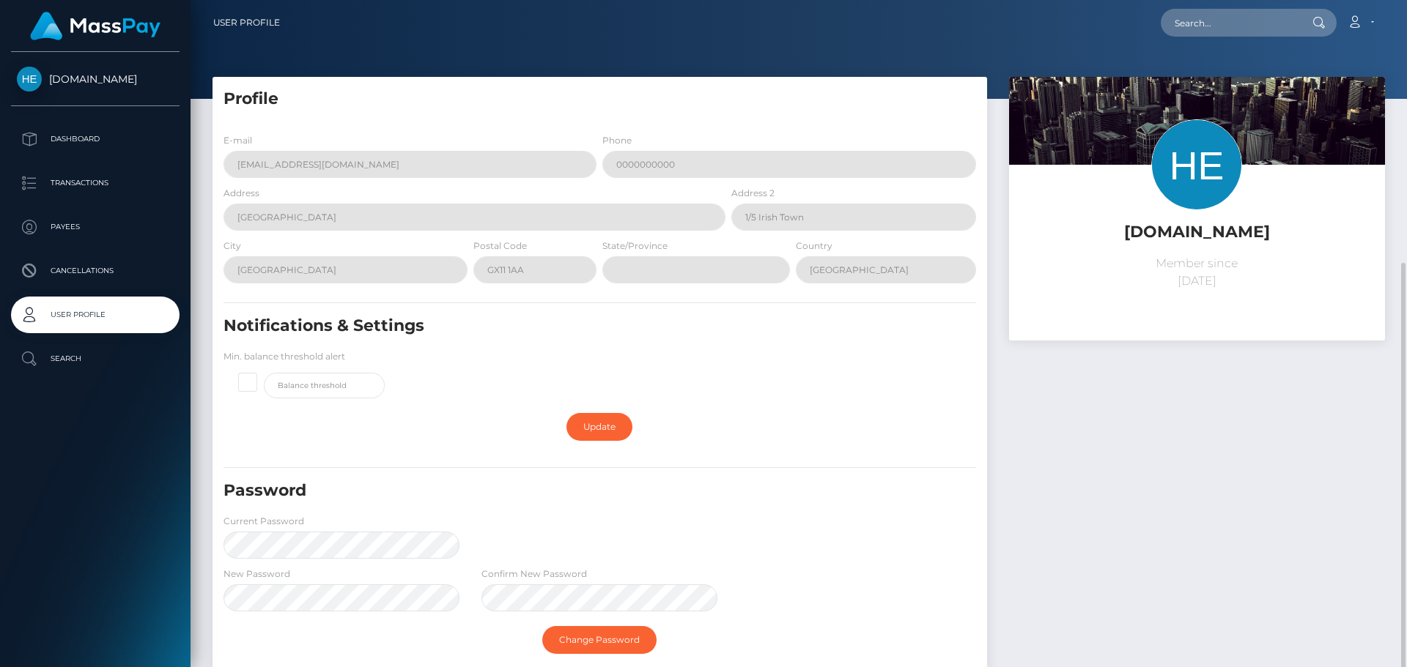
scroll to position [147, 0]
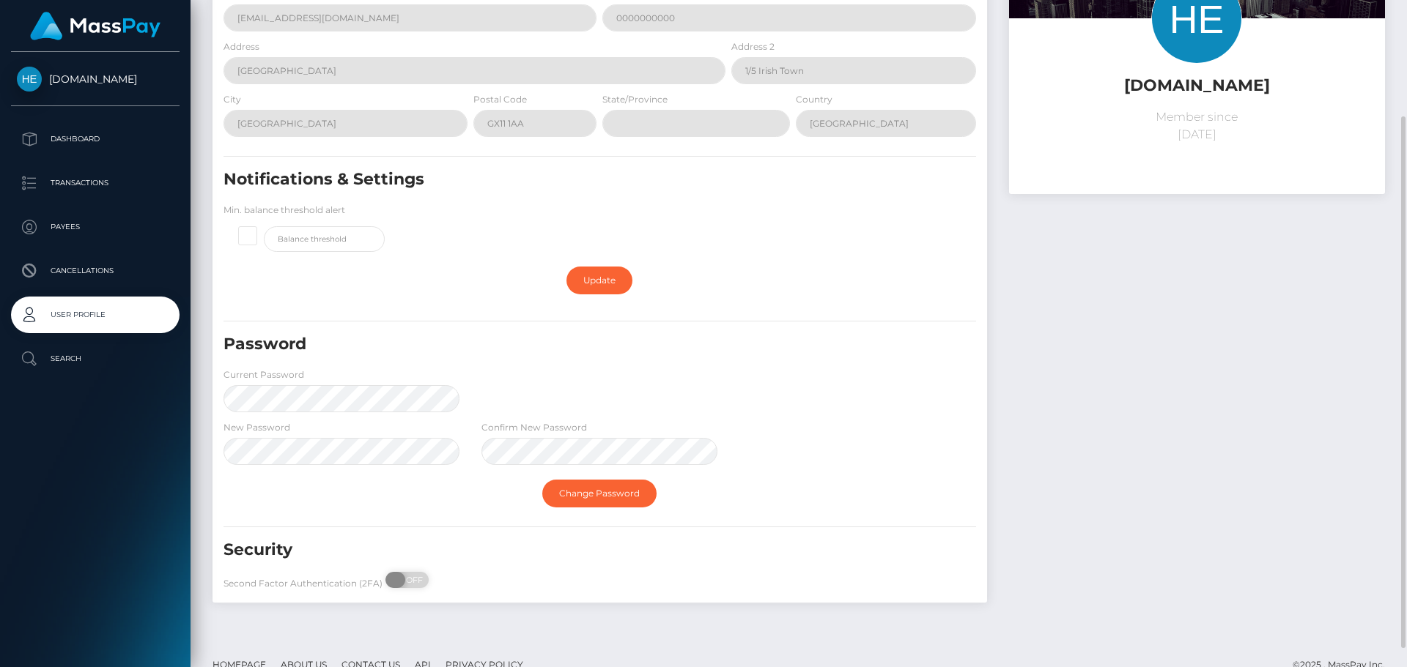
click at [401, 577] on span at bounding box center [395, 580] width 20 height 16
click at [403, 578] on span "OFF" at bounding box center [411, 580] width 37 height 16
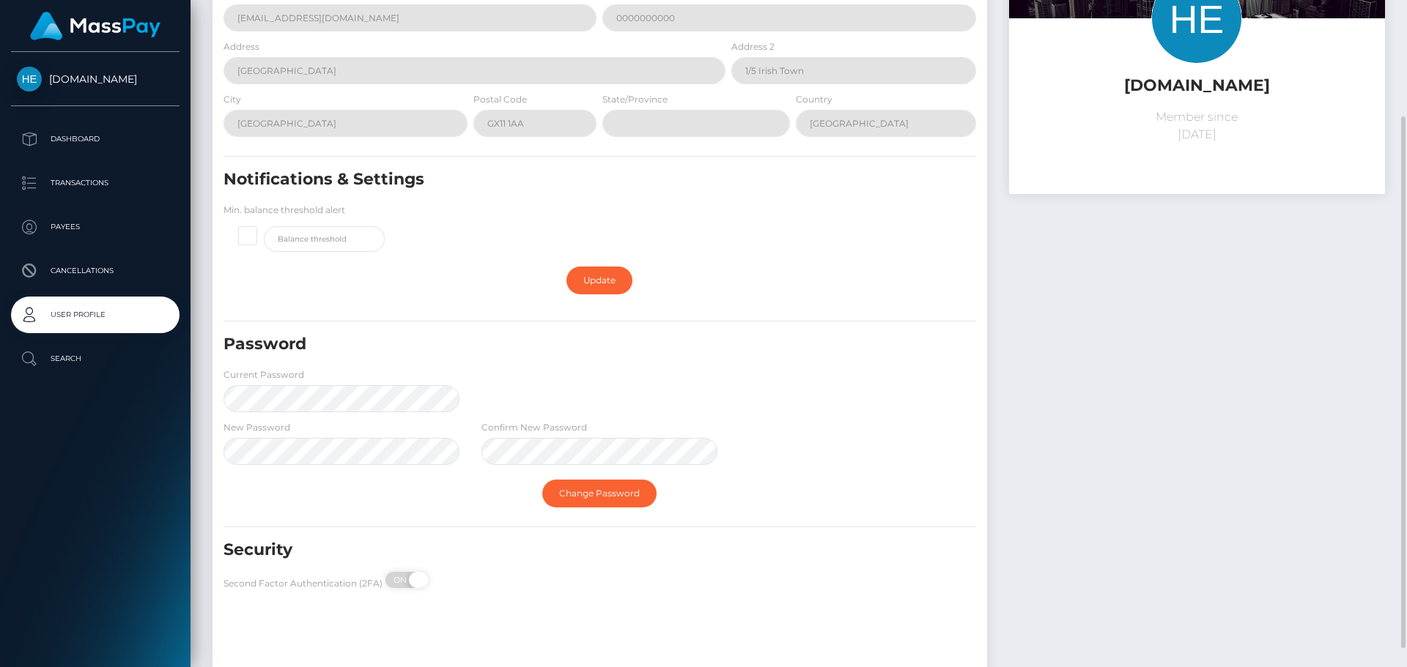
checkbox input "true"
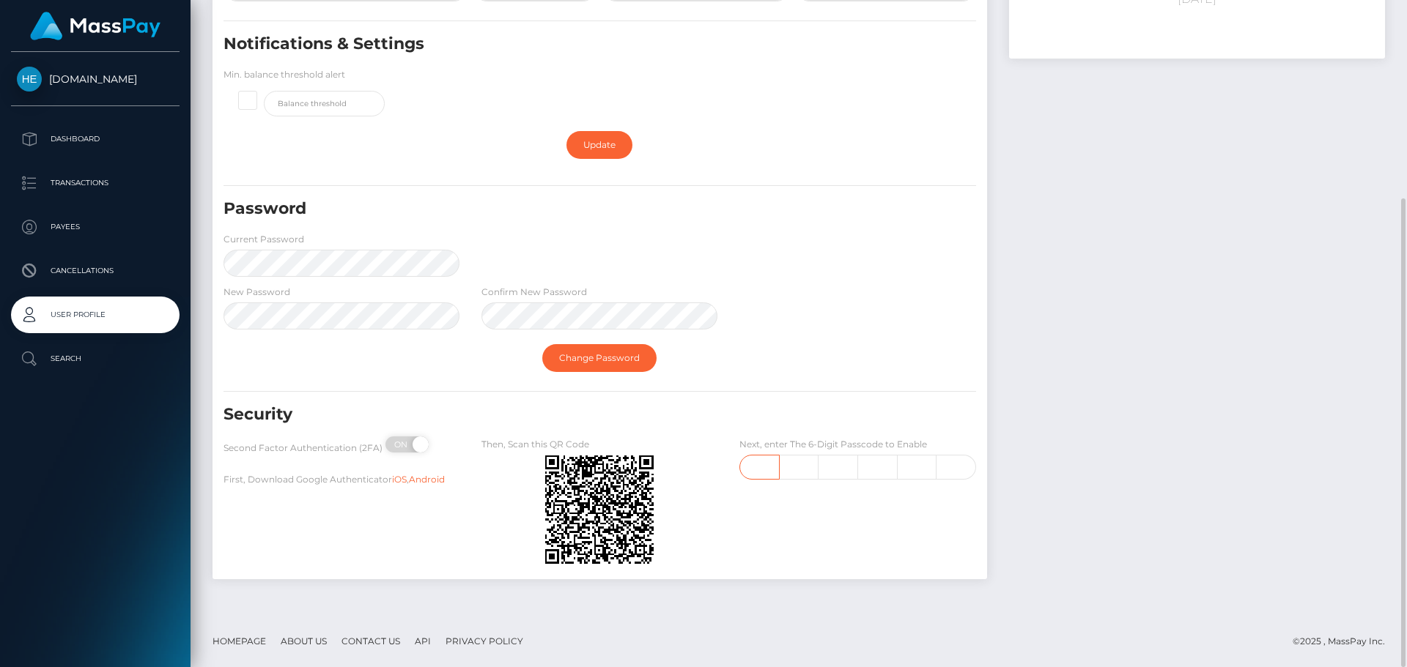
click at [752, 477] on input "text" at bounding box center [759, 467] width 40 height 25
type input "2"
type input "4"
type input "6"
type input "4"
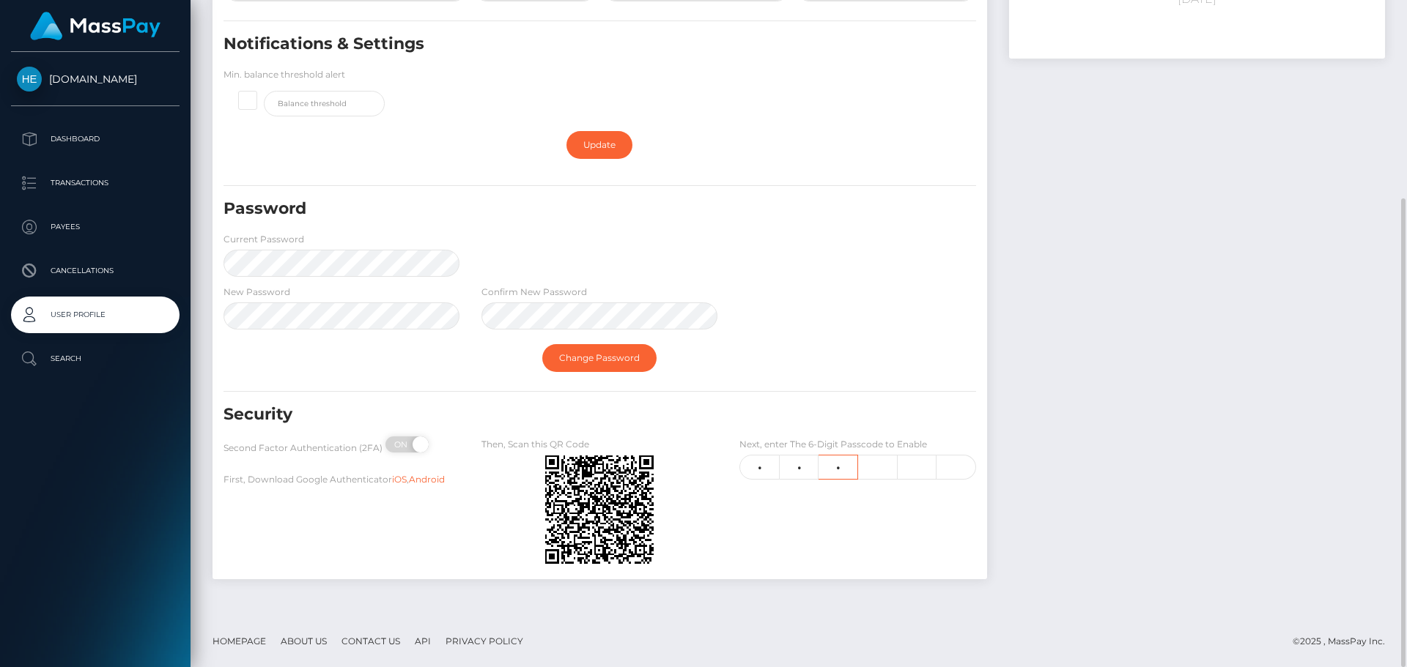
type input "7"
type input "2"
type input "0"
drag, startPoint x: 965, startPoint y: 470, endPoint x: 707, endPoint y: 470, distance: 257.9
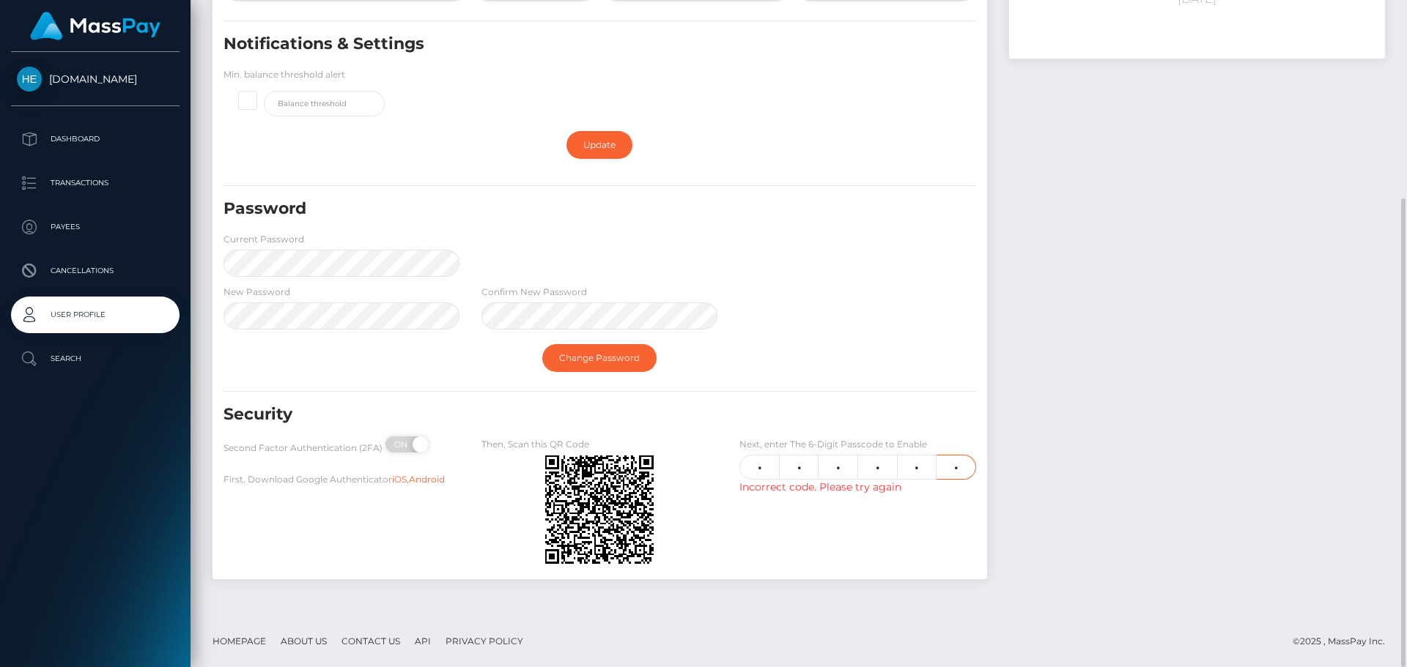
click at [707, 470] on div "Security Second Factor Authentication (2FA) ON OFF First, Download Google Authe…" at bounding box center [599, 488] width 774 height 169
type input "2"
type input "4"
type input "0"
type input "7"
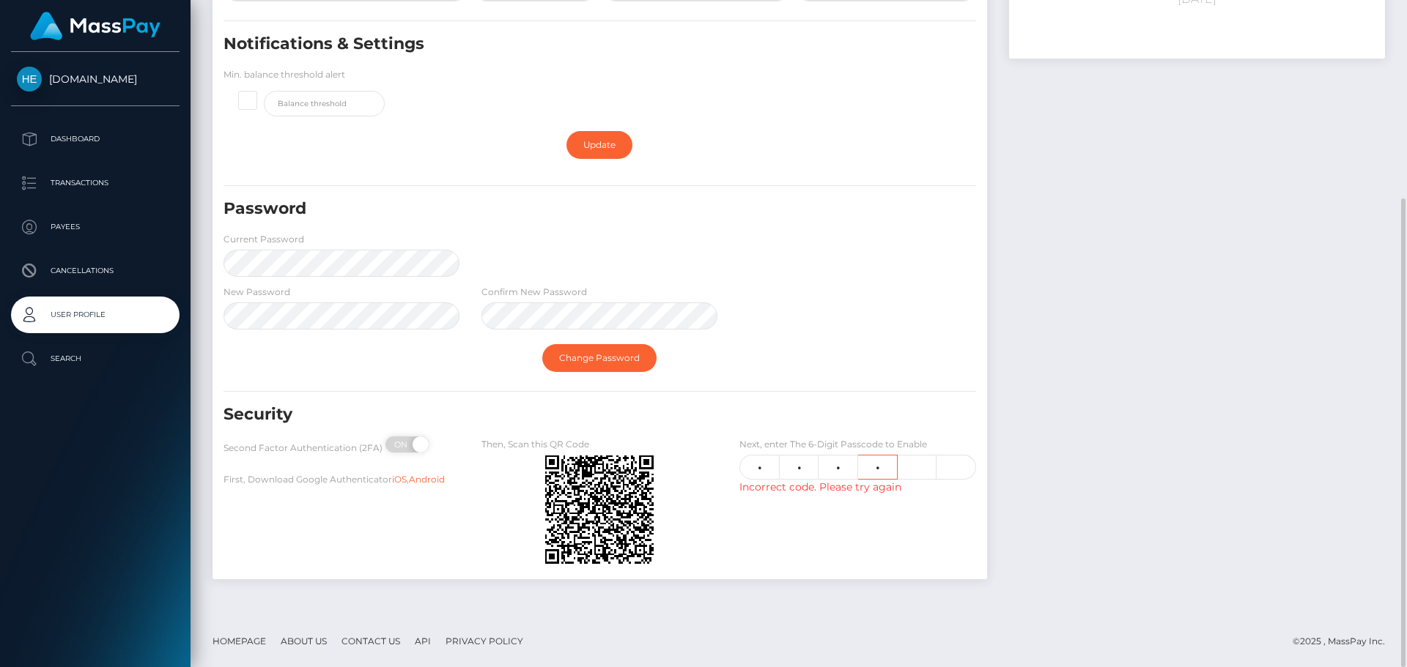
type input "2"
type input "0"
type input "4"
type input "0"
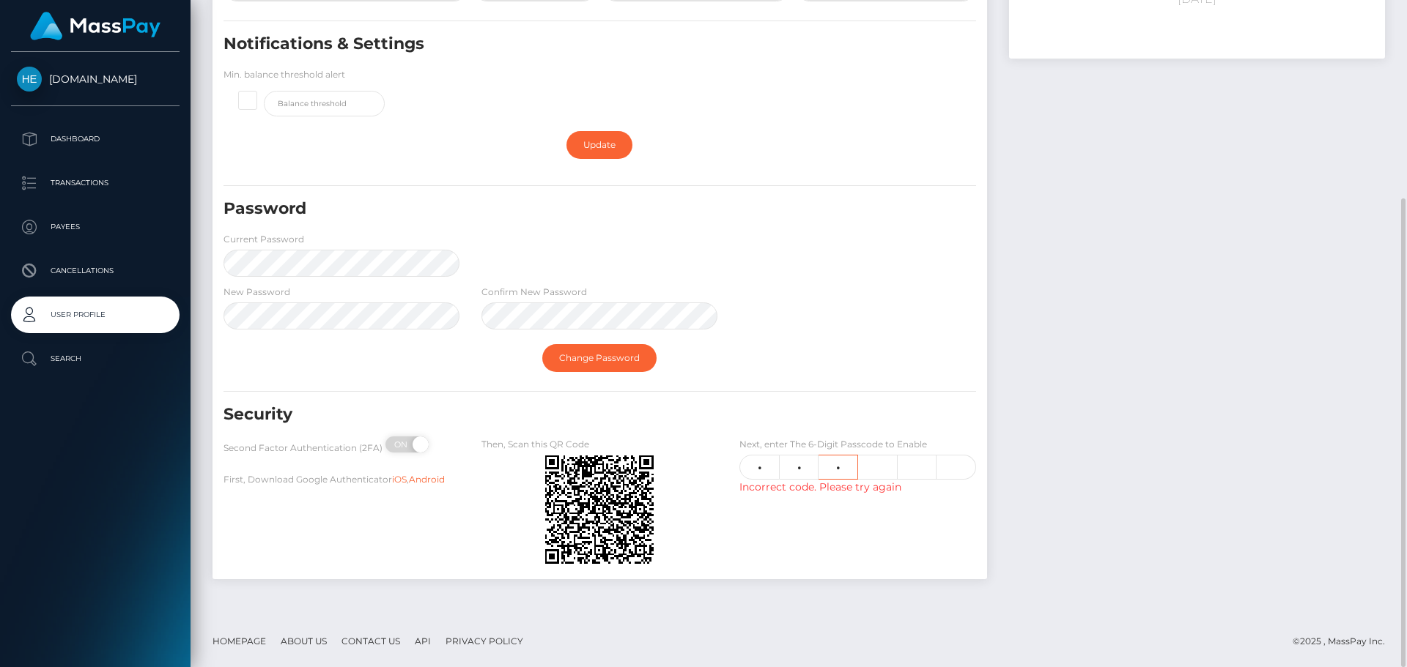
type input "7"
type input "2"
type input "1"
type input "0"
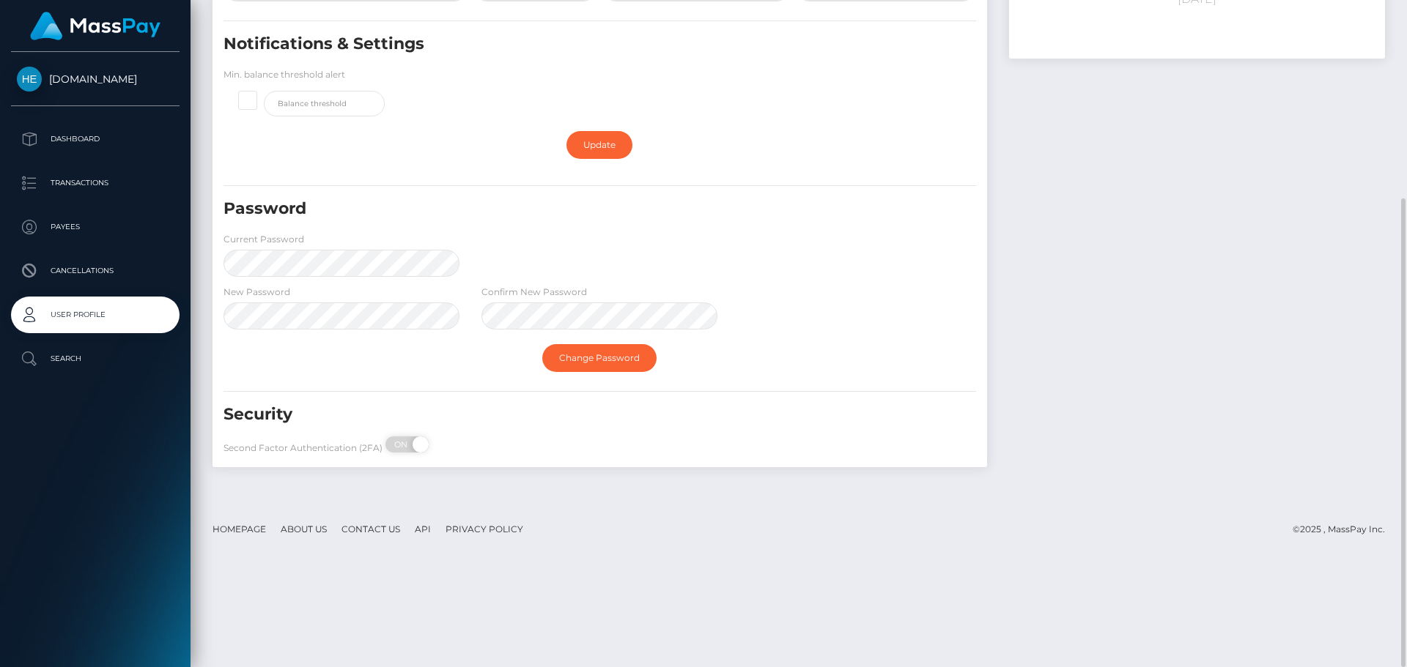
scroll to position [0, 0]
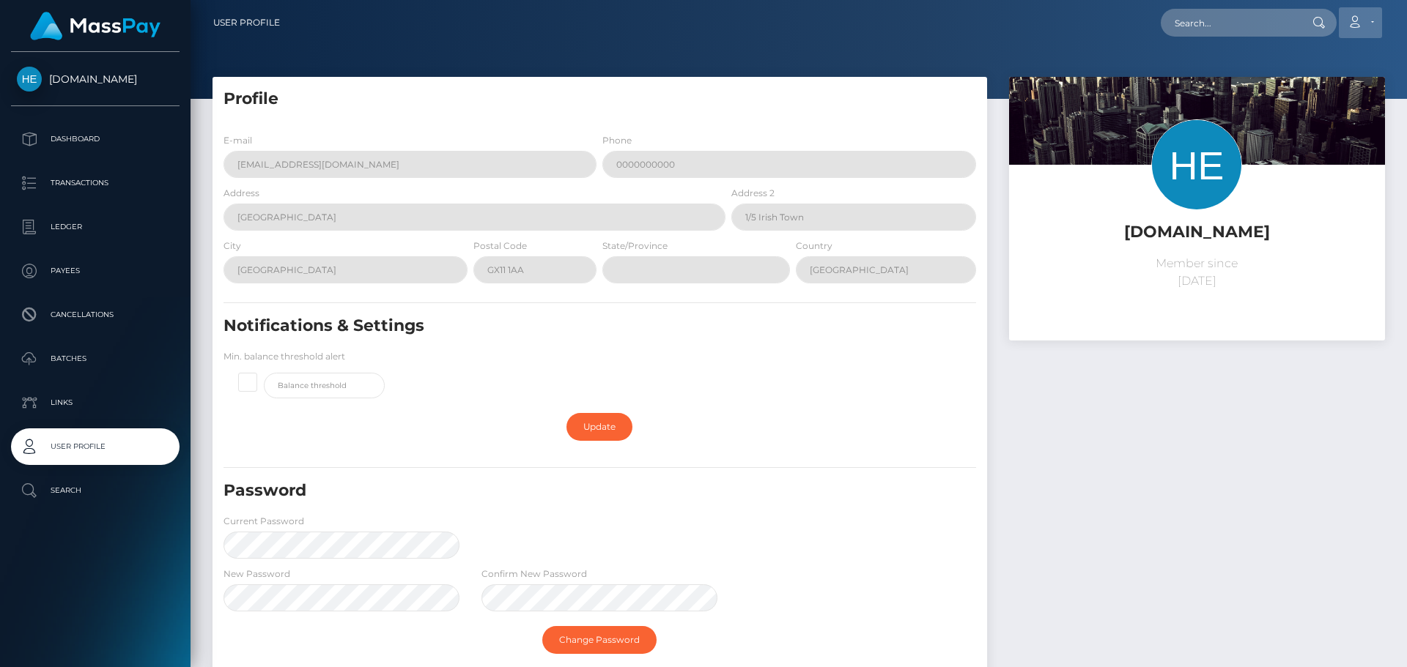
click at [1357, 18] on icon at bounding box center [1353, 22] width 15 height 12
click at [1304, 66] on link "Edit Profile" at bounding box center [1325, 63] width 117 height 27
click at [1352, 22] on icon at bounding box center [1353, 22] width 15 height 12
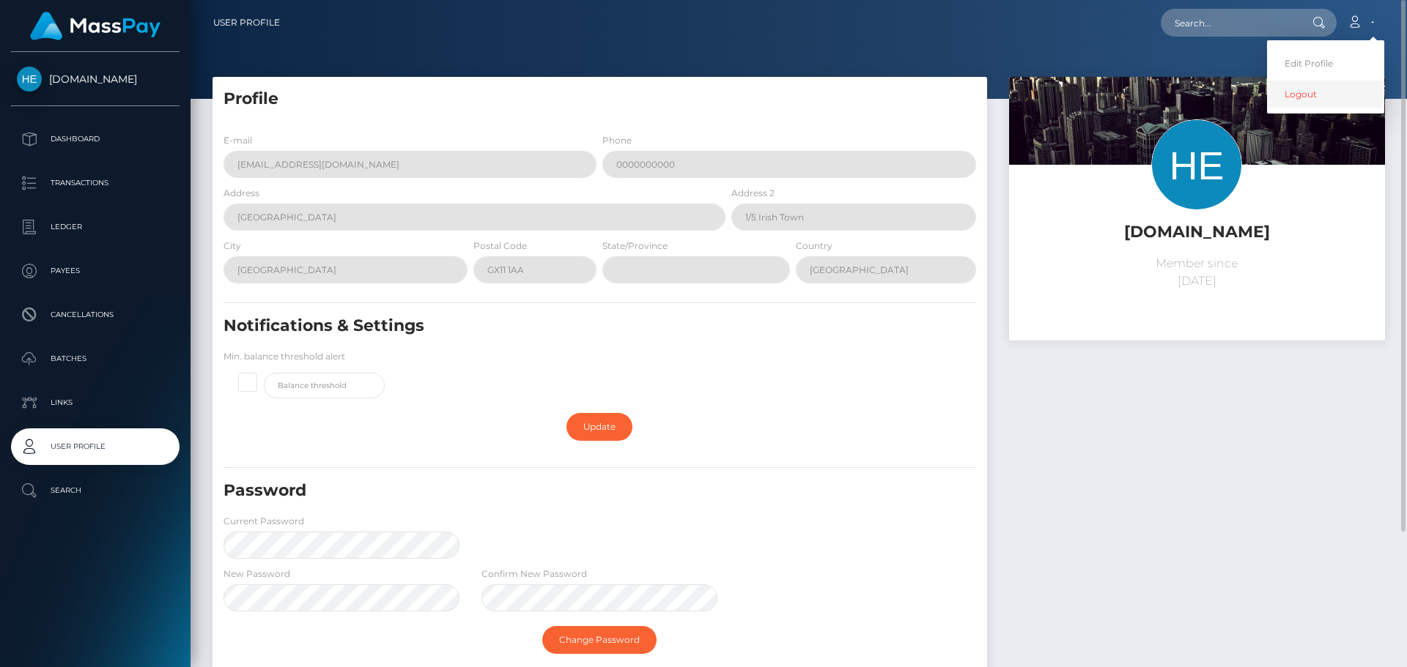
click at [1297, 103] on link "Logout" at bounding box center [1325, 94] width 117 height 27
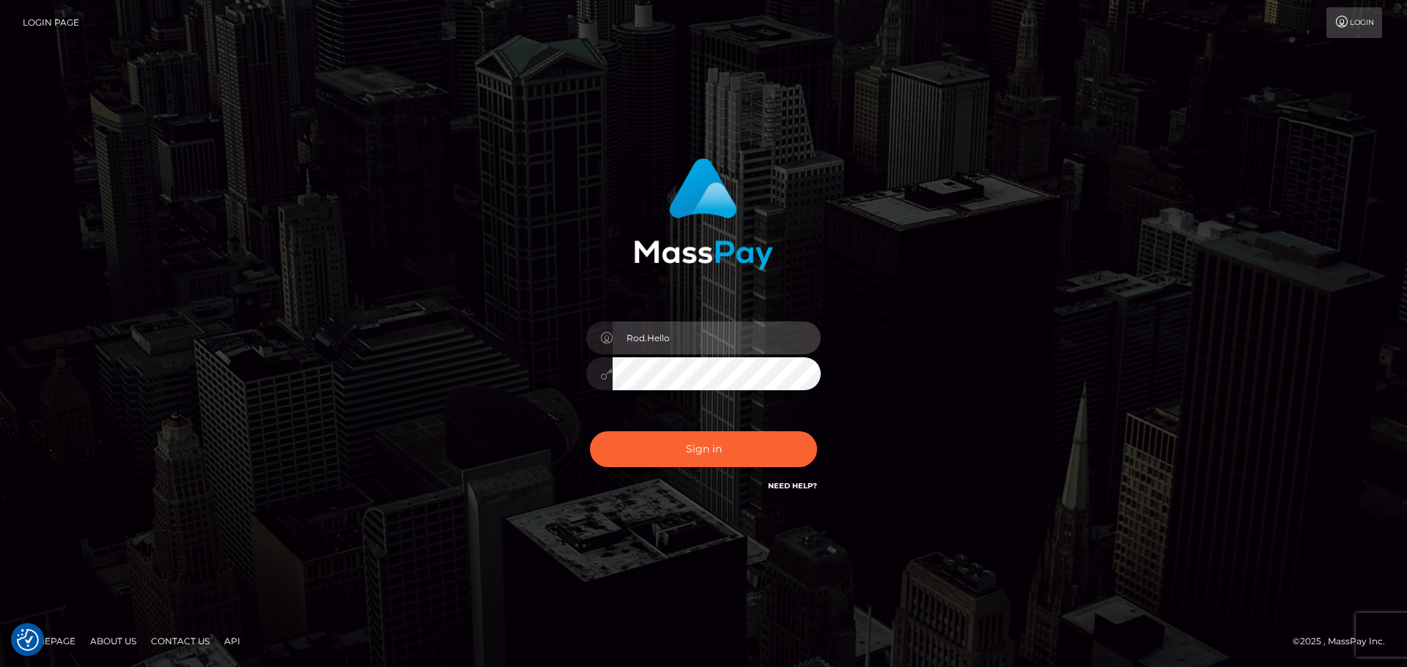
drag, startPoint x: 731, startPoint y: 341, endPoint x: 490, endPoint y: 346, distance: 241.1
click at [490, 346] on div "Rod.Hello Sign in" at bounding box center [703, 333] width 835 height 373
paste input "B2Spin"
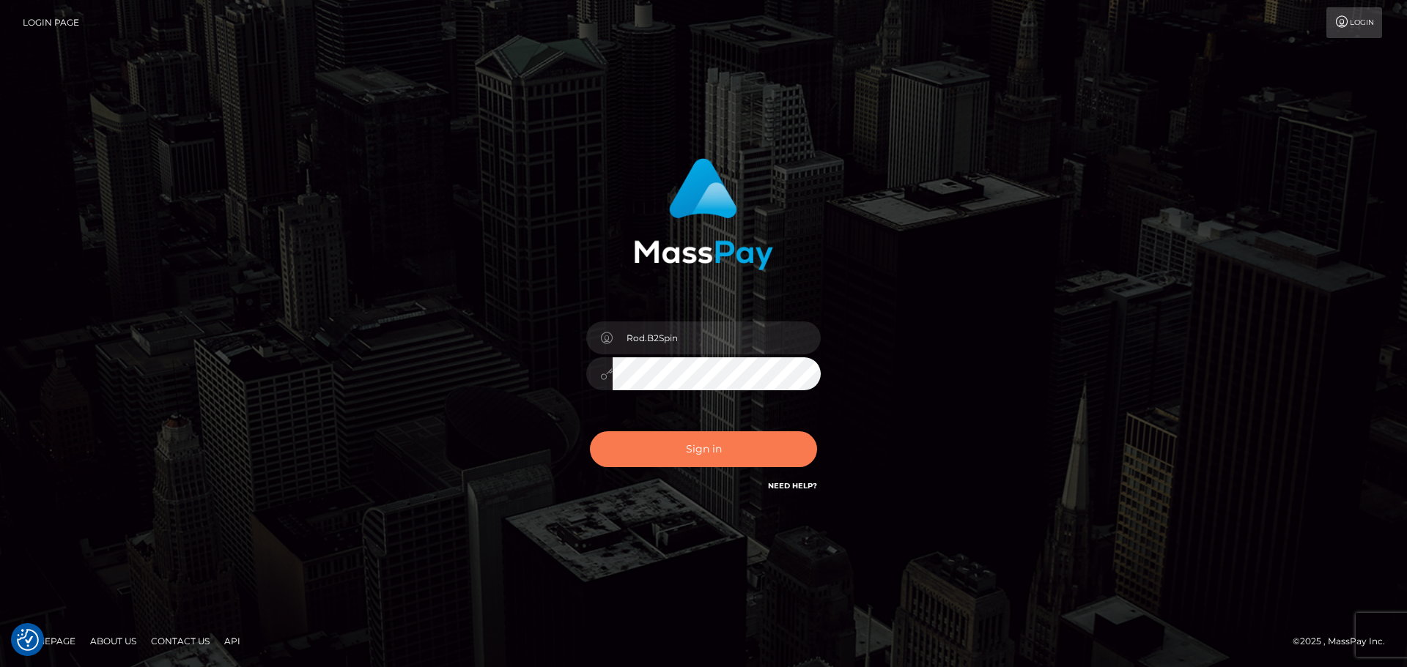
type input "Rod.B2Spin"
click at [661, 447] on button "Sign in" at bounding box center [703, 449] width 227 height 36
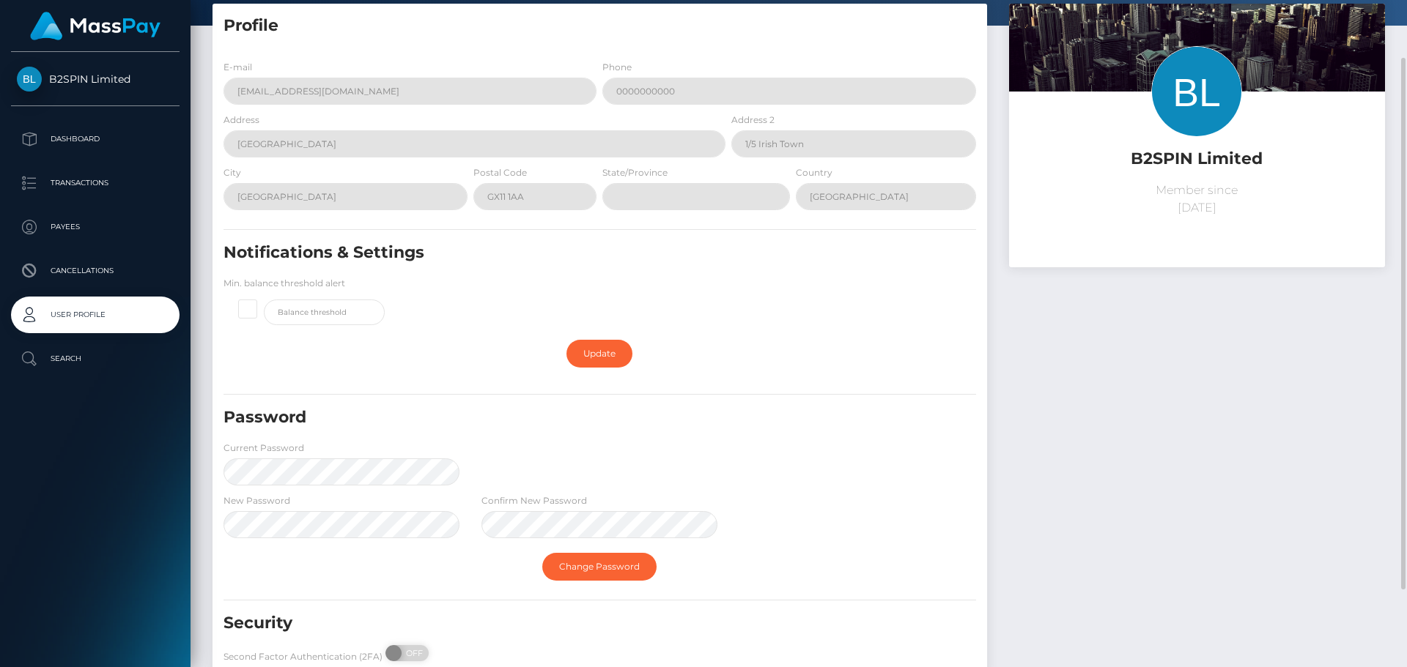
scroll to position [170, 0]
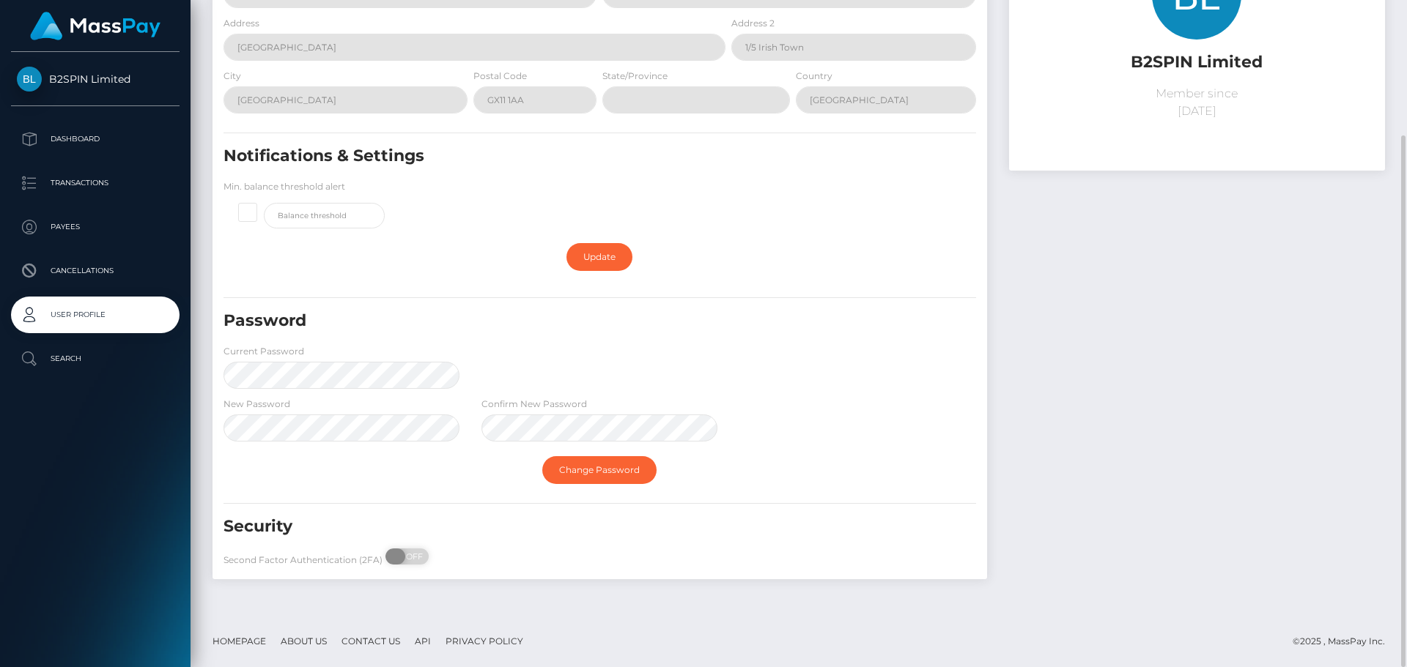
click at [404, 563] on span "OFF" at bounding box center [411, 557] width 37 height 16
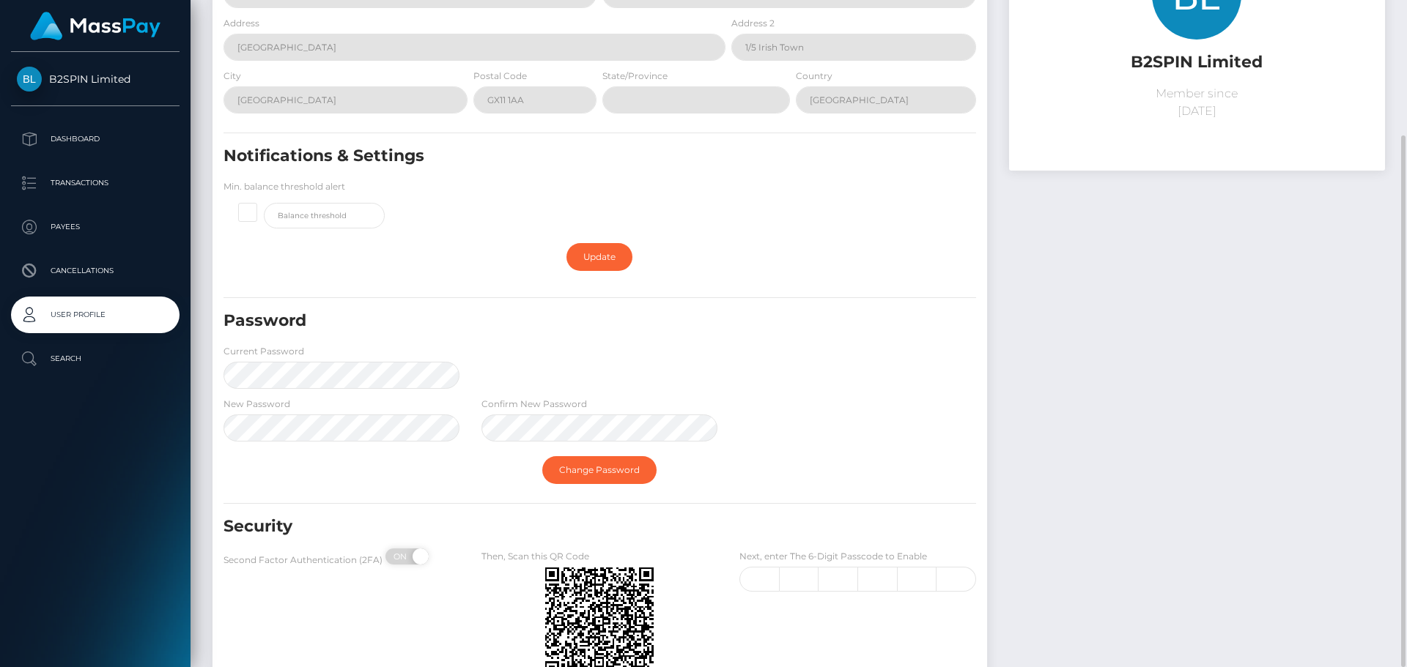
checkbox input "true"
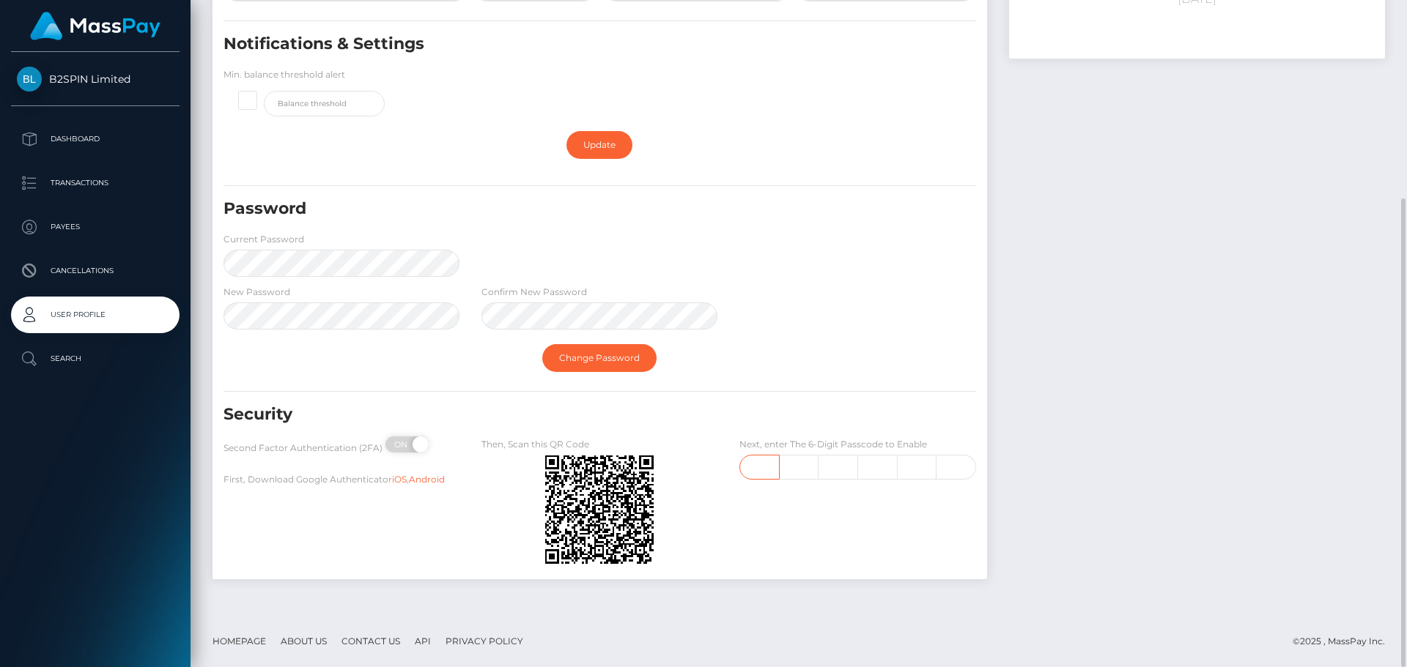
click at [757, 472] on input "text" at bounding box center [759, 467] width 40 height 25
type input "4"
type input "6"
type input "5"
type input "2"
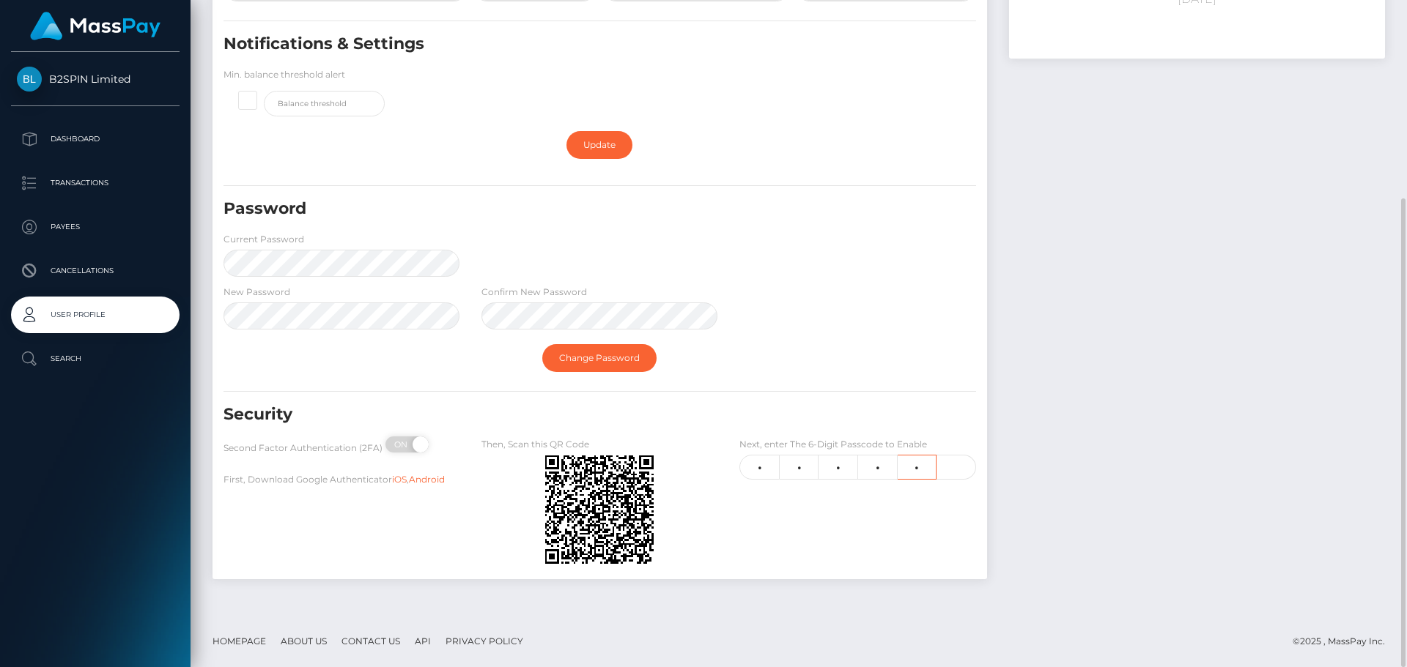
type input "1"
drag, startPoint x: 964, startPoint y: 464, endPoint x: 763, endPoint y: 474, distance: 201.0
click at [763, 474] on div "4 6 5 2 1 1" at bounding box center [857, 467] width 236 height 25
type input "4"
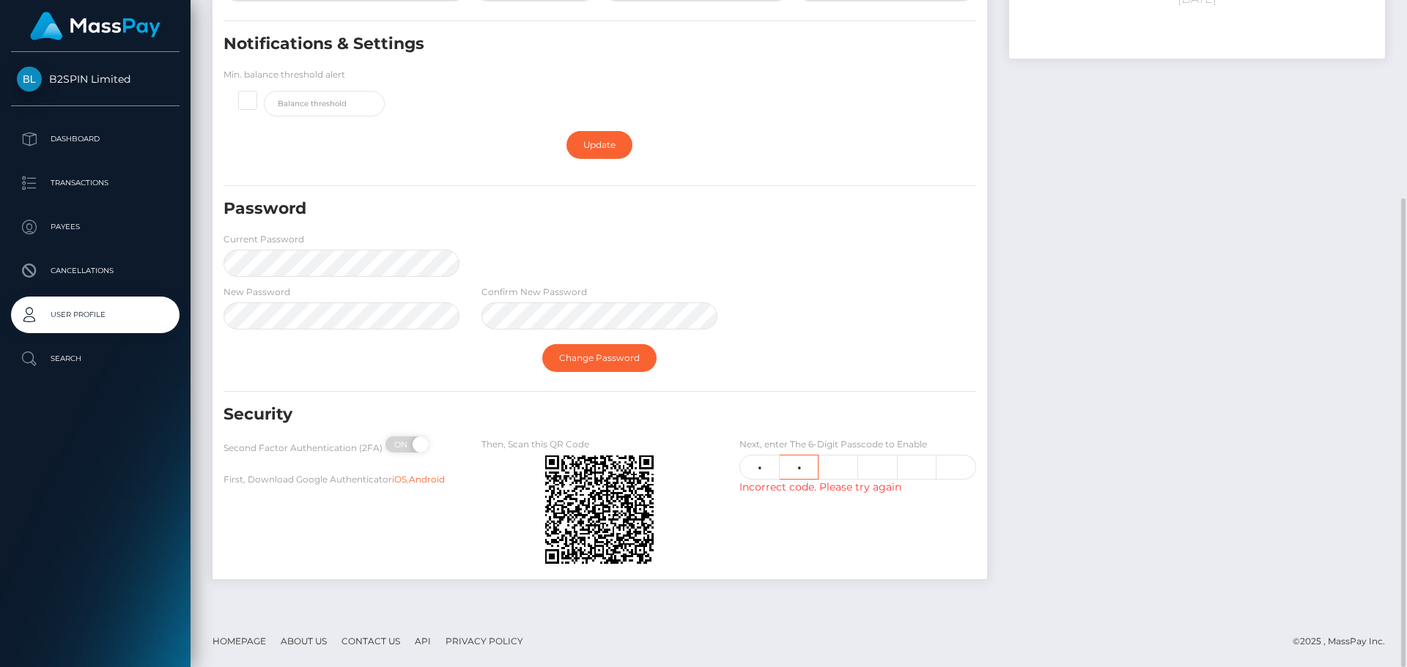
type input "6"
type input "5"
type input "2"
type input "4"
type input "1"
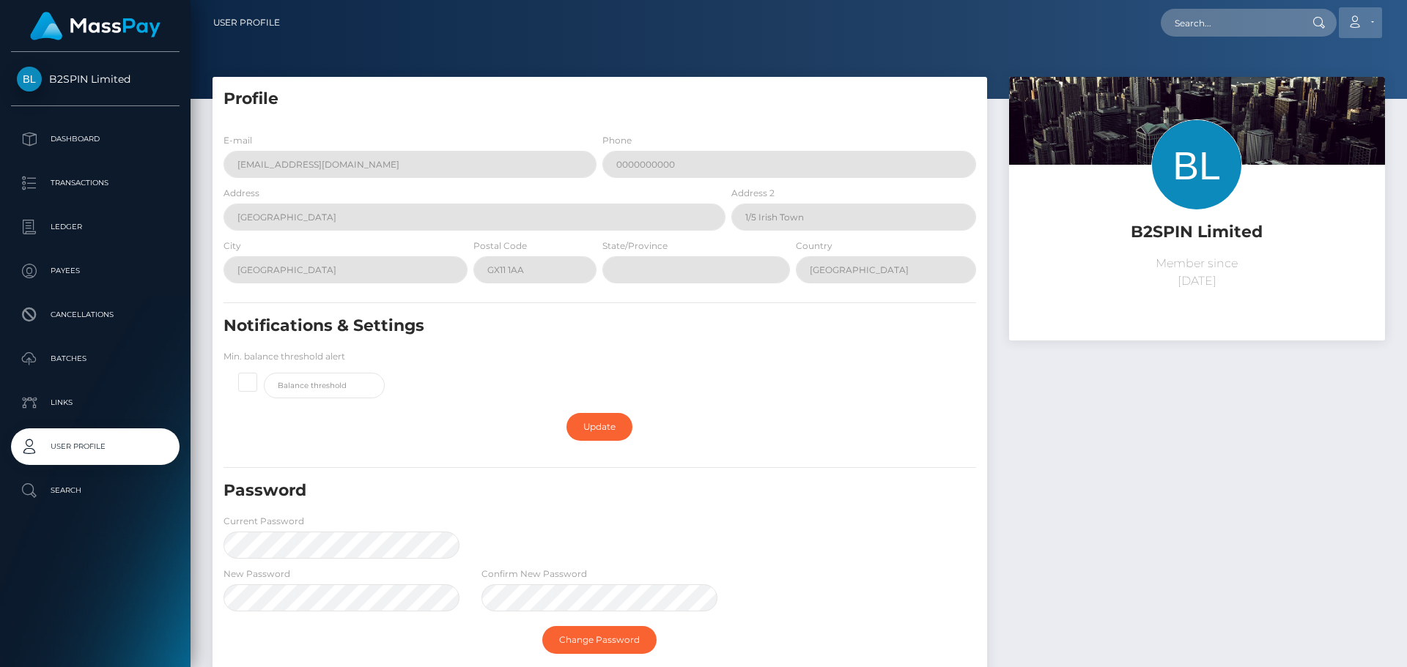
click at [1373, 18] on link "Account" at bounding box center [1359, 22] width 43 height 31
click at [1316, 67] on link "Edit Profile" at bounding box center [1325, 63] width 117 height 27
